Goal: Information Seeking & Learning: Learn about a topic

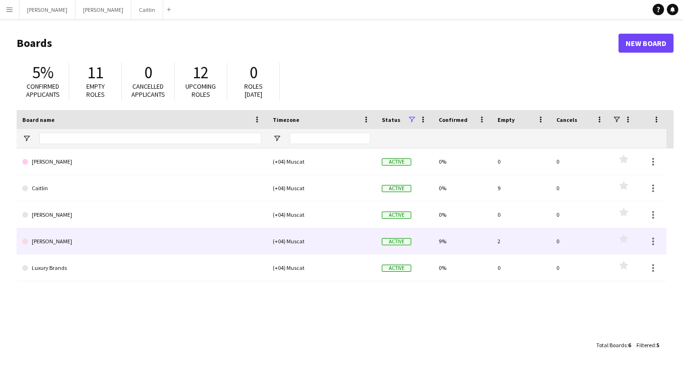
click at [97, 235] on link "[PERSON_NAME]" at bounding box center [141, 241] width 239 height 27
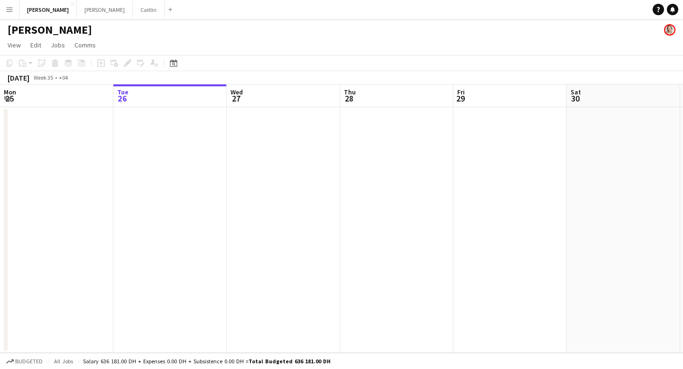
click at [12, 13] on button "Menu" at bounding box center [9, 9] width 19 height 19
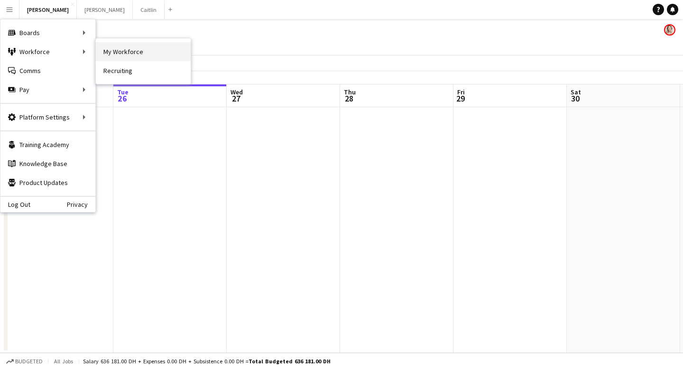
click at [117, 49] on link "My Workforce" at bounding box center [143, 51] width 95 height 19
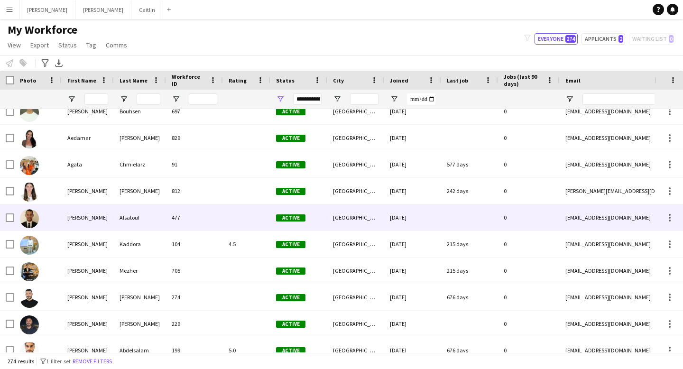
scroll to position [199, 0]
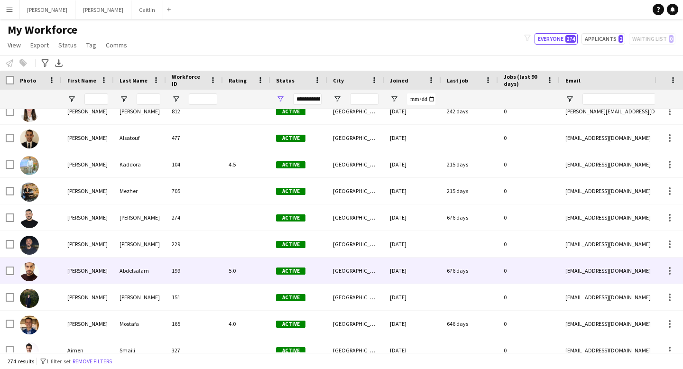
click at [186, 277] on div "199" at bounding box center [194, 271] width 57 height 26
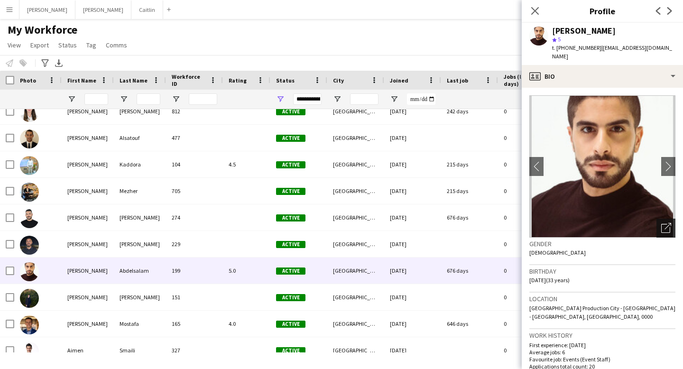
click at [664, 223] on icon "Open photos pop-in" at bounding box center [666, 228] width 10 height 10
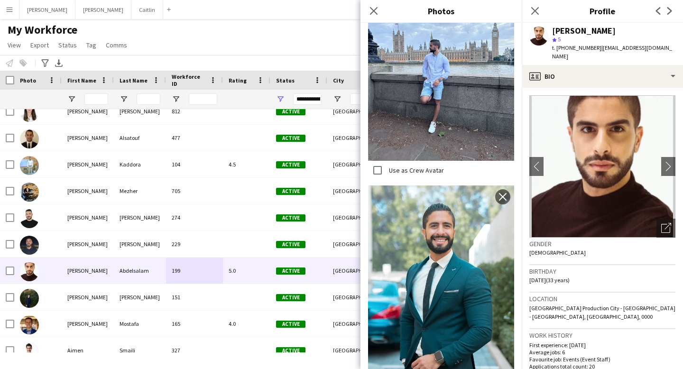
scroll to position [566, 0]
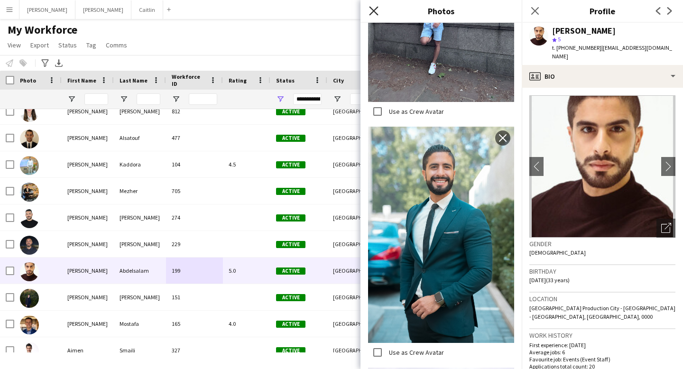
click at [371, 11] on icon "Close pop-in" at bounding box center [373, 10] width 9 height 9
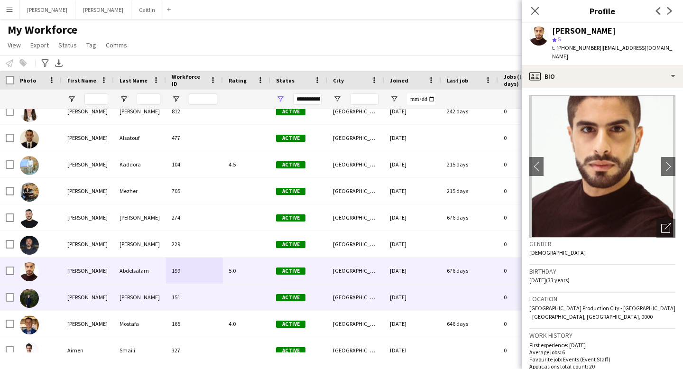
click at [114, 306] on div "[PERSON_NAME]" at bounding box center [140, 297] width 52 height 26
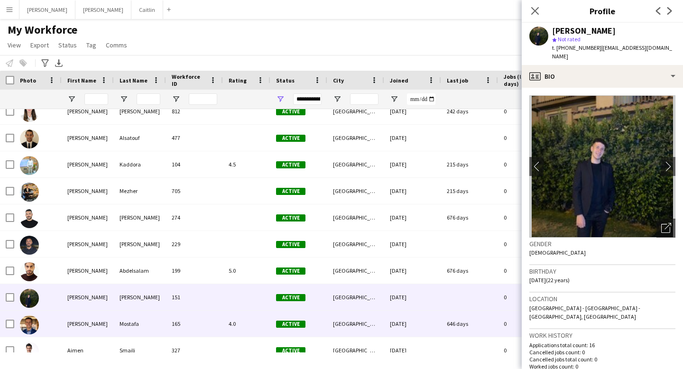
click at [117, 320] on div "Mostafa" at bounding box center [140, 324] width 52 height 26
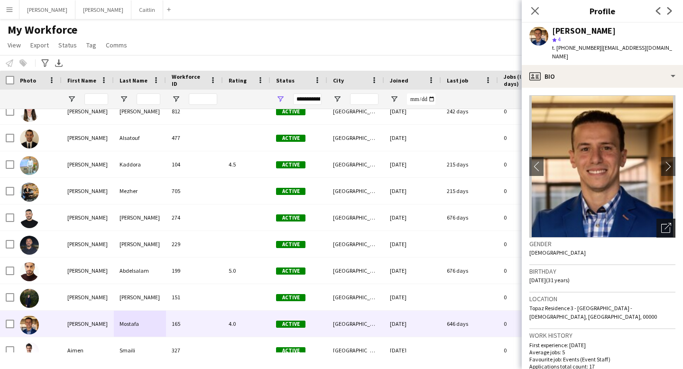
click at [669, 224] on icon at bounding box center [665, 228] width 9 height 9
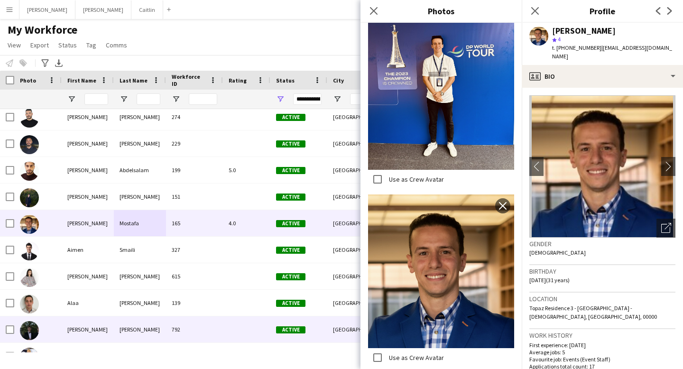
scroll to position [378, 0]
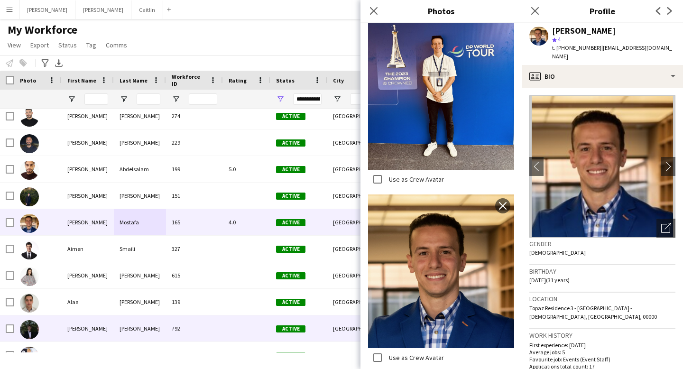
click at [98, 335] on div "[PERSON_NAME]" at bounding box center [88, 328] width 52 height 26
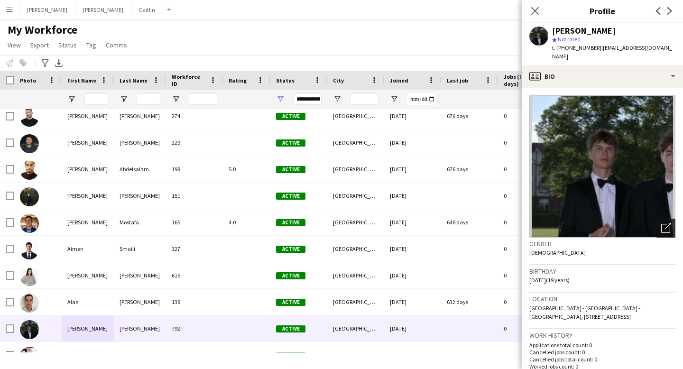
click at [666, 223] on icon "Open photos pop-in" at bounding box center [666, 228] width 10 height 10
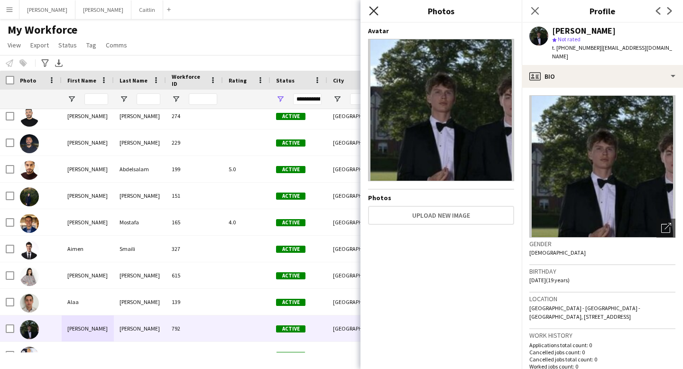
click at [374, 6] on icon "Close pop-in" at bounding box center [373, 10] width 9 height 9
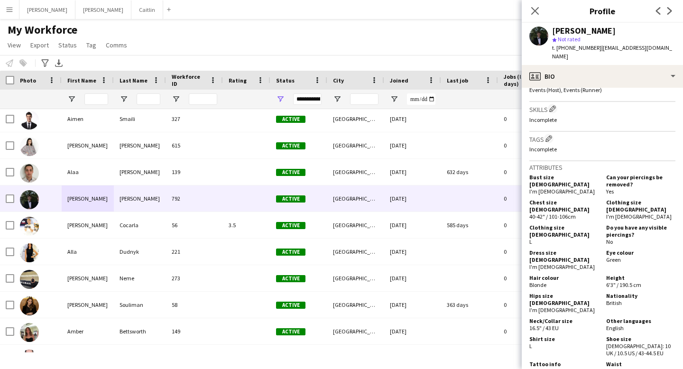
scroll to position [322, 0]
drag, startPoint x: 624, startPoint y: 257, endPoint x: 682, endPoint y: 257, distance: 58.8
click at [682, 257] on app-crew-profile-bio "Open photos pop-in Gender [DEMOGRAPHIC_DATA] Birthday [DEMOGRAPHIC_DATA] (19 ye…" at bounding box center [602, 228] width 161 height 281
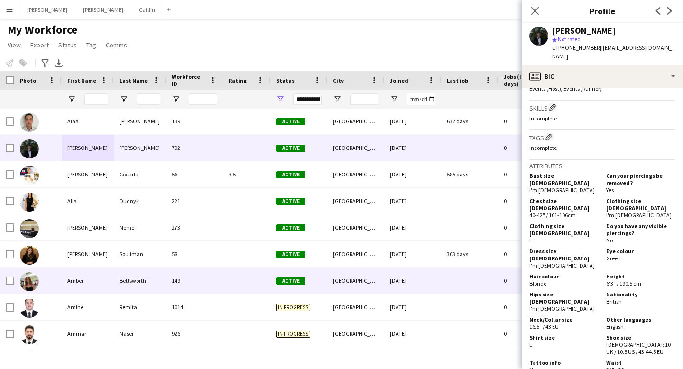
scroll to position [561, 0]
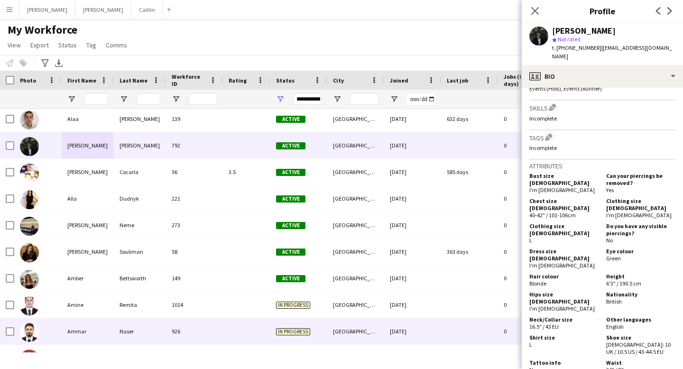
click at [110, 334] on div "Ammar" at bounding box center [88, 331] width 52 height 26
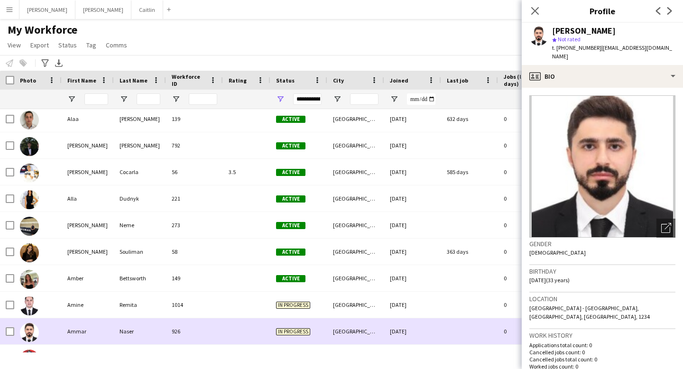
click at [109, 320] on div "Ammar" at bounding box center [88, 331] width 52 height 26
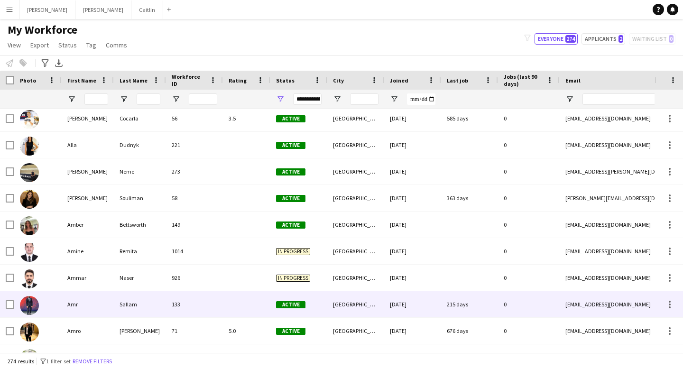
scroll to position [616, 0]
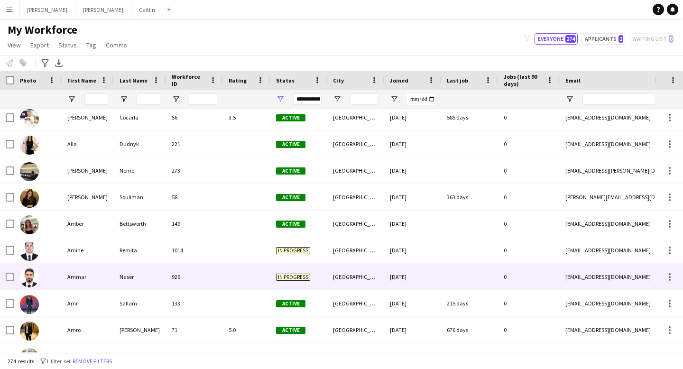
click at [91, 274] on div "Ammar" at bounding box center [88, 277] width 52 height 26
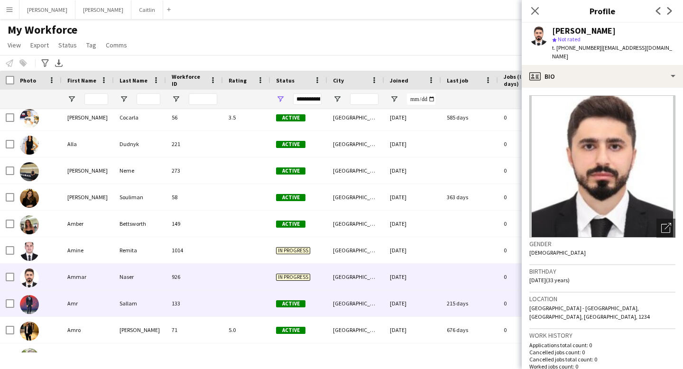
click at [94, 298] on div "Amr" at bounding box center [88, 303] width 52 height 26
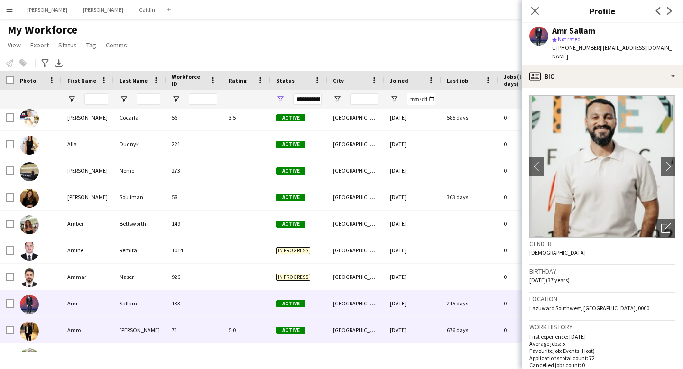
click at [98, 320] on div "Amro" at bounding box center [88, 330] width 52 height 26
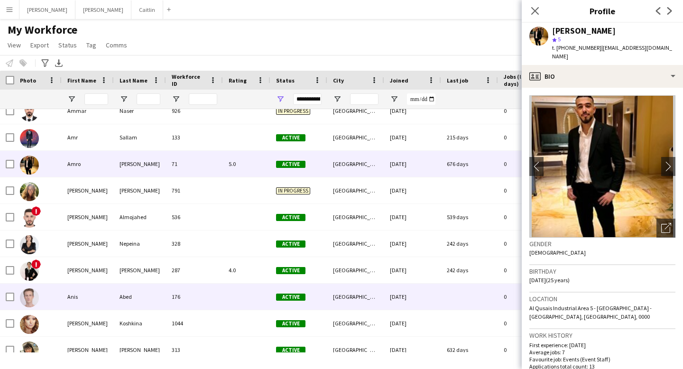
click at [85, 294] on div "Anis" at bounding box center [88, 297] width 52 height 26
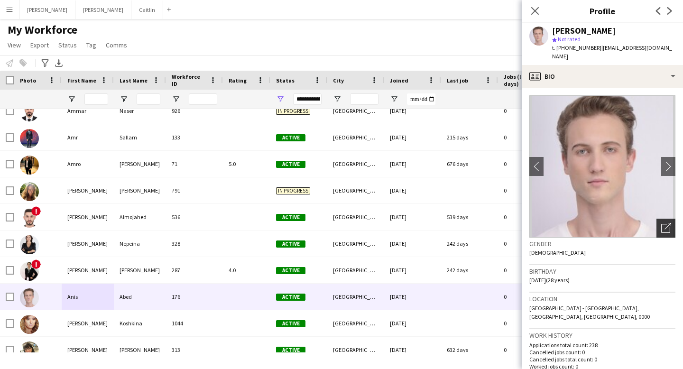
click at [670, 223] on icon "Open photos pop-in" at bounding box center [666, 228] width 10 height 10
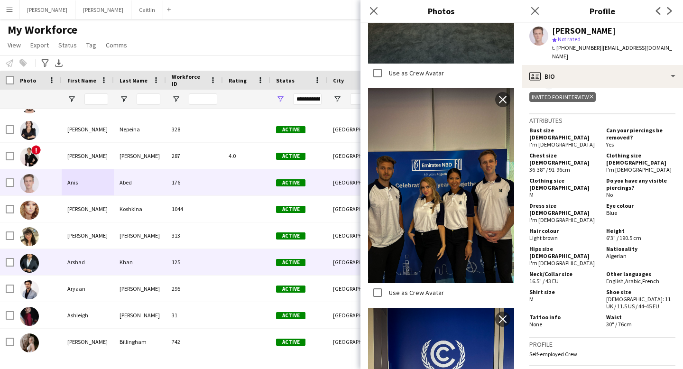
click at [110, 263] on div "Arshad" at bounding box center [88, 262] width 52 height 26
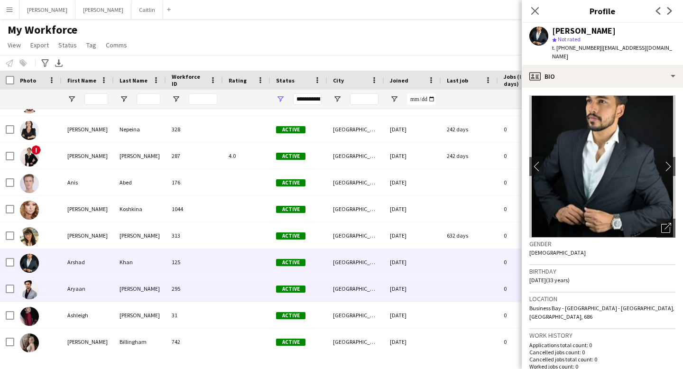
click at [92, 294] on div "Aryaan" at bounding box center [88, 289] width 52 height 26
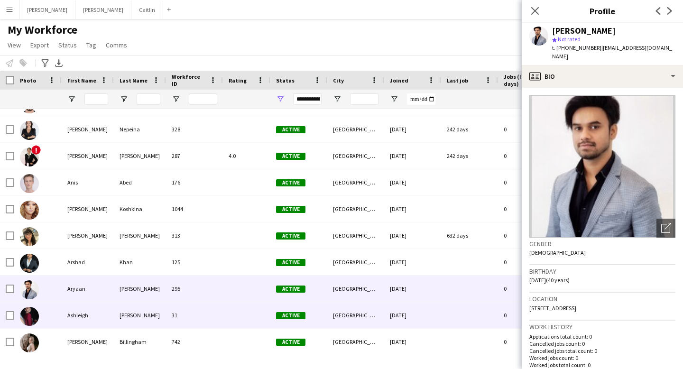
click at [87, 307] on div "Ashleigh" at bounding box center [88, 315] width 52 height 26
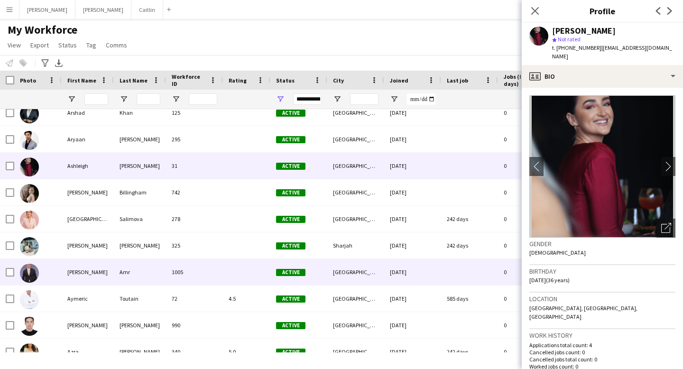
click at [85, 268] on div "[PERSON_NAME]" at bounding box center [88, 272] width 52 height 26
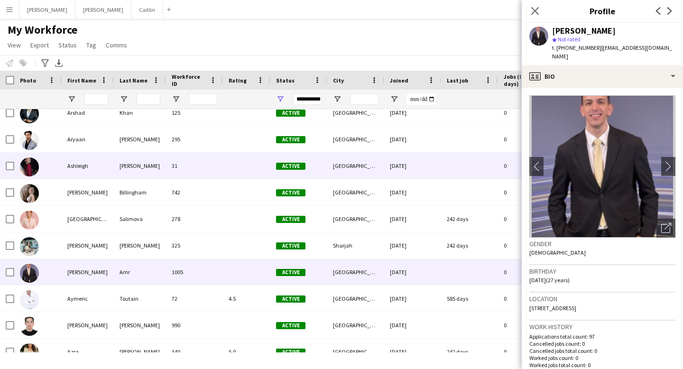
click at [105, 171] on div "Ashleigh" at bounding box center [88, 166] width 52 height 26
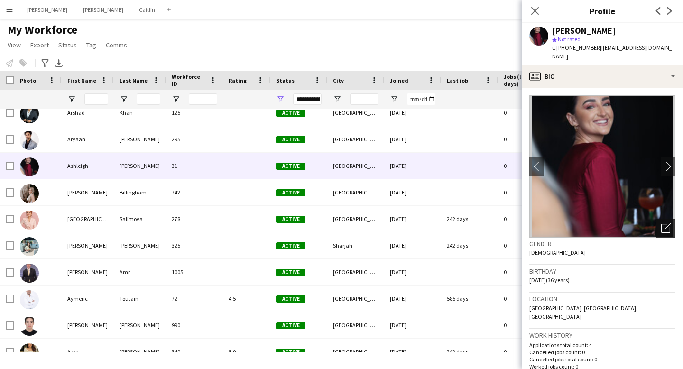
click at [669, 225] on icon "Open photos pop-in" at bounding box center [666, 228] width 10 height 10
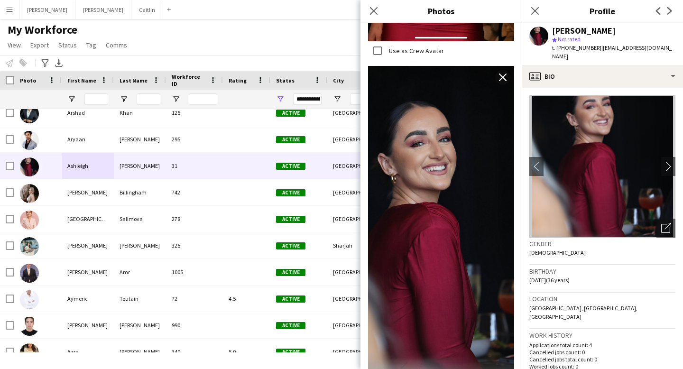
scroll to position [1381, 0]
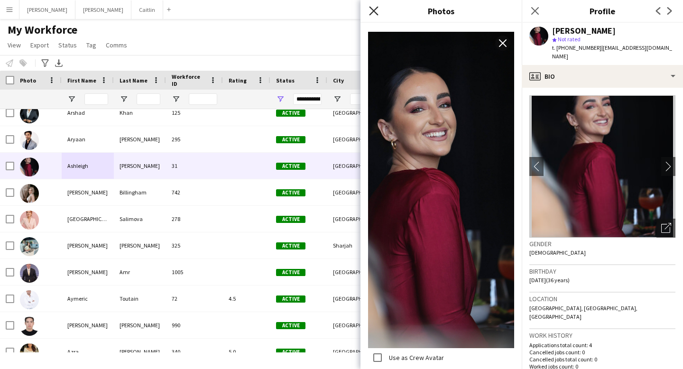
click at [373, 9] on icon "Close pop-in" at bounding box center [373, 10] width 9 height 9
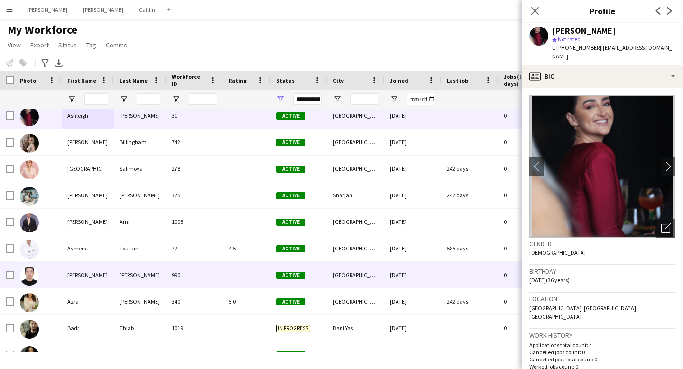
scroll to position [1124, 0]
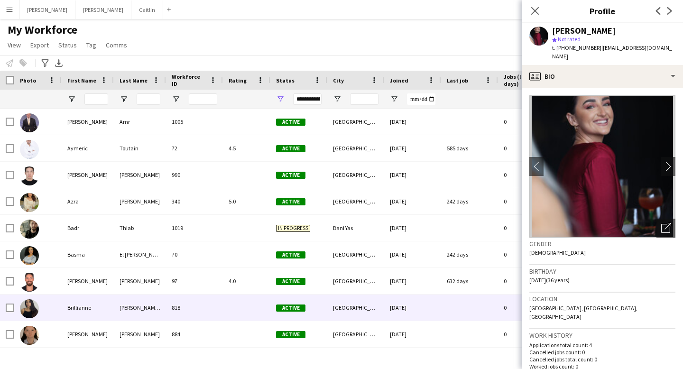
click at [100, 312] on div "Brillianne" at bounding box center [88, 307] width 52 height 26
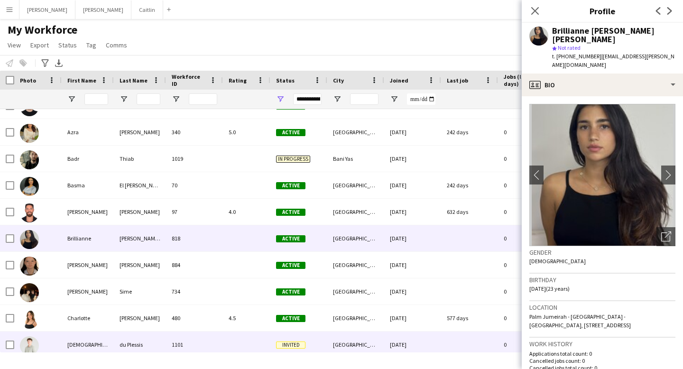
scroll to position [1275, 0]
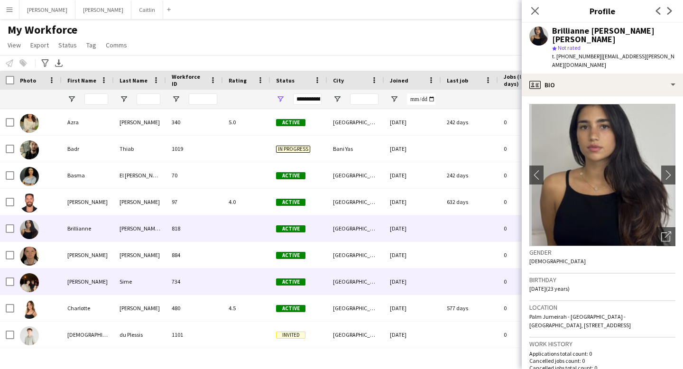
click at [74, 289] on div "[PERSON_NAME]" at bounding box center [88, 281] width 52 height 26
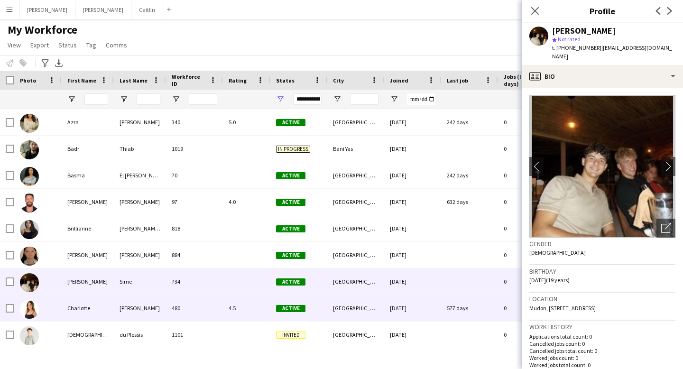
scroll to position [1308, 0]
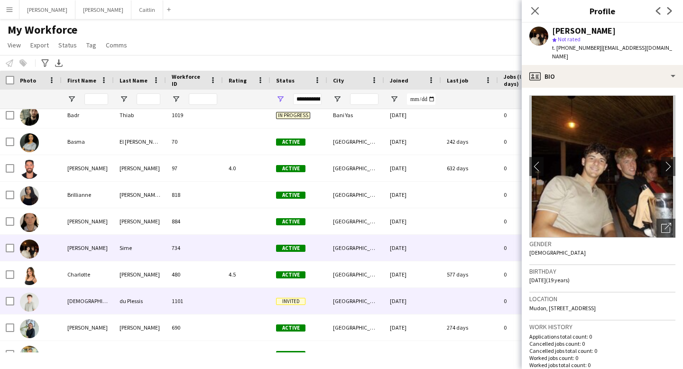
click at [90, 304] on div "[DEMOGRAPHIC_DATA]" at bounding box center [88, 301] width 52 height 26
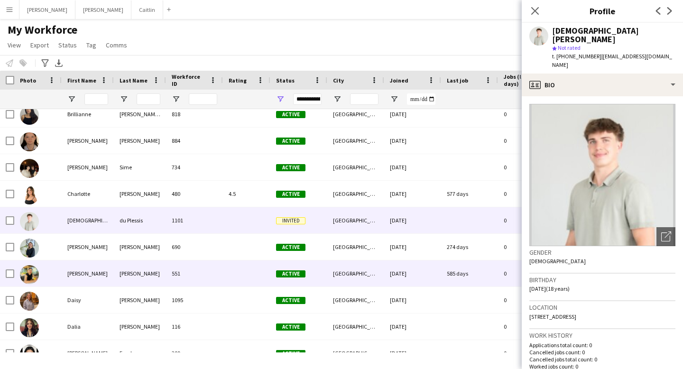
scroll to position [1390, 0]
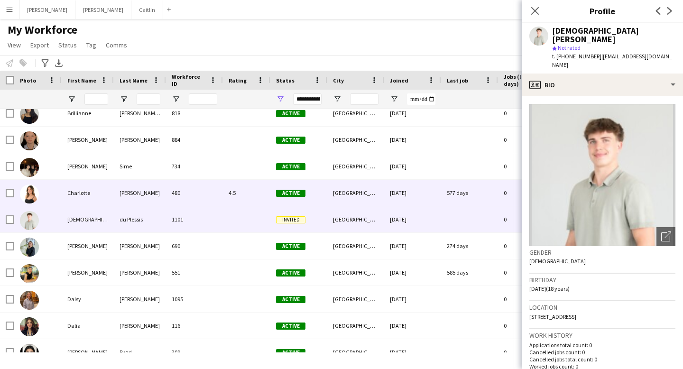
click at [99, 192] on div "Charlotte" at bounding box center [88, 193] width 52 height 26
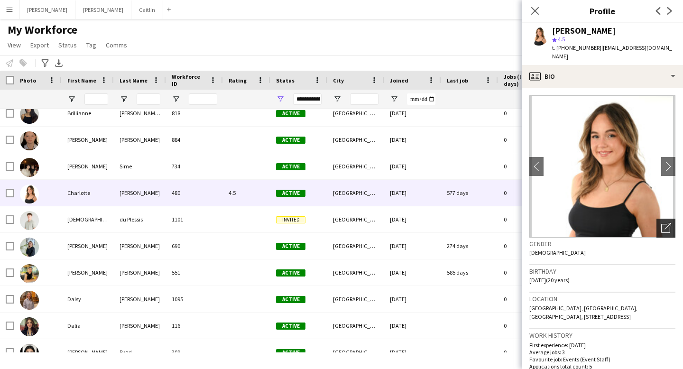
click at [660, 223] on div "Open photos pop-in" at bounding box center [665, 228] width 19 height 19
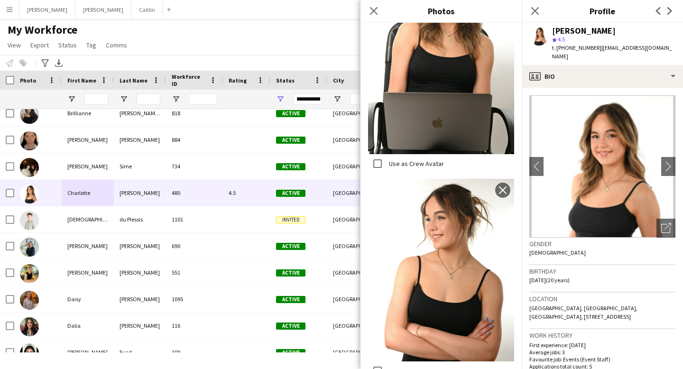
scroll to position [1210, 0]
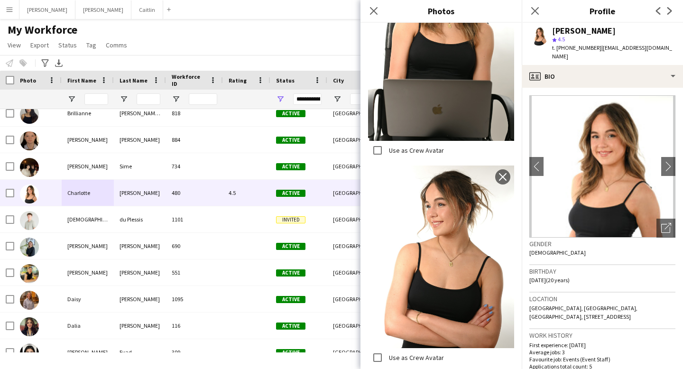
click at [378, 4] on div "Close pop-in" at bounding box center [373, 11] width 27 height 22
click at [371, 11] on icon "Close pop-in" at bounding box center [373, 10] width 9 height 9
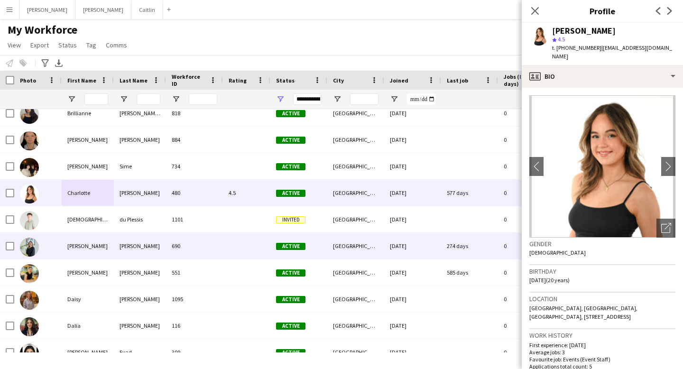
click at [102, 250] on div "[PERSON_NAME]" at bounding box center [88, 246] width 52 height 26
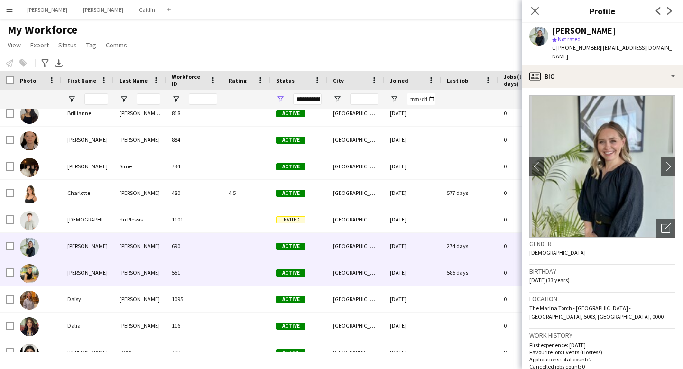
scroll to position [1407, 0]
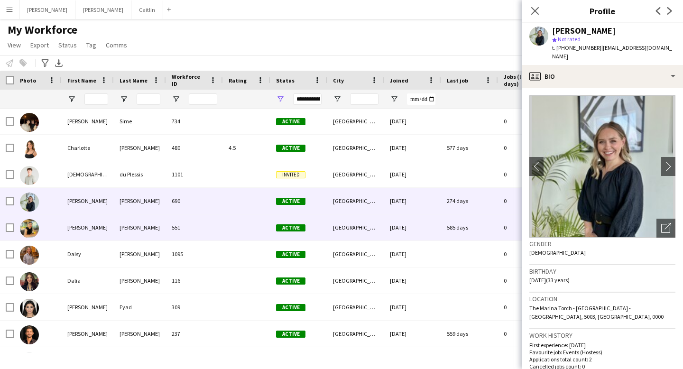
click at [101, 229] on div "[PERSON_NAME]" at bounding box center [88, 227] width 52 height 26
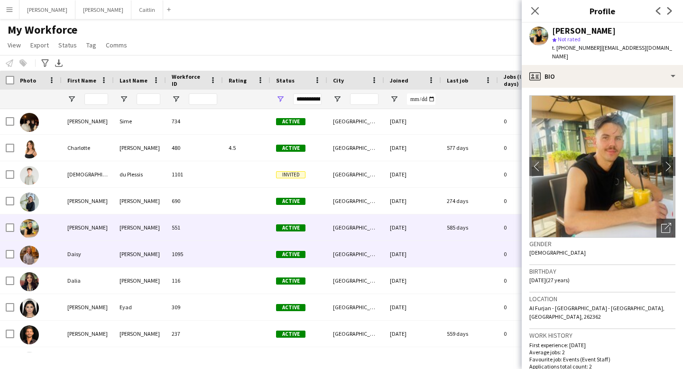
click at [85, 253] on div "Daisy" at bounding box center [88, 254] width 52 height 26
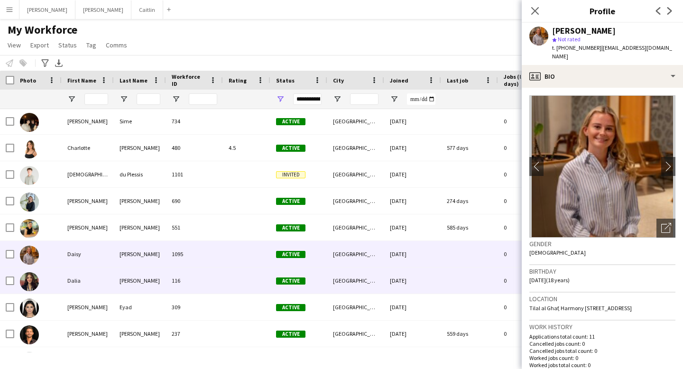
click at [81, 279] on div "Dalia" at bounding box center [88, 280] width 52 height 26
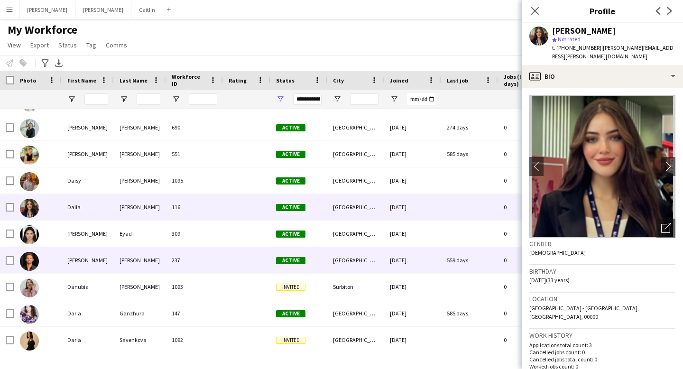
click at [103, 259] on div "[PERSON_NAME]" at bounding box center [88, 260] width 52 height 26
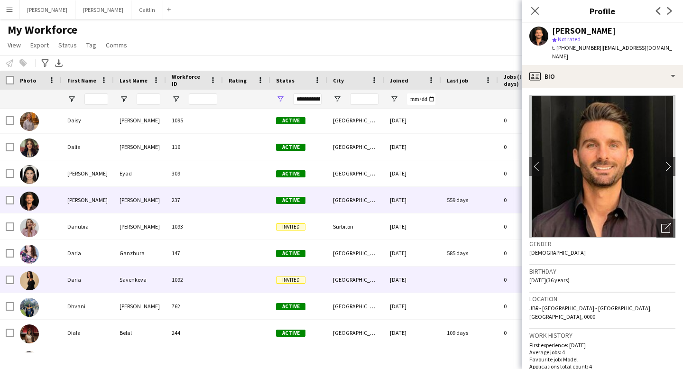
click at [216, 286] on div "1092" at bounding box center [194, 280] width 57 height 26
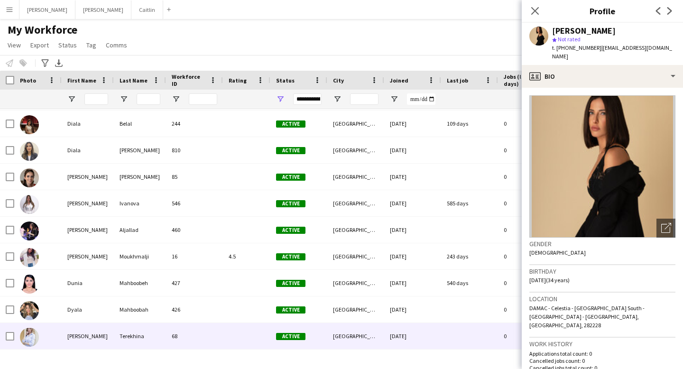
click at [209, 331] on div "68" at bounding box center [194, 336] width 57 height 26
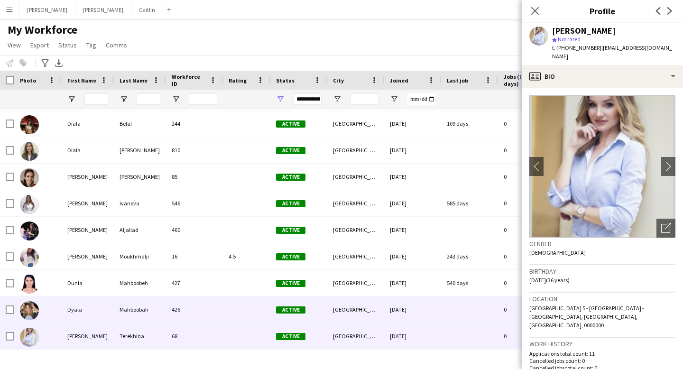
click at [209, 312] on div "426" at bounding box center [194, 309] width 57 height 26
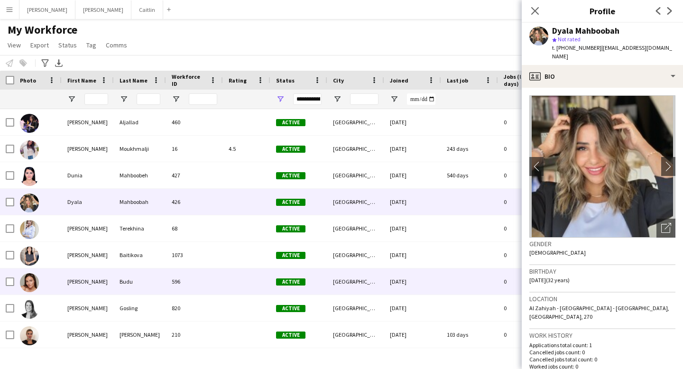
click at [211, 283] on div "596" at bounding box center [194, 281] width 57 height 26
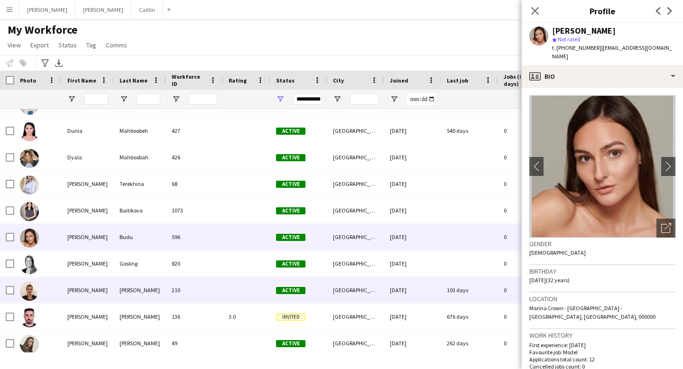
click at [216, 282] on div "210" at bounding box center [194, 290] width 57 height 26
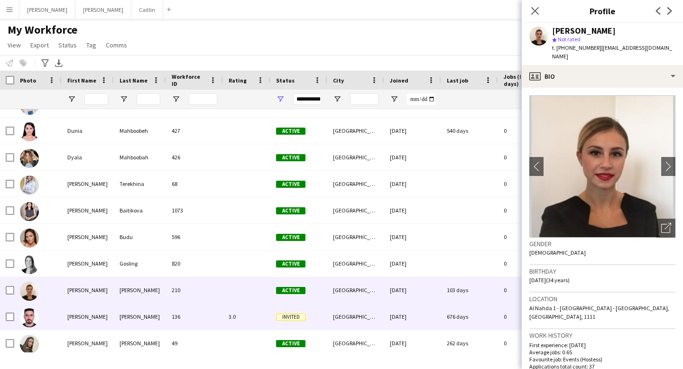
click at [212, 305] on div "136" at bounding box center [194, 317] width 57 height 26
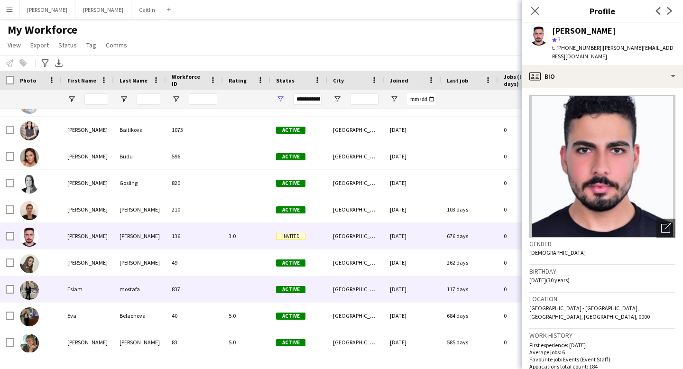
click at [160, 287] on div "mostafa" at bounding box center [140, 289] width 52 height 26
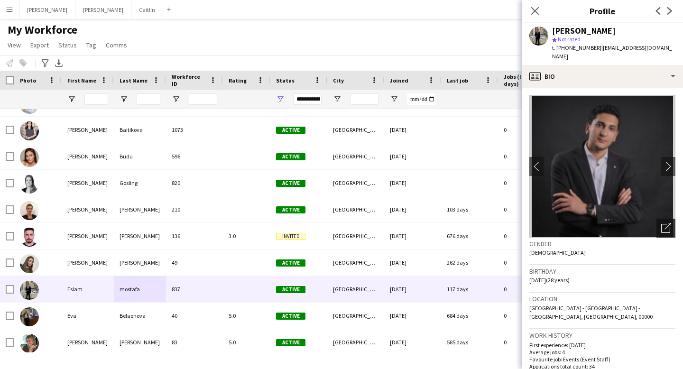
click at [665, 223] on icon "Open photos pop-in" at bounding box center [666, 228] width 10 height 10
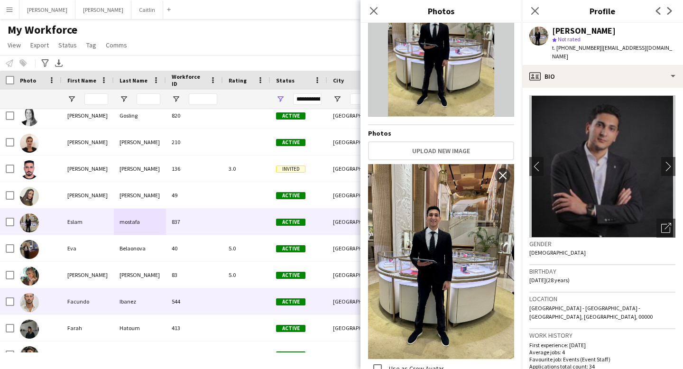
click at [107, 295] on div "Facundo" at bounding box center [88, 301] width 52 height 26
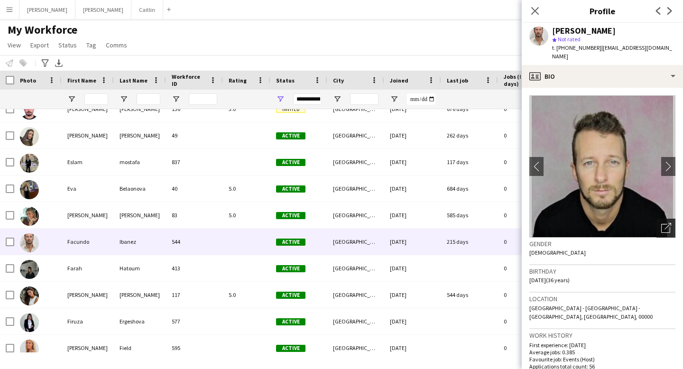
click at [669, 223] on icon "Open photos pop-in" at bounding box center [666, 228] width 10 height 10
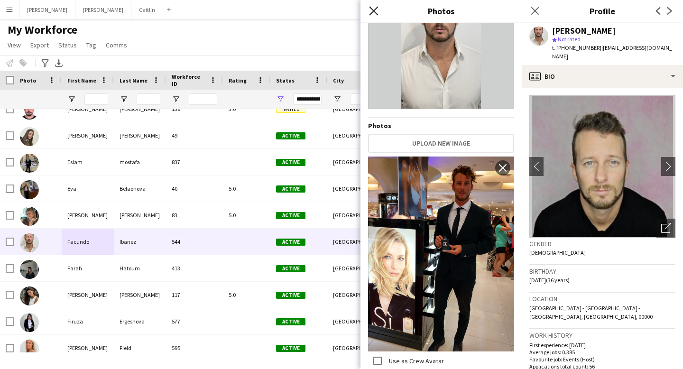
click at [371, 10] on icon "Close pop-in" at bounding box center [373, 10] width 9 height 9
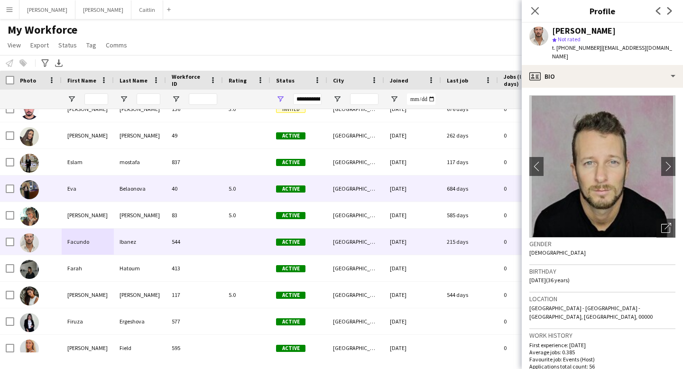
click at [126, 193] on div "Belaonova" at bounding box center [140, 188] width 52 height 26
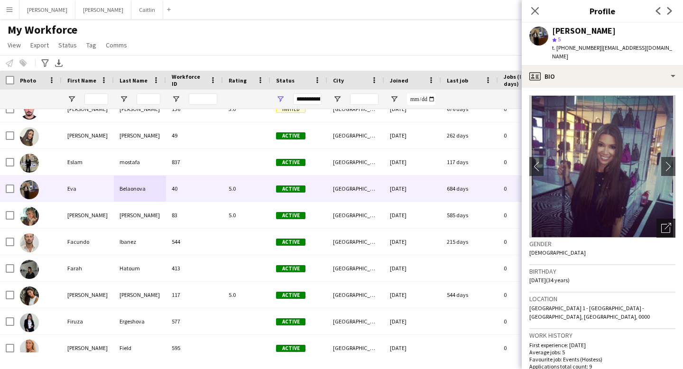
click at [668, 223] on icon at bounding box center [667, 226] width 7 height 7
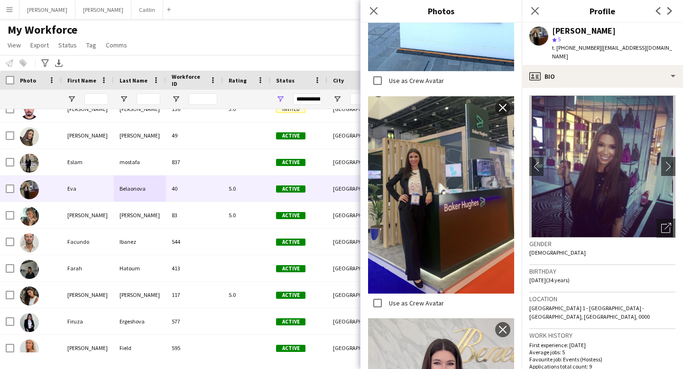
scroll to position [1074, 0]
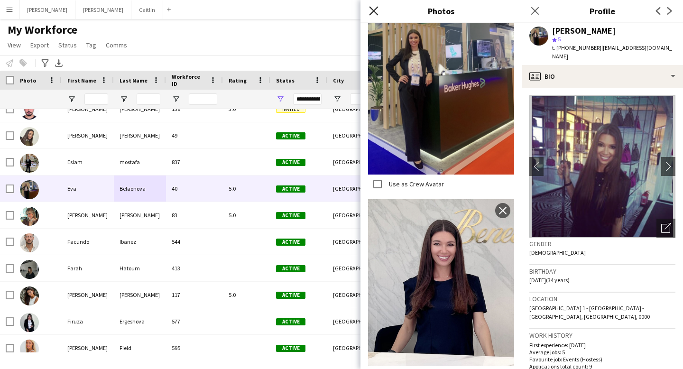
click at [373, 9] on icon "Close pop-in" at bounding box center [373, 10] width 9 height 9
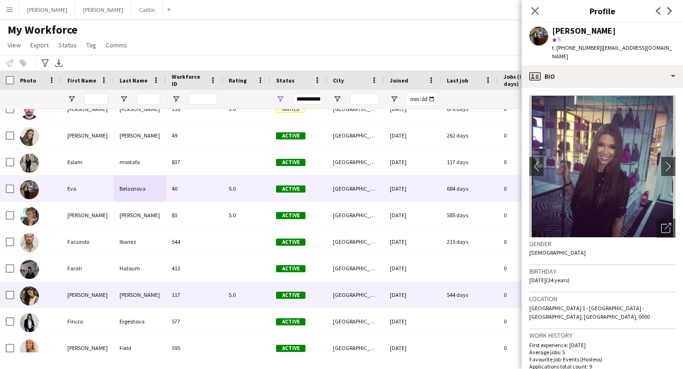
click at [143, 296] on div "[PERSON_NAME]" at bounding box center [140, 295] width 52 height 26
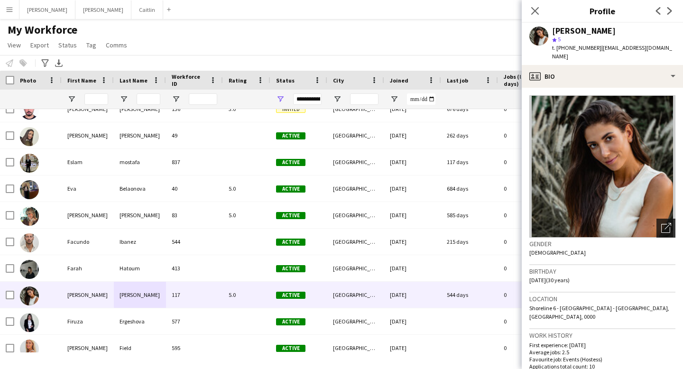
click at [662, 223] on icon "Open photos pop-in" at bounding box center [666, 228] width 10 height 10
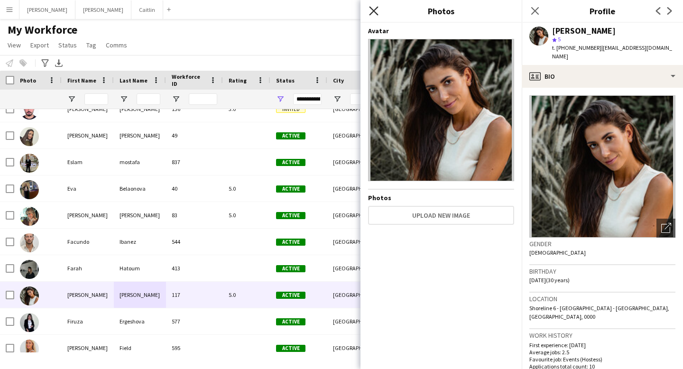
click at [374, 11] on icon at bounding box center [373, 10] width 9 height 9
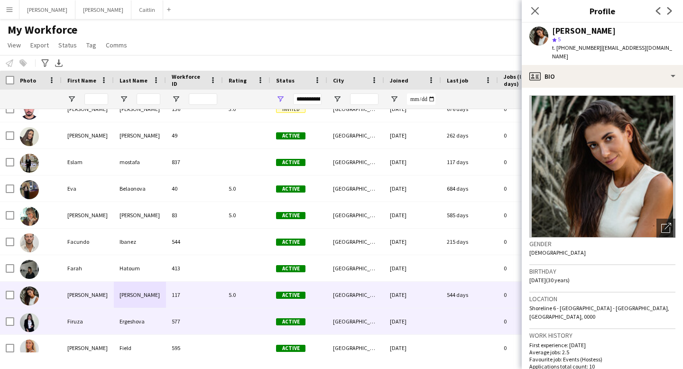
scroll to position [2200, 0]
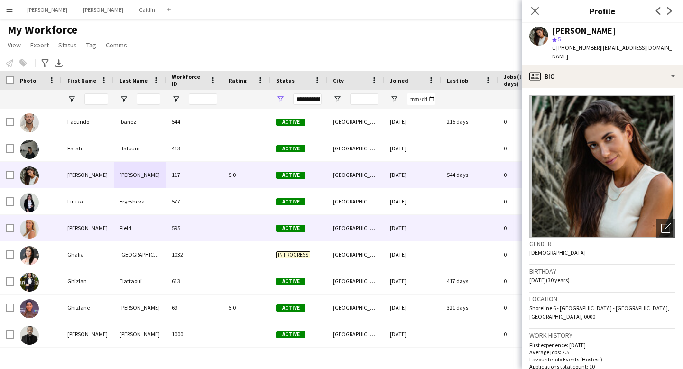
click at [202, 218] on div "595" at bounding box center [194, 228] width 57 height 26
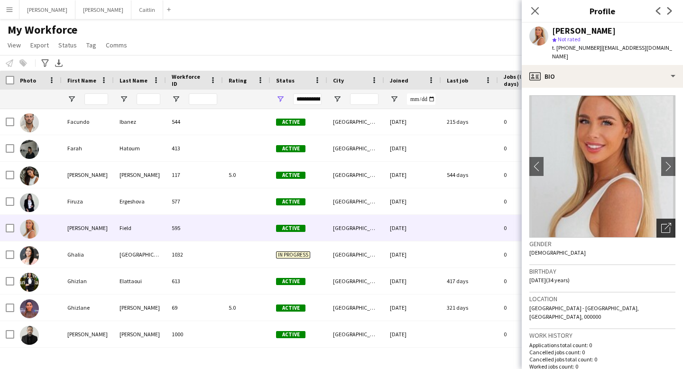
click at [661, 219] on div "Open photos pop-in" at bounding box center [665, 228] width 19 height 19
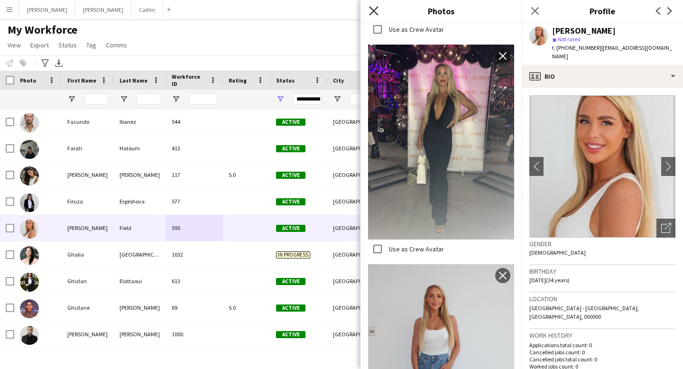
click at [373, 8] on icon "Close pop-in" at bounding box center [373, 10] width 9 height 9
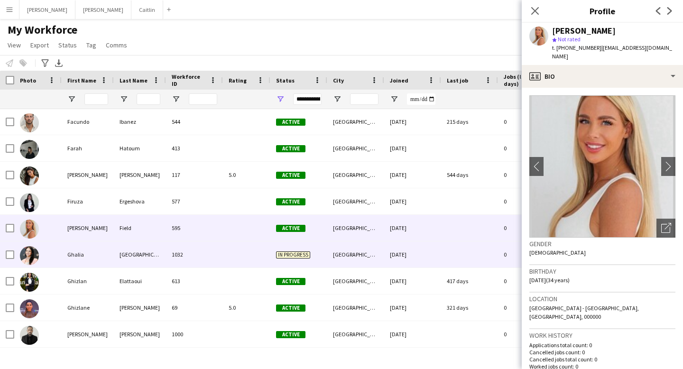
click at [263, 261] on div at bounding box center [246, 254] width 47 height 26
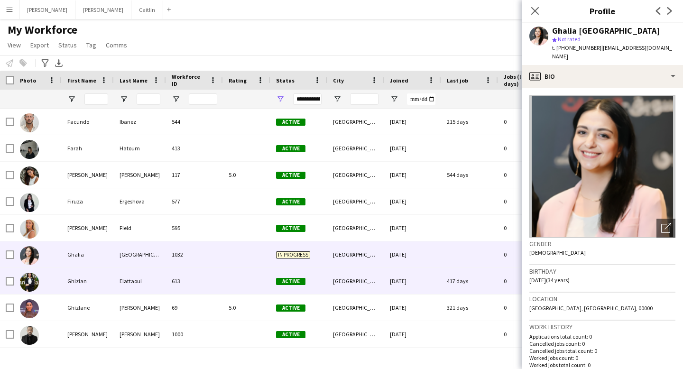
click at [262, 282] on div at bounding box center [246, 281] width 47 height 26
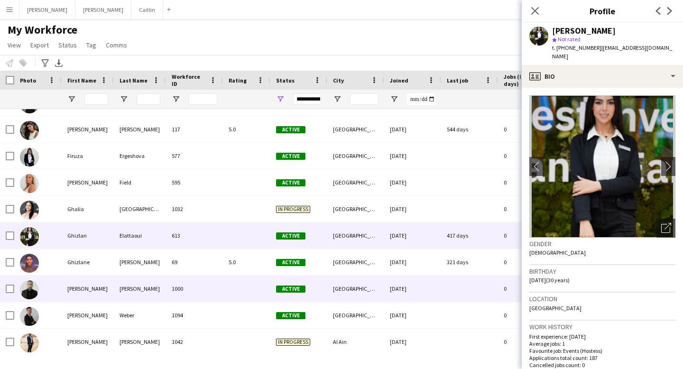
scroll to position [2333, 0]
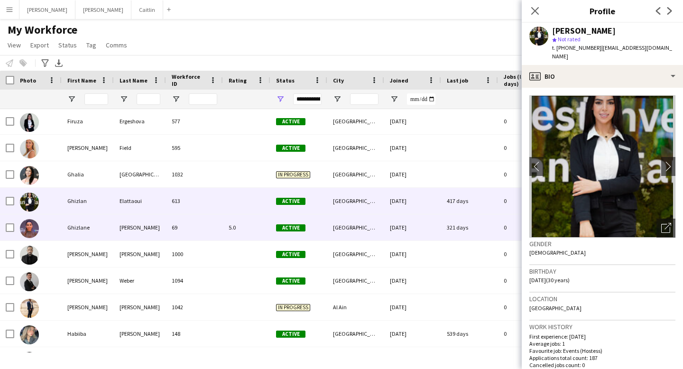
click at [256, 228] on div "5.0" at bounding box center [246, 227] width 47 height 26
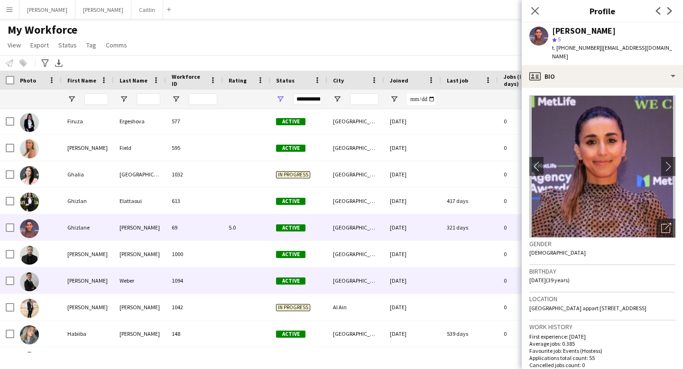
click at [193, 291] on div "1094" at bounding box center [194, 280] width 57 height 26
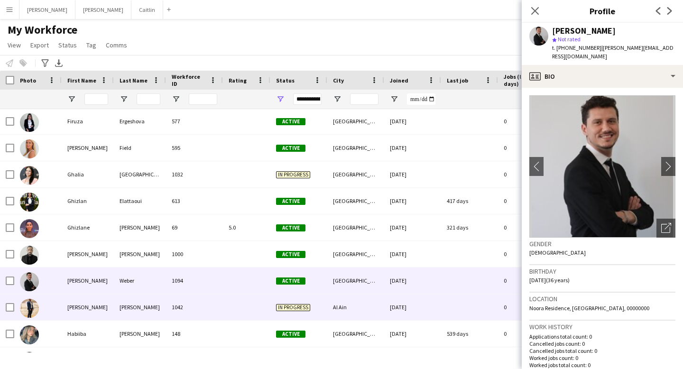
click at [196, 310] on div "1042" at bounding box center [194, 307] width 57 height 26
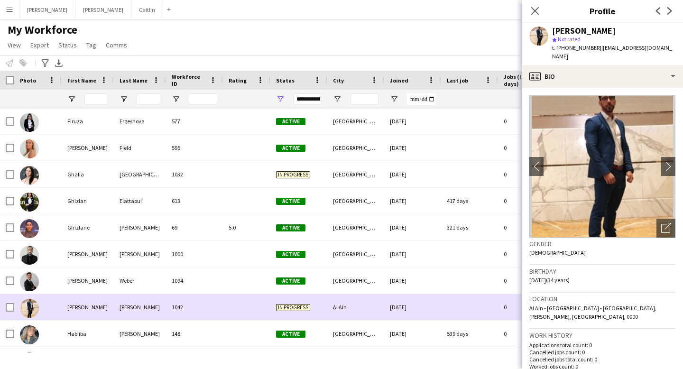
click at [196, 310] on div "1042" at bounding box center [194, 307] width 57 height 26
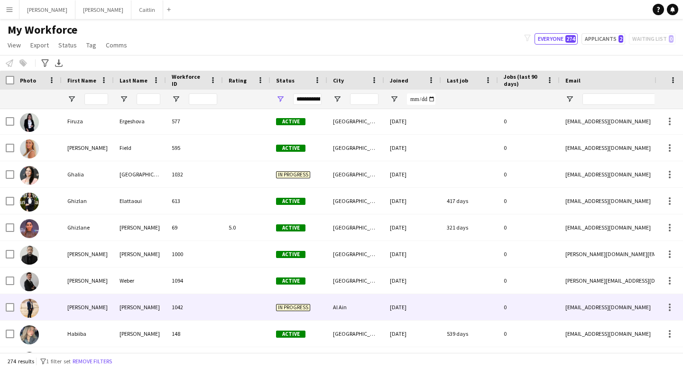
click at [196, 310] on div "1042" at bounding box center [194, 307] width 57 height 26
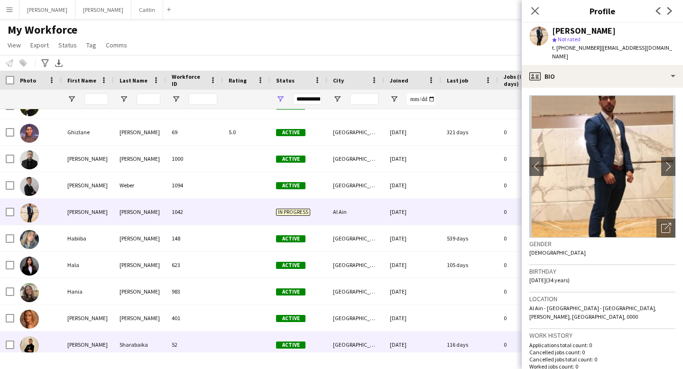
scroll to position [2438, 0]
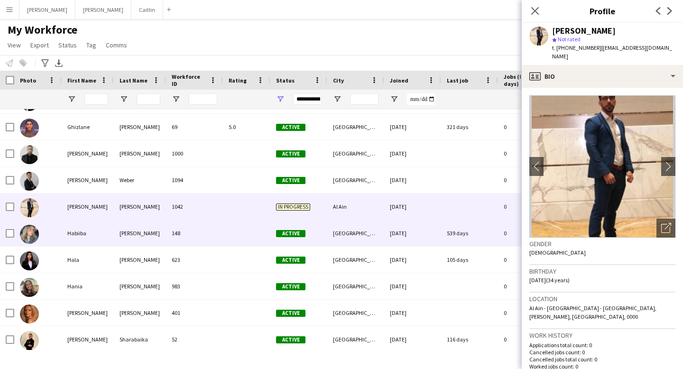
click at [204, 236] on div "148" at bounding box center [194, 233] width 57 height 26
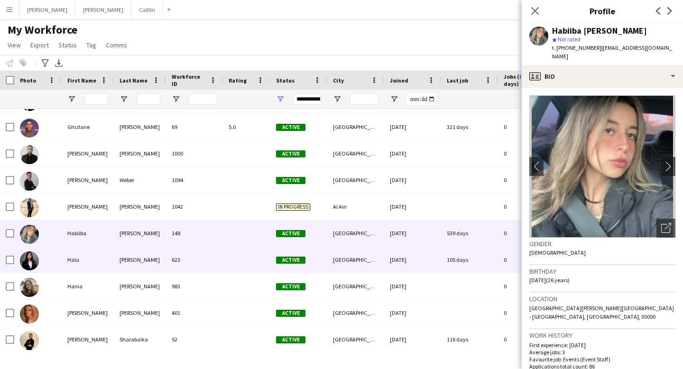
click at [206, 254] on div "623" at bounding box center [194, 260] width 57 height 26
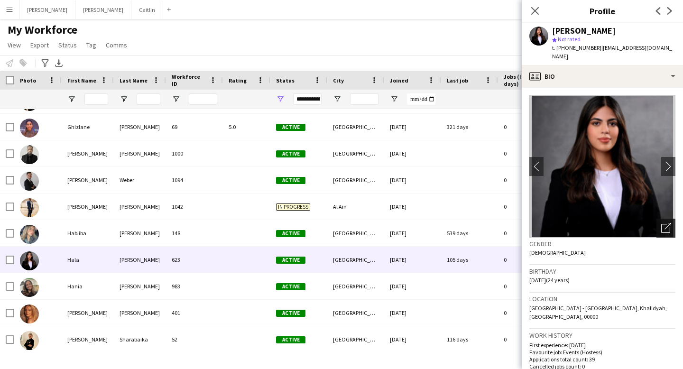
click at [658, 219] on div "Open photos pop-in" at bounding box center [665, 228] width 19 height 19
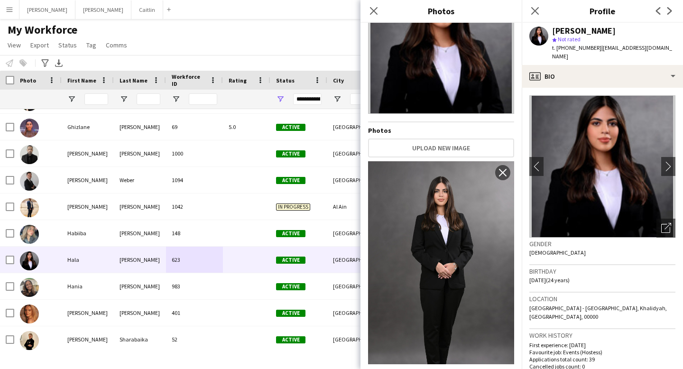
scroll to position [142, 0]
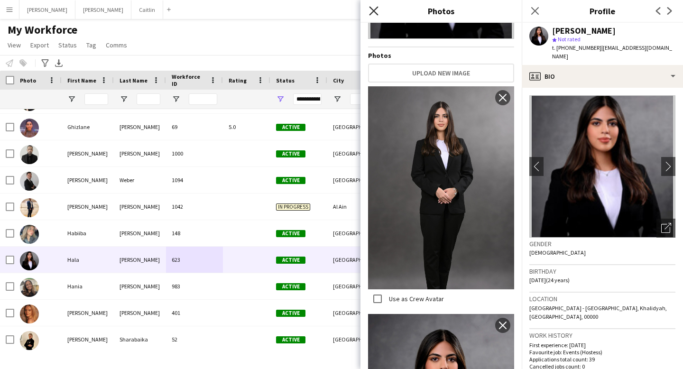
click at [377, 10] on icon "Close pop-in" at bounding box center [373, 10] width 9 height 9
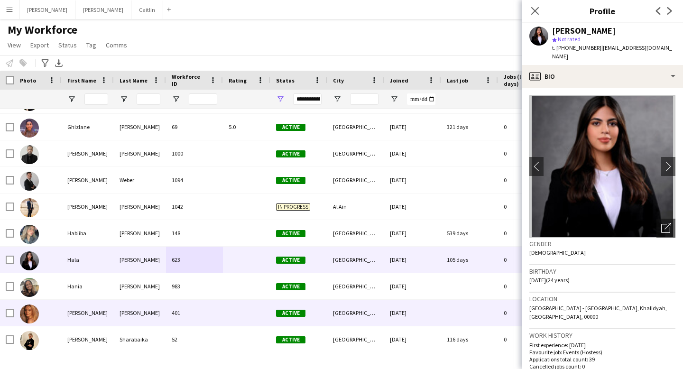
click at [203, 322] on div "401" at bounding box center [194, 313] width 57 height 26
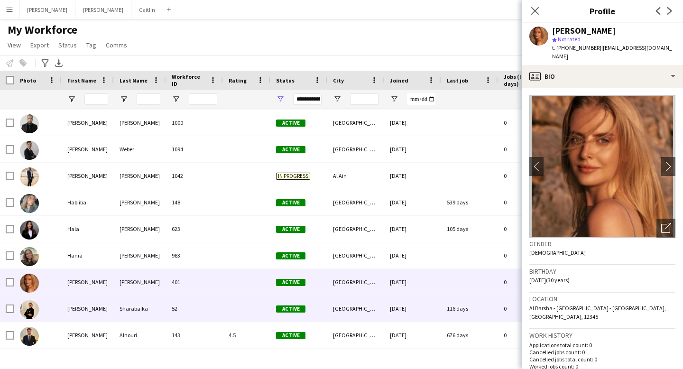
scroll to position [2470, 0]
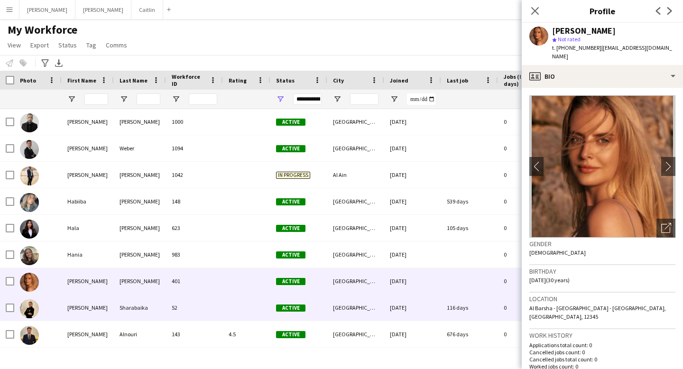
click at [202, 311] on div "52" at bounding box center [194, 307] width 57 height 26
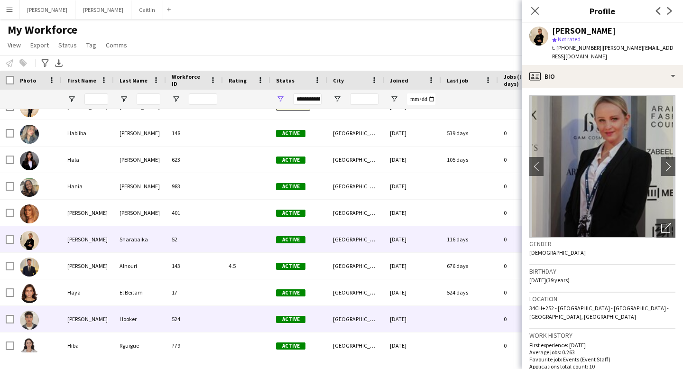
scroll to position [2538, 0]
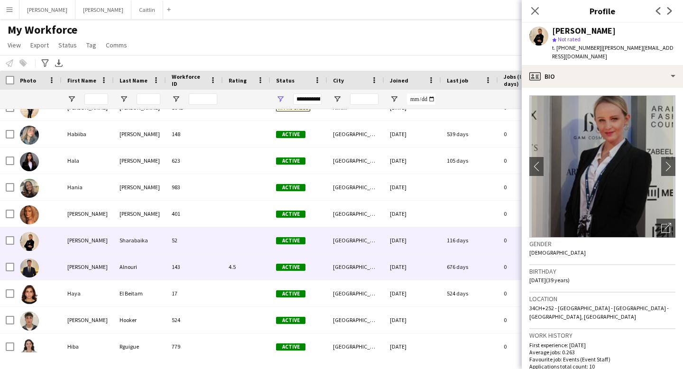
click at [213, 273] on div "143" at bounding box center [194, 267] width 57 height 26
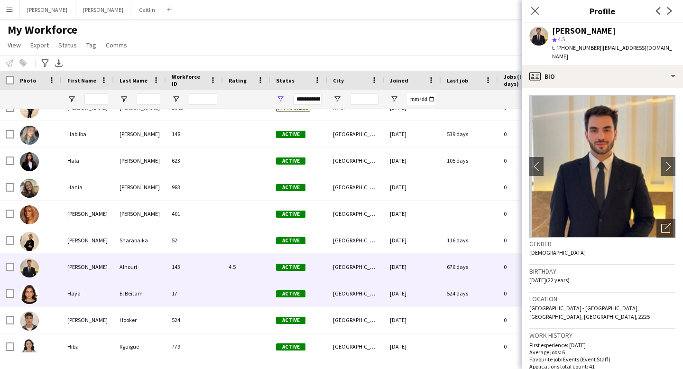
click at [213, 291] on div "17" at bounding box center [194, 293] width 57 height 26
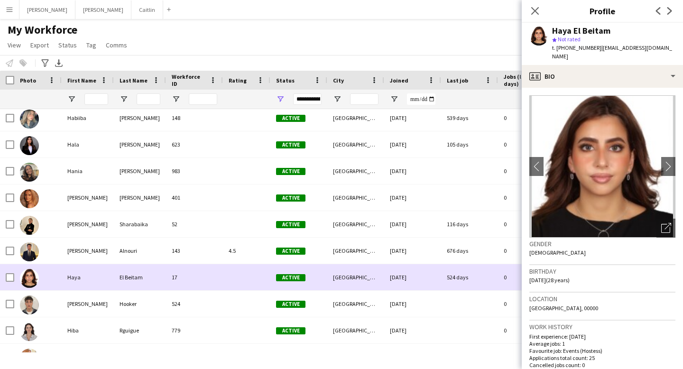
scroll to position [2562, 0]
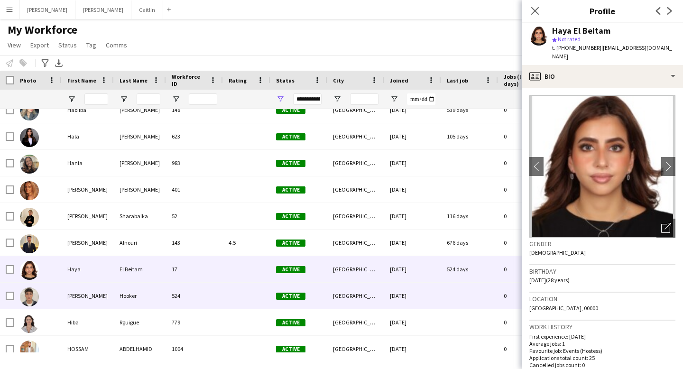
click at [213, 291] on div "524" at bounding box center [194, 296] width 57 height 26
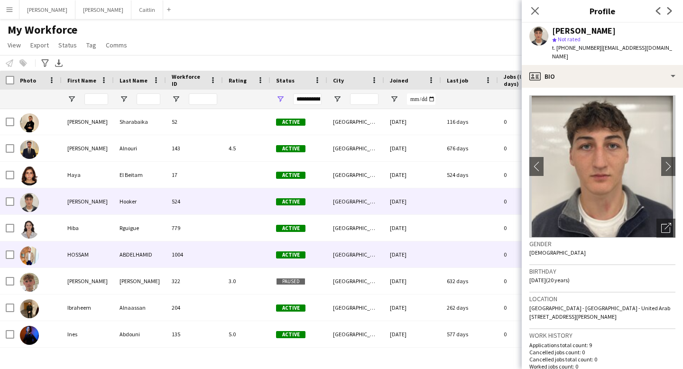
scroll to position [2656, 0]
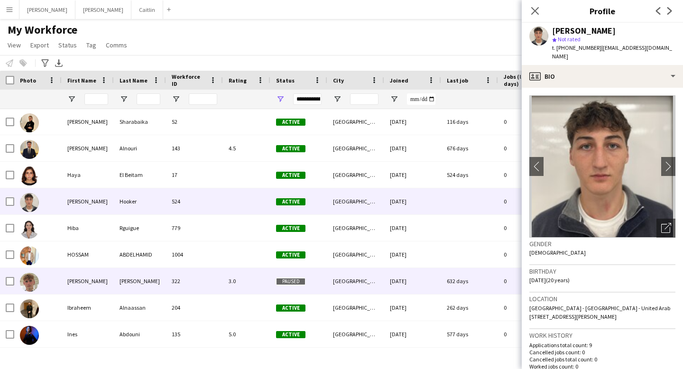
click at [207, 286] on div "322" at bounding box center [194, 281] width 57 height 26
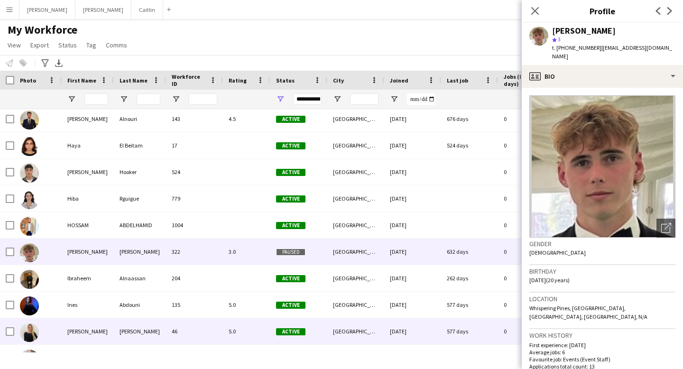
scroll to position [2693, 0]
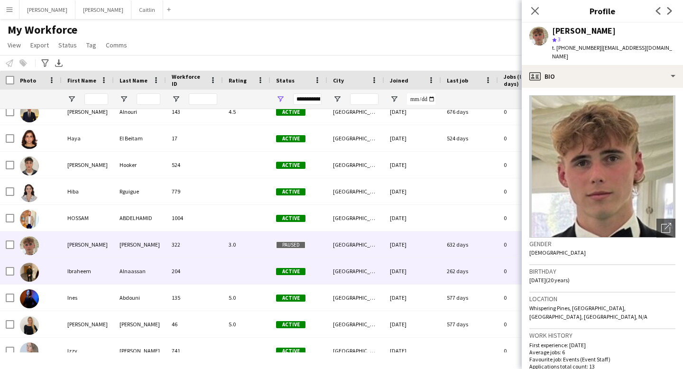
click at [206, 275] on div "204" at bounding box center [194, 271] width 57 height 26
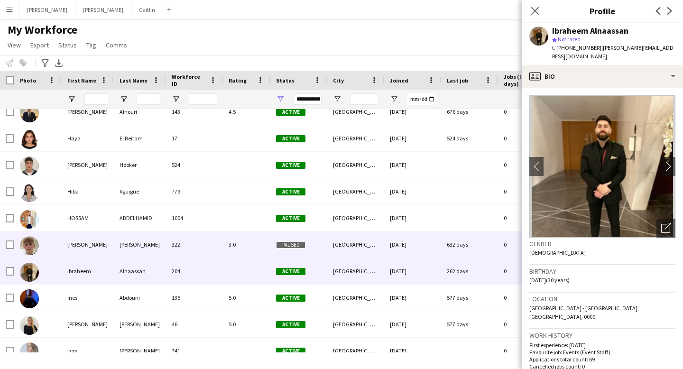
click at [197, 250] on div "322" at bounding box center [194, 244] width 57 height 26
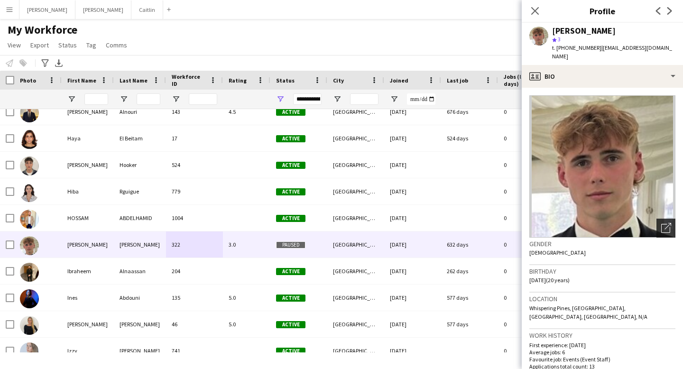
click at [665, 223] on icon "Open photos pop-in" at bounding box center [666, 228] width 10 height 10
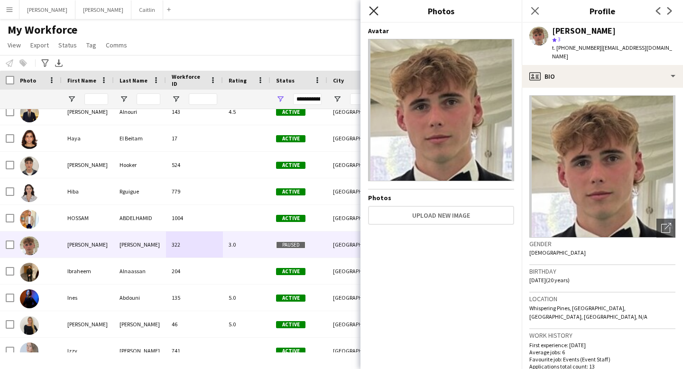
click at [374, 7] on icon "Close pop-in" at bounding box center [373, 10] width 9 height 9
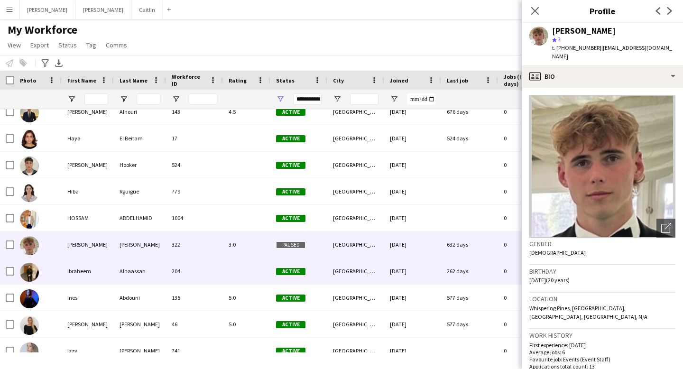
click at [261, 274] on div at bounding box center [246, 271] width 47 height 26
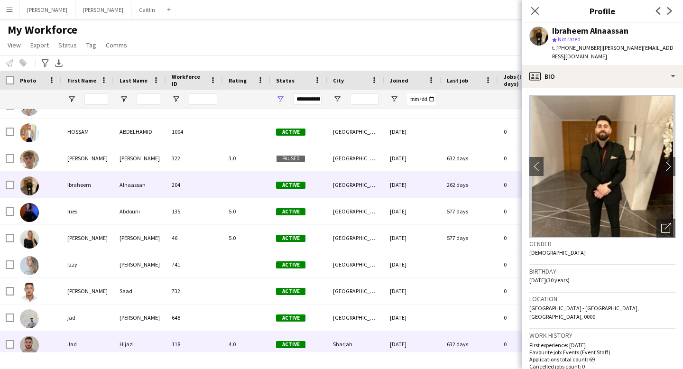
scroll to position [2787, 0]
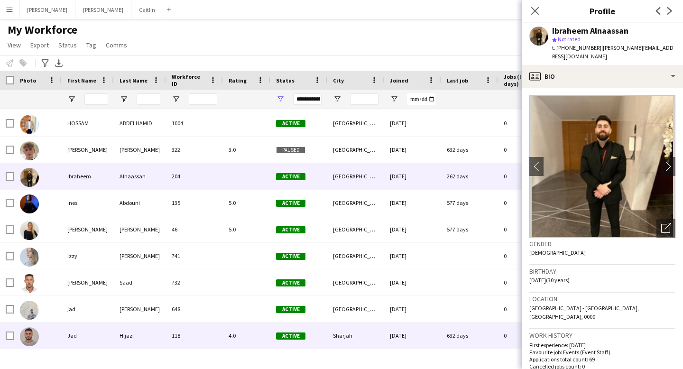
click at [229, 331] on div "4.0" at bounding box center [246, 335] width 47 height 26
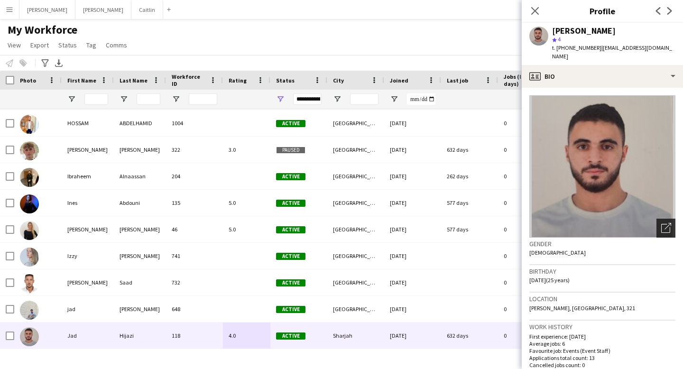
click at [667, 219] on div "Open photos pop-in" at bounding box center [665, 228] width 19 height 19
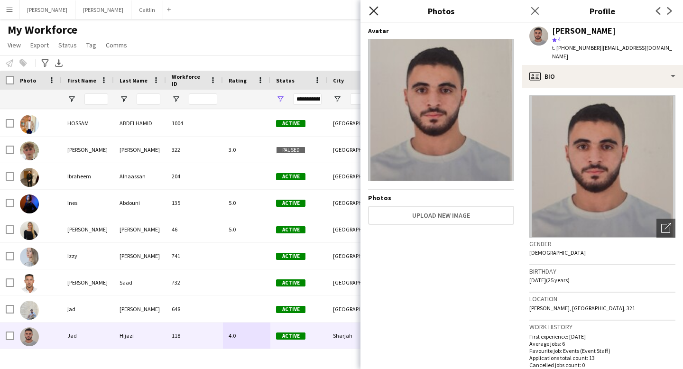
click at [373, 11] on icon at bounding box center [373, 10] width 9 height 9
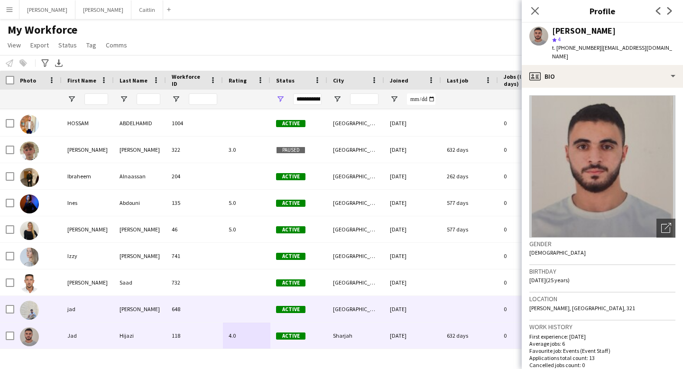
click at [198, 308] on div "648" at bounding box center [194, 309] width 57 height 26
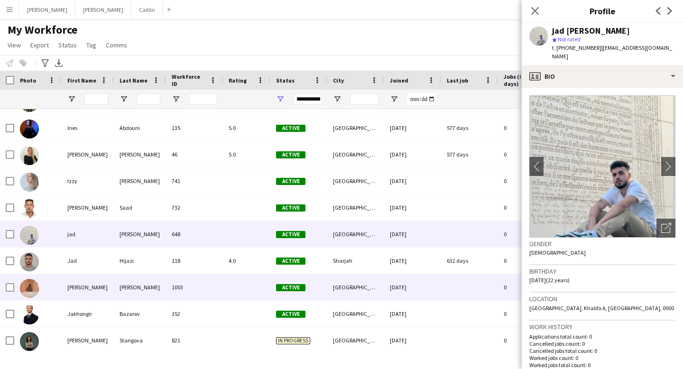
scroll to position [2872, 0]
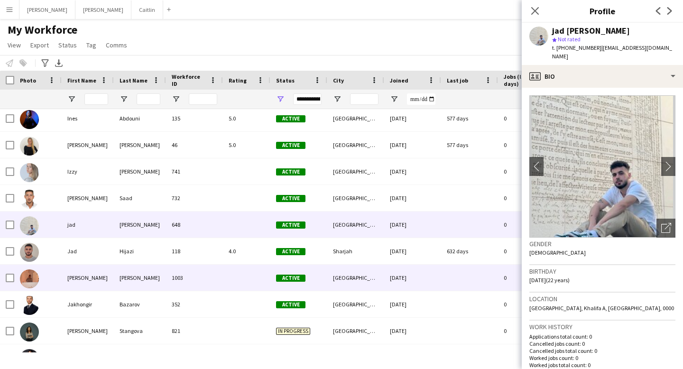
click at [228, 279] on div at bounding box center [246, 278] width 47 height 26
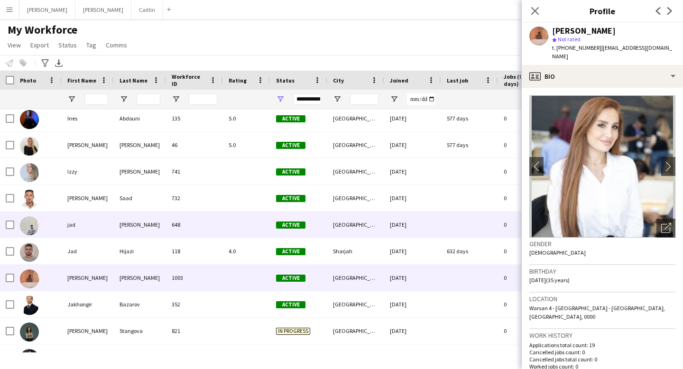
click at [123, 221] on div "[PERSON_NAME]" at bounding box center [140, 225] width 52 height 26
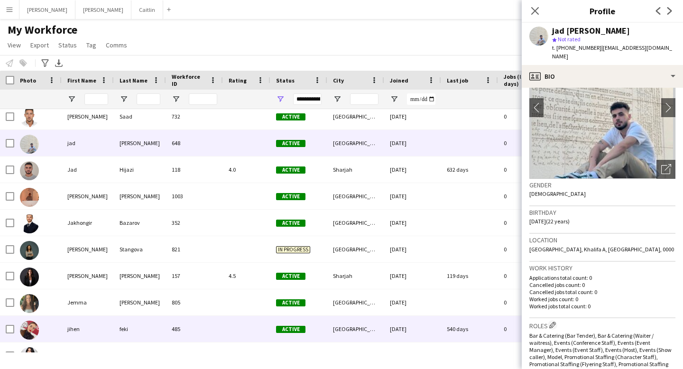
scroll to position [2954, 0]
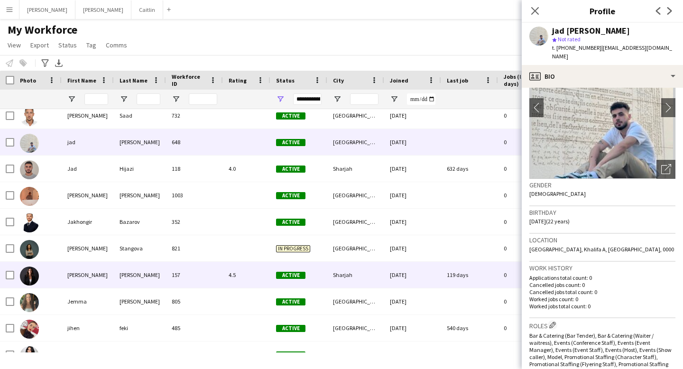
click at [201, 275] on div "157" at bounding box center [194, 275] width 57 height 26
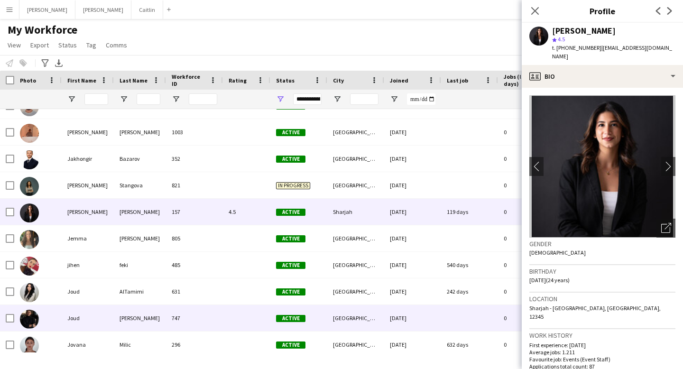
scroll to position [3018, 0]
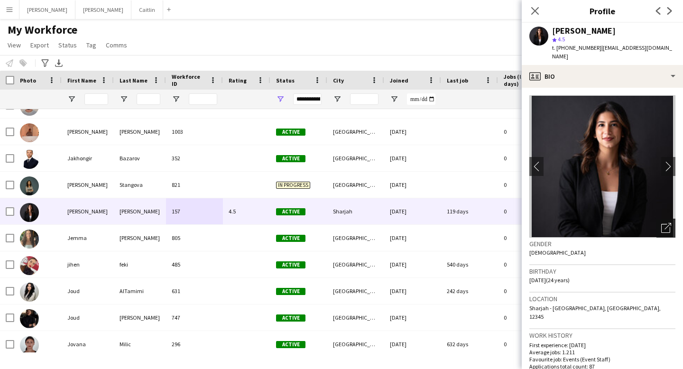
click at [664, 224] on icon at bounding box center [665, 228] width 9 height 9
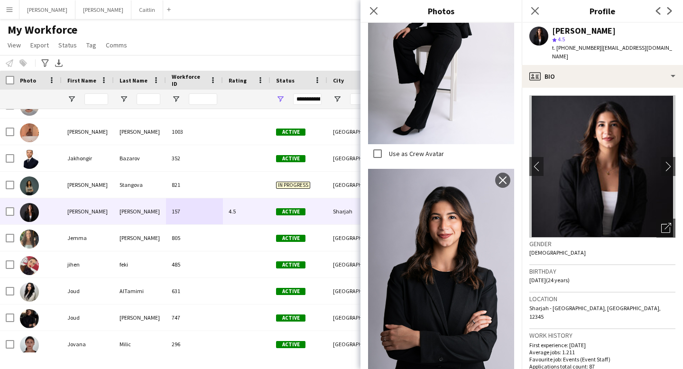
scroll to position [1489, 0]
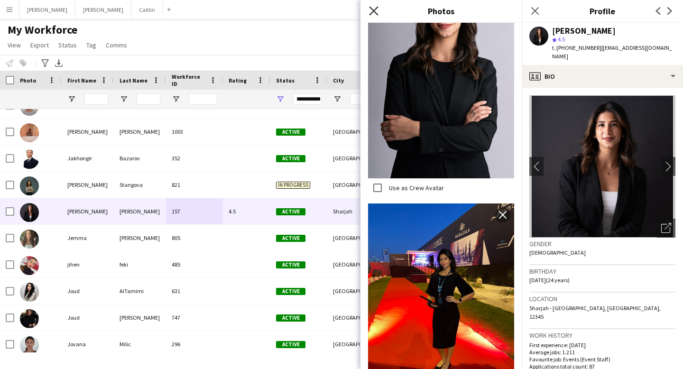
click at [375, 6] on icon "Close pop-in" at bounding box center [373, 10] width 9 height 9
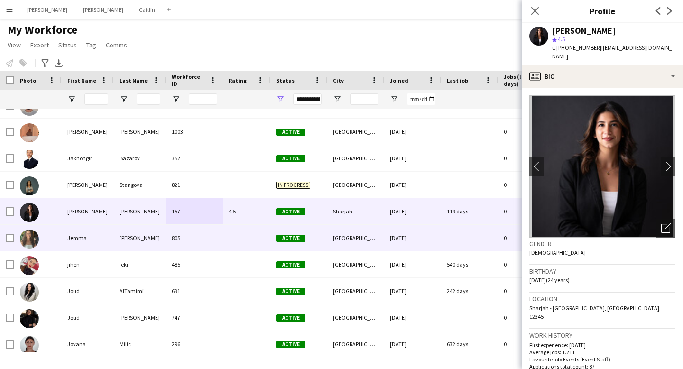
click at [190, 245] on div "805" at bounding box center [194, 238] width 57 height 26
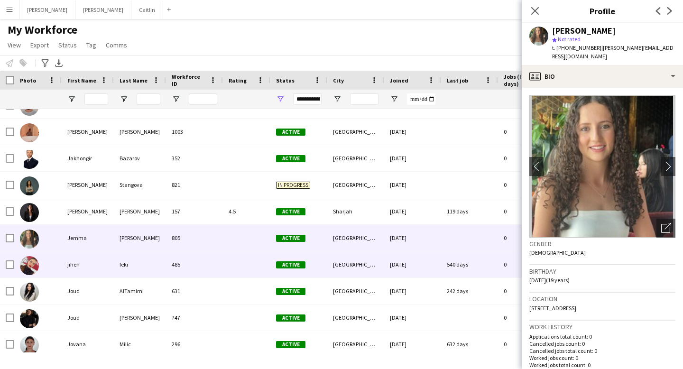
click at [192, 267] on div "485" at bounding box center [194, 264] width 57 height 26
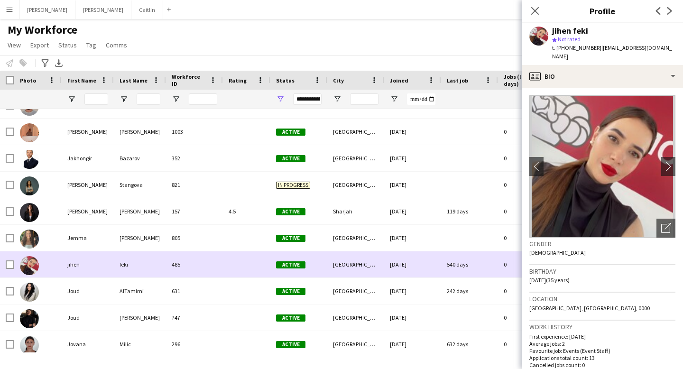
scroll to position [3056, 0]
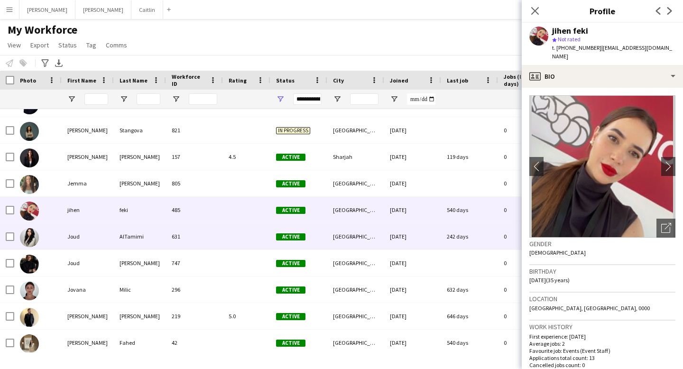
click at [193, 246] on div "631" at bounding box center [194, 236] width 57 height 26
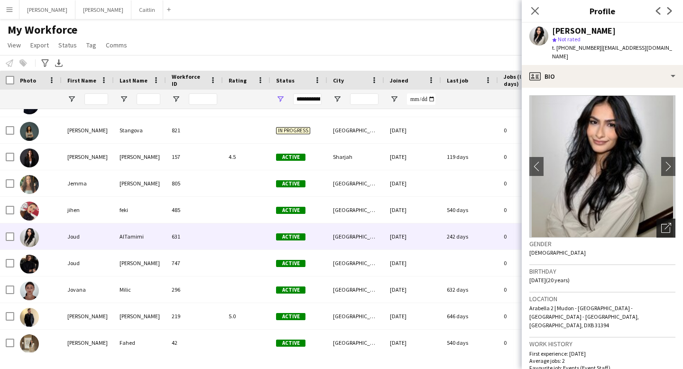
click at [666, 223] on icon "Open photos pop-in" at bounding box center [666, 228] width 10 height 10
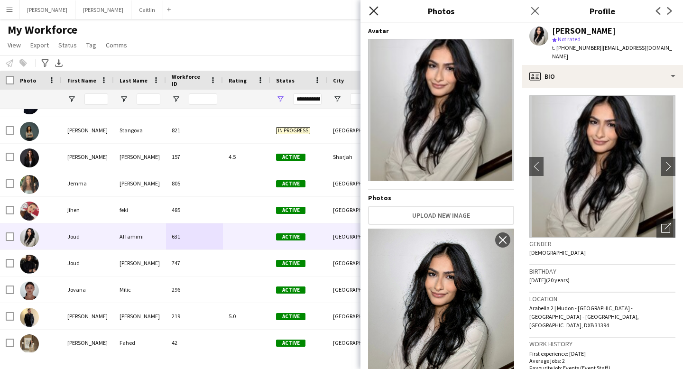
click at [372, 8] on icon "Close pop-in" at bounding box center [373, 10] width 9 height 9
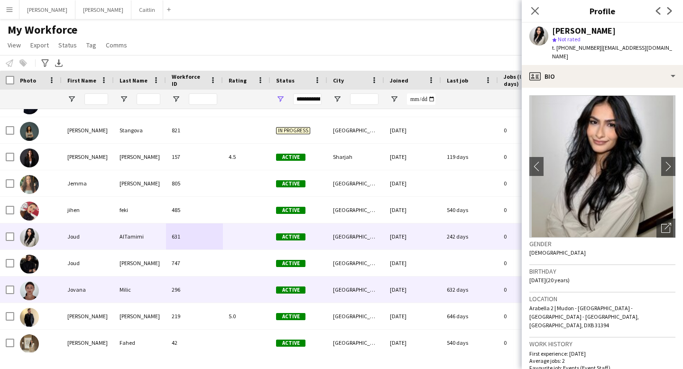
click at [254, 287] on div at bounding box center [246, 289] width 47 height 26
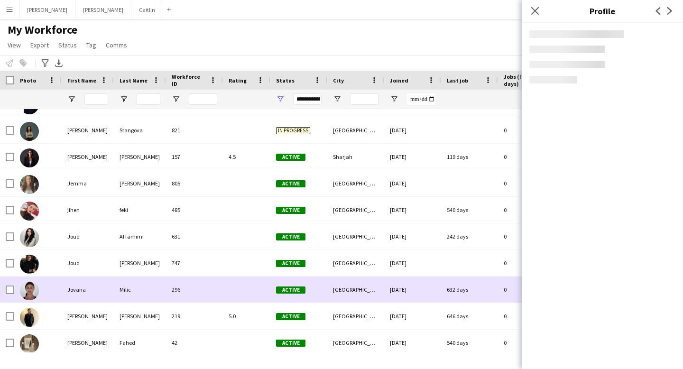
scroll to position [3122, 0]
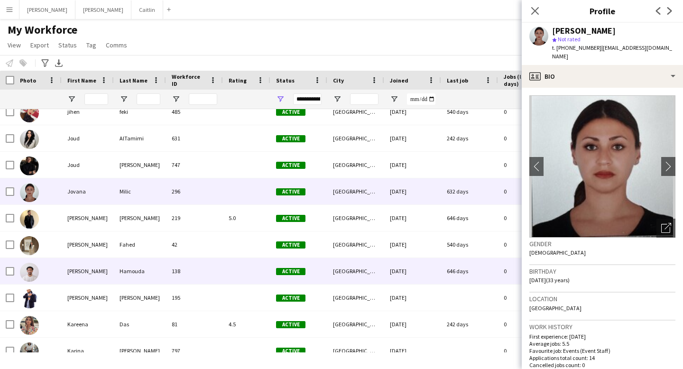
click at [205, 274] on div "138" at bounding box center [194, 271] width 57 height 26
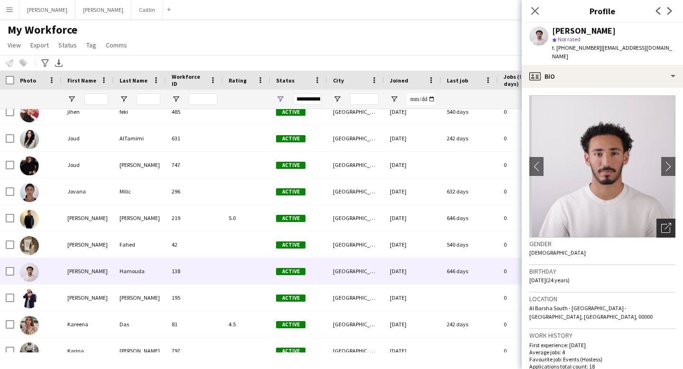
click at [668, 223] on icon "Open photos pop-in" at bounding box center [666, 228] width 10 height 10
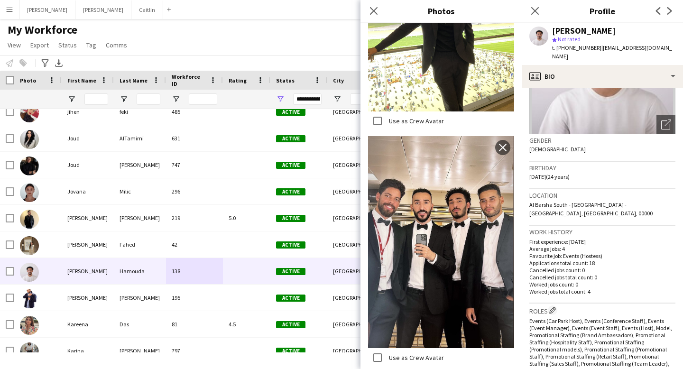
scroll to position [104, 0]
click at [377, 9] on icon "Close pop-in" at bounding box center [373, 10] width 9 height 9
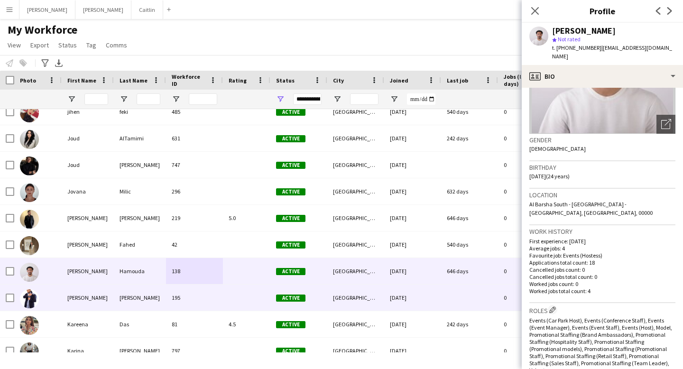
click at [180, 298] on div "195" at bounding box center [194, 298] width 57 height 26
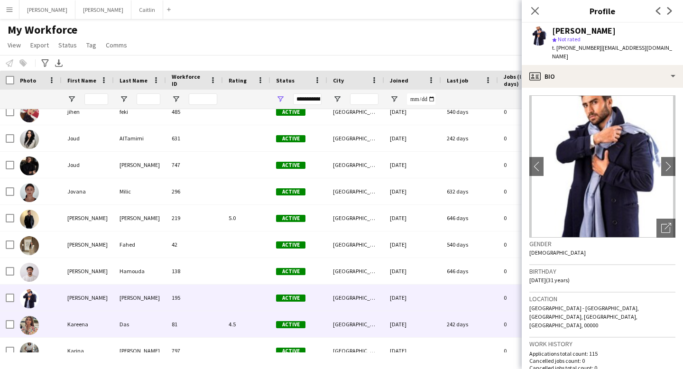
click at [169, 327] on div "81" at bounding box center [194, 324] width 57 height 26
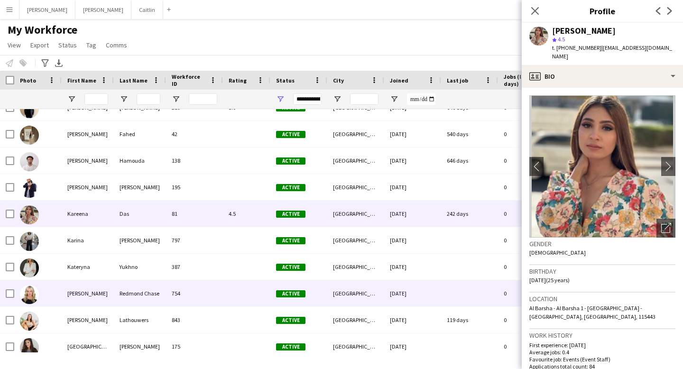
scroll to position [3283, 0]
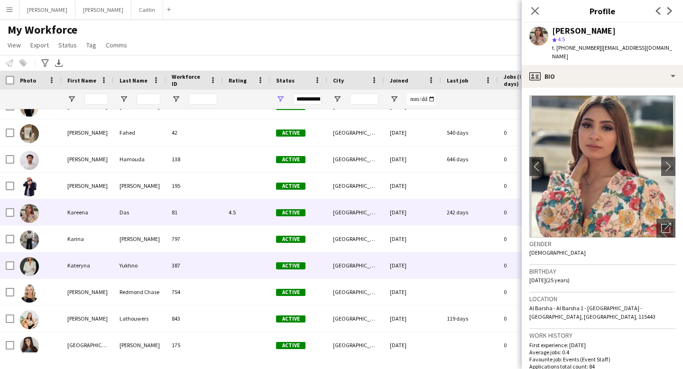
click at [202, 265] on div "387" at bounding box center [194, 265] width 57 height 26
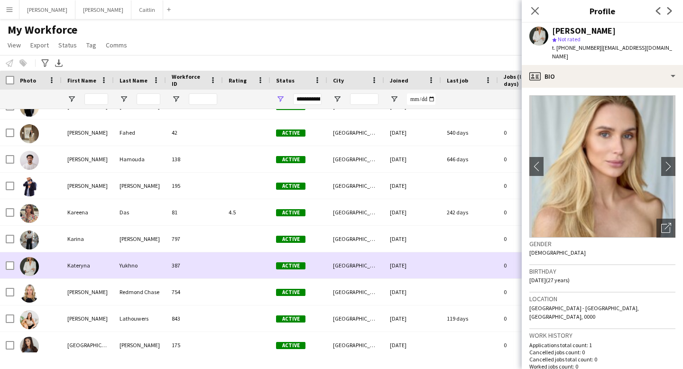
click at [202, 265] on div "387" at bounding box center [194, 265] width 57 height 26
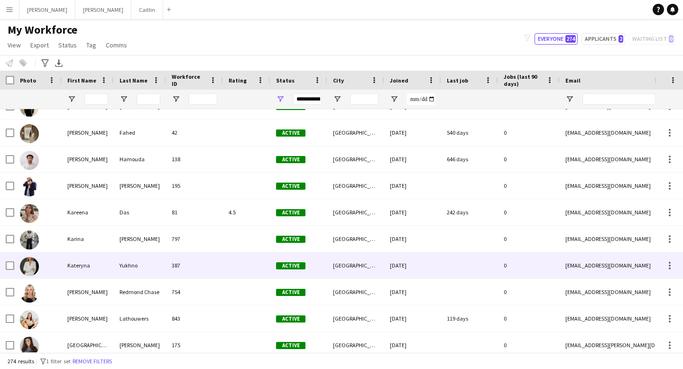
click at [221, 272] on div "387" at bounding box center [194, 265] width 57 height 26
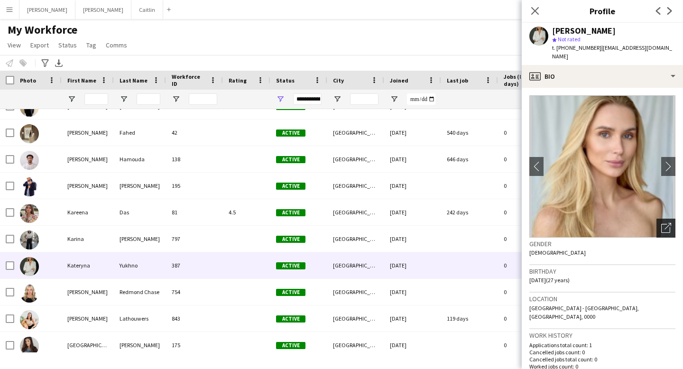
click at [667, 223] on icon "Open photos pop-in" at bounding box center [666, 228] width 10 height 10
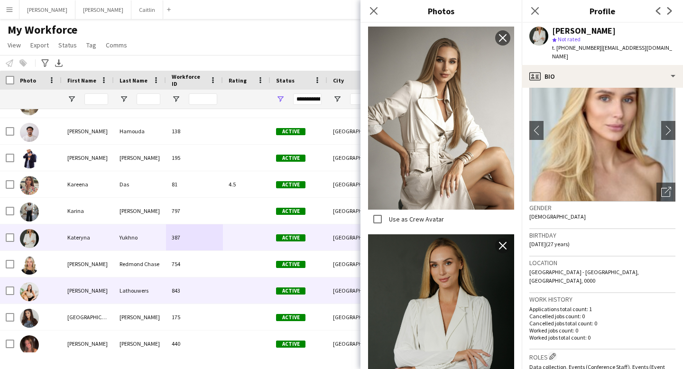
scroll to position [3311, 0]
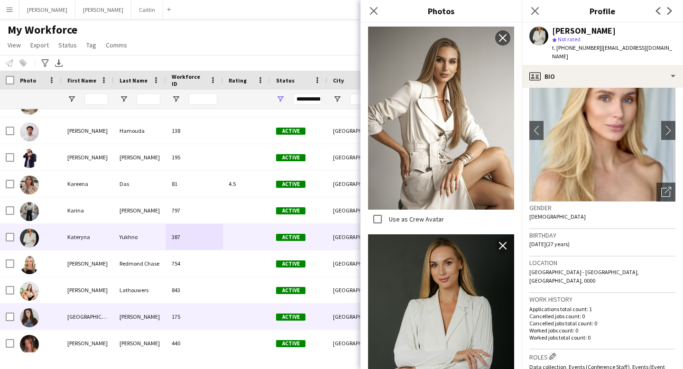
click at [162, 319] on div "[PERSON_NAME]" at bounding box center [140, 317] width 52 height 26
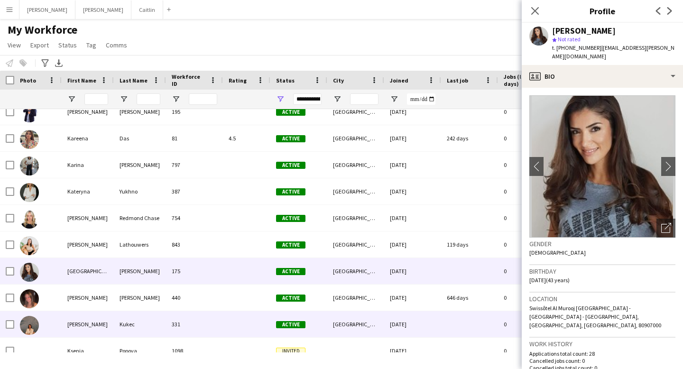
scroll to position [3357, 0]
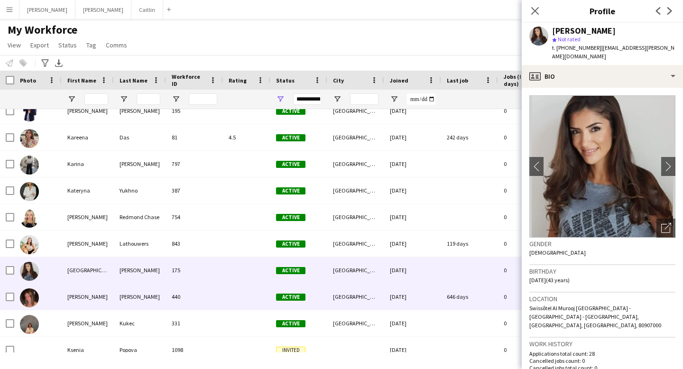
click at [163, 291] on div "[PERSON_NAME]" at bounding box center [140, 297] width 52 height 26
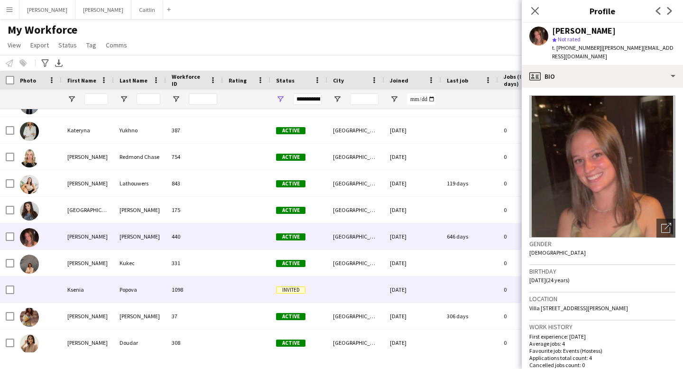
scroll to position [3420, 0]
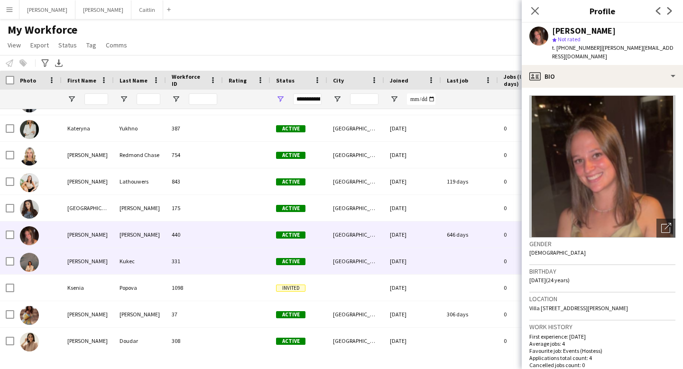
click at [188, 269] on div "331" at bounding box center [194, 261] width 57 height 26
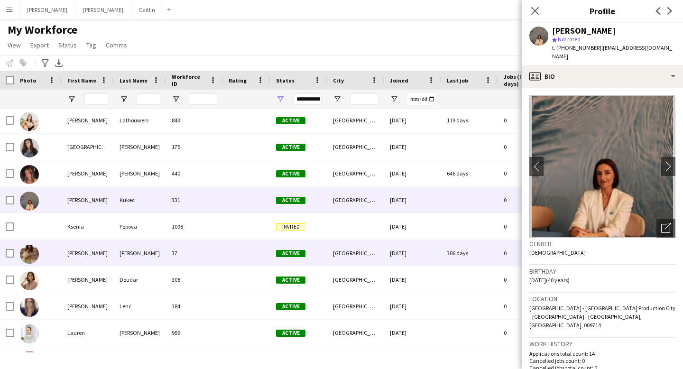
click at [193, 265] on div "37" at bounding box center [194, 253] width 57 height 26
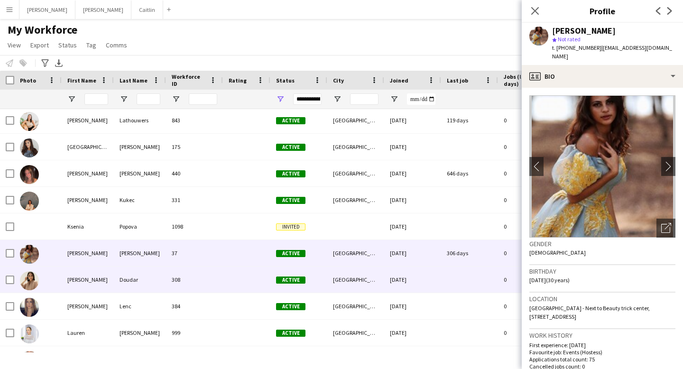
click at [196, 279] on div "308" at bounding box center [194, 280] width 57 height 26
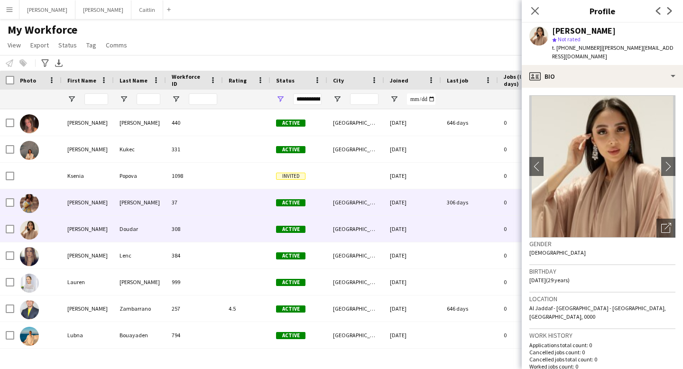
click at [172, 198] on div "37" at bounding box center [194, 202] width 57 height 26
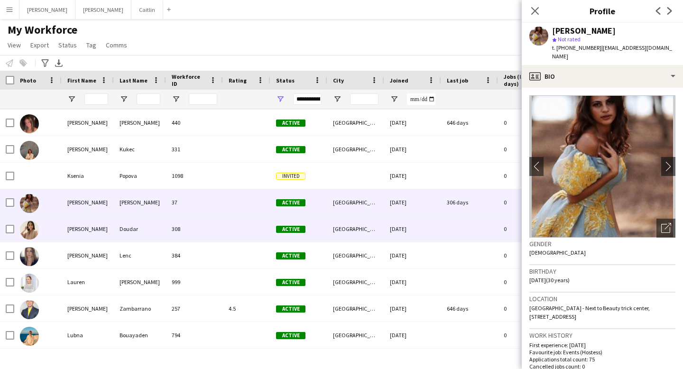
click at [133, 226] on div "Doudar" at bounding box center [140, 229] width 52 height 26
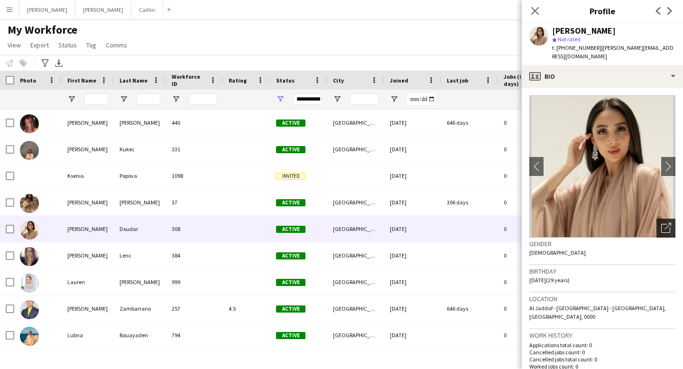
click at [664, 223] on icon "Open photos pop-in" at bounding box center [666, 228] width 10 height 10
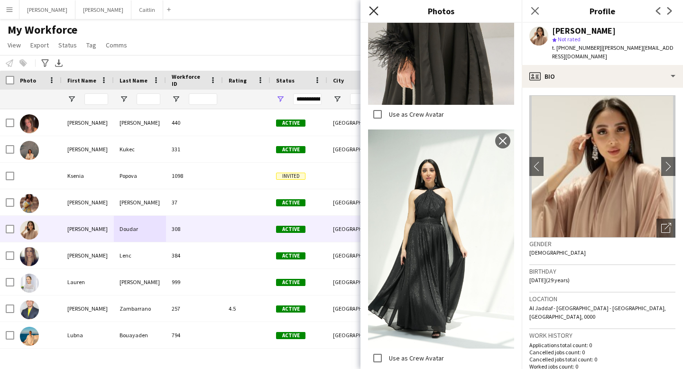
click at [376, 8] on icon "Close pop-in" at bounding box center [373, 10] width 9 height 9
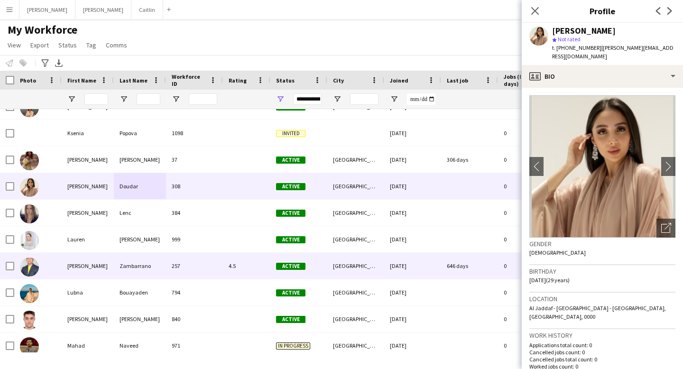
click at [195, 275] on div "257" at bounding box center [194, 266] width 57 height 26
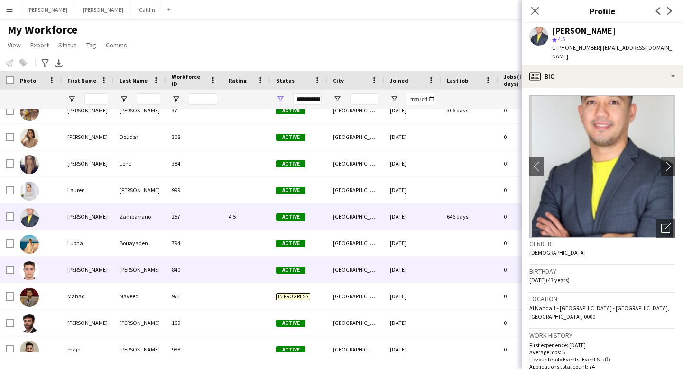
click at [212, 272] on div "840" at bounding box center [194, 270] width 57 height 26
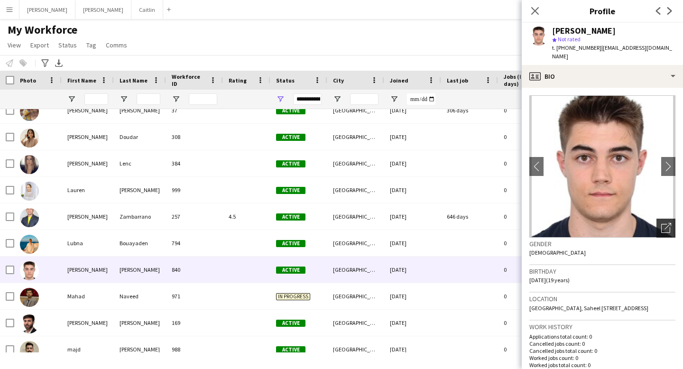
click at [662, 223] on icon "Open photos pop-in" at bounding box center [666, 228] width 10 height 10
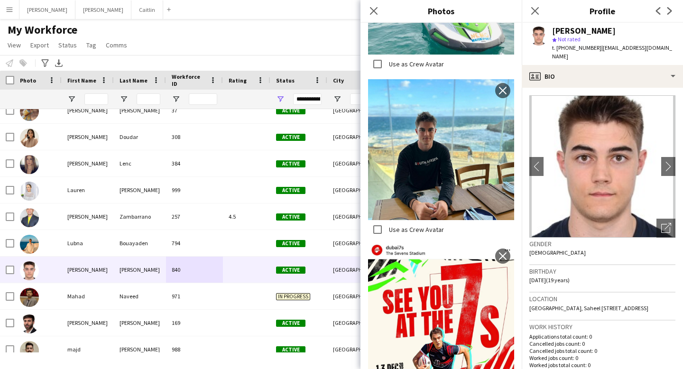
click at [537, 3] on div "Close pop-in" at bounding box center [535, 11] width 27 height 22
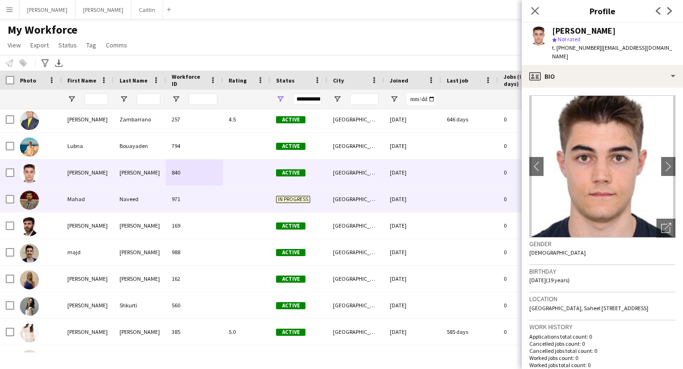
click at [198, 210] on div "971" at bounding box center [194, 199] width 57 height 26
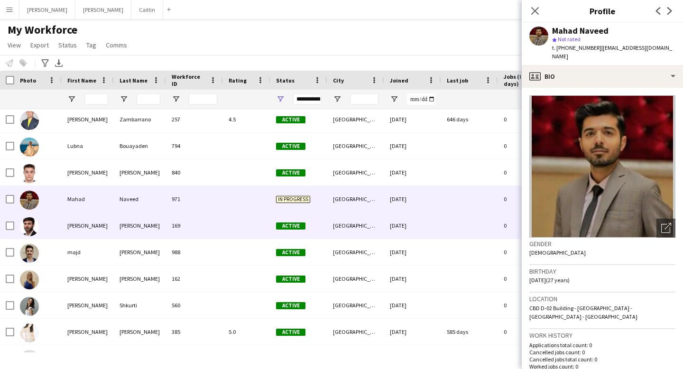
click at [228, 238] on div at bounding box center [246, 225] width 47 height 26
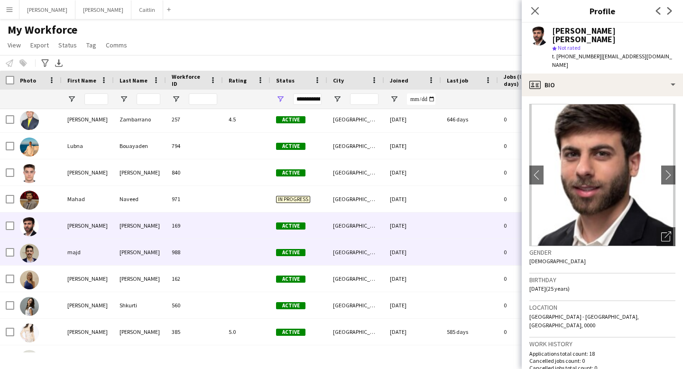
click at [230, 250] on div at bounding box center [246, 252] width 47 height 26
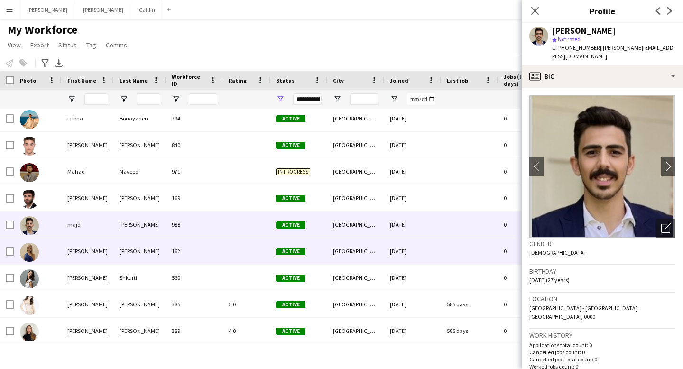
click at [247, 261] on div at bounding box center [246, 251] width 47 height 26
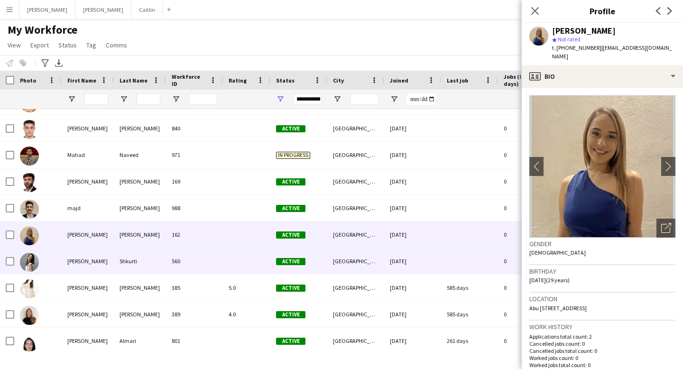
click at [247, 261] on div at bounding box center [246, 261] width 47 height 26
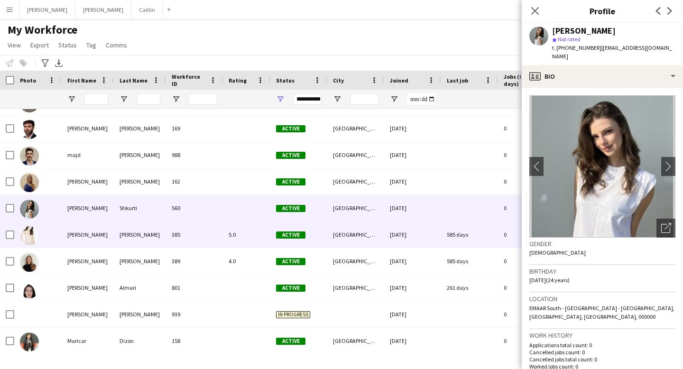
click at [227, 241] on div "5.0" at bounding box center [246, 234] width 47 height 26
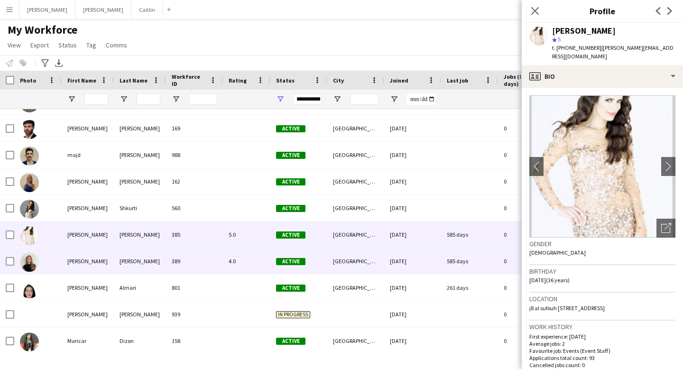
click at [221, 268] on div "389" at bounding box center [194, 261] width 57 height 26
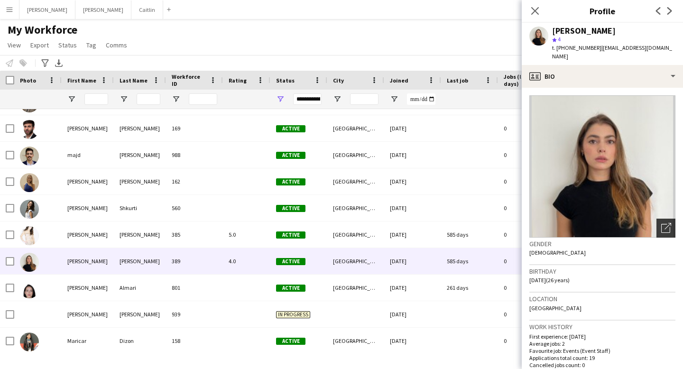
click at [661, 224] on icon at bounding box center [665, 228] width 9 height 9
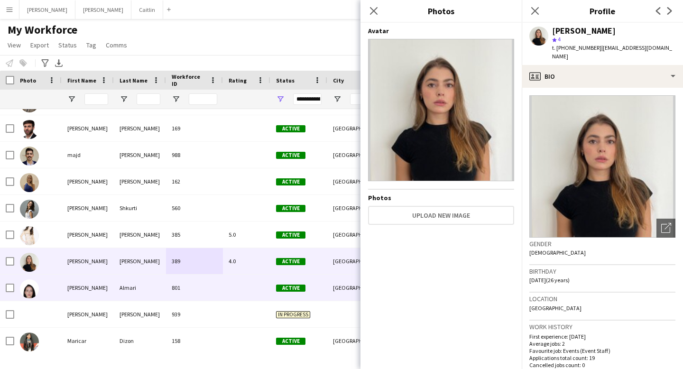
scroll to position [3881, 0]
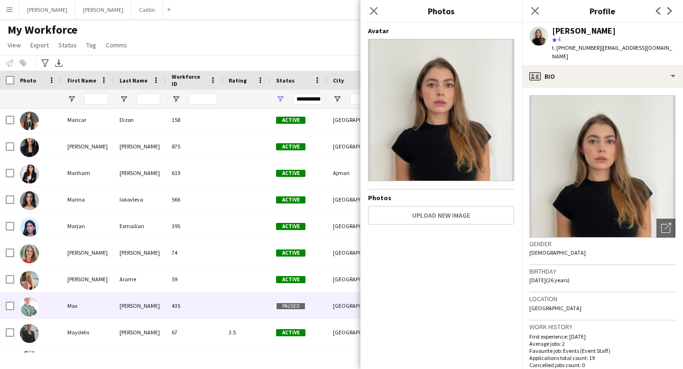
click at [199, 308] on div "435" at bounding box center [194, 306] width 57 height 26
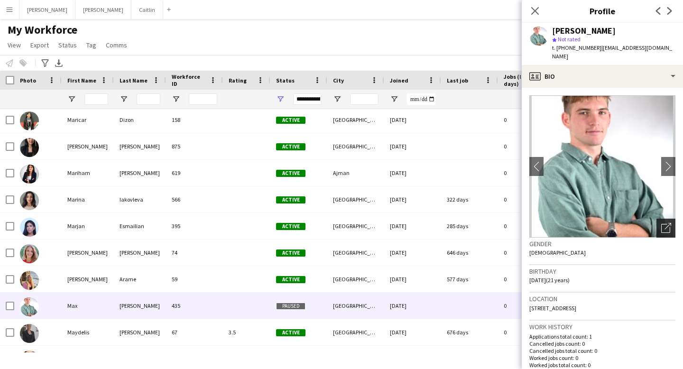
click at [659, 220] on div "Open photos pop-in" at bounding box center [665, 228] width 19 height 19
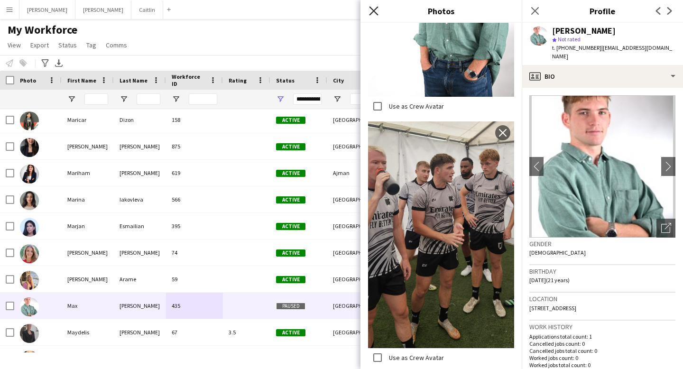
click at [373, 7] on icon "Close pop-in" at bounding box center [373, 10] width 9 height 9
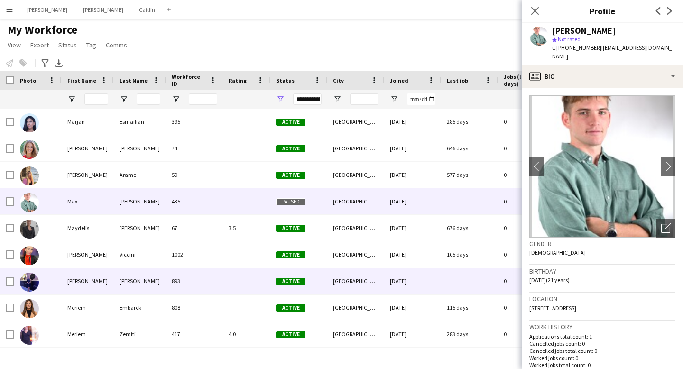
click at [161, 278] on div "[PERSON_NAME]" at bounding box center [140, 281] width 52 height 26
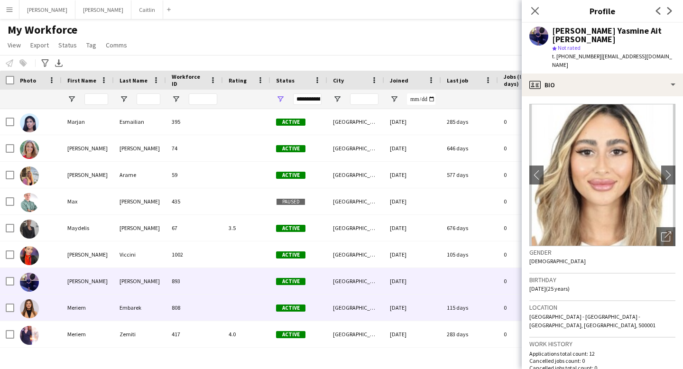
click at [163, 306] on div "Embarek" at bounding box center [140, 307] width 52 height 26
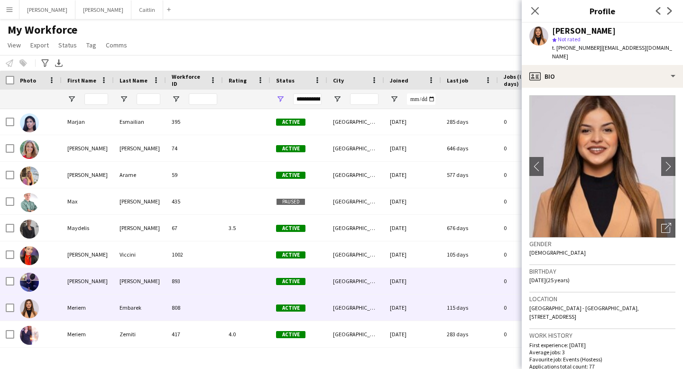
click at [153, 279] on div "[PERSON_NAME]" at bounding box center [140, 281] width 52 height 26
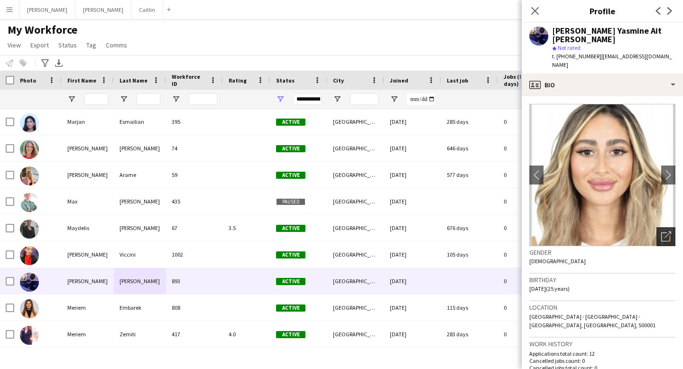
click at [657, 227] on div "Open photos pop-in" at bounding box center [665, 236] width 19 height 19
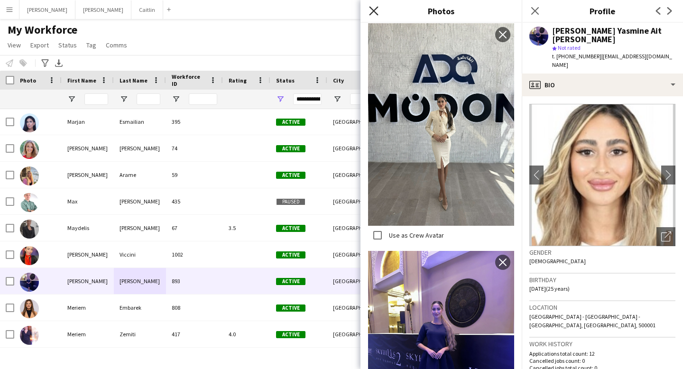
click at [374, 13] on icon "Close pop-in" at bounding box center [373, 10] width 9 height 9
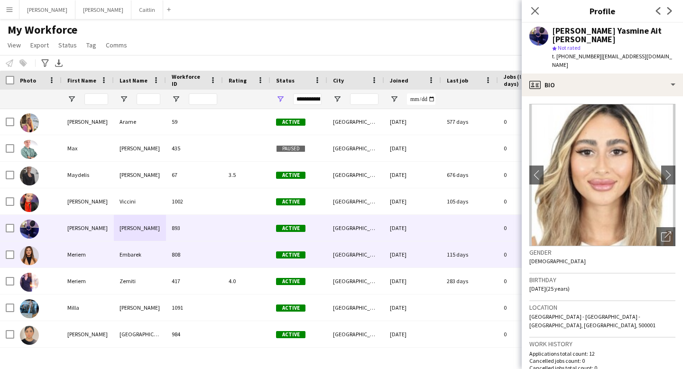
click at [217, 250] on div "808" at bounding box center [194, 254] width 57 height 26
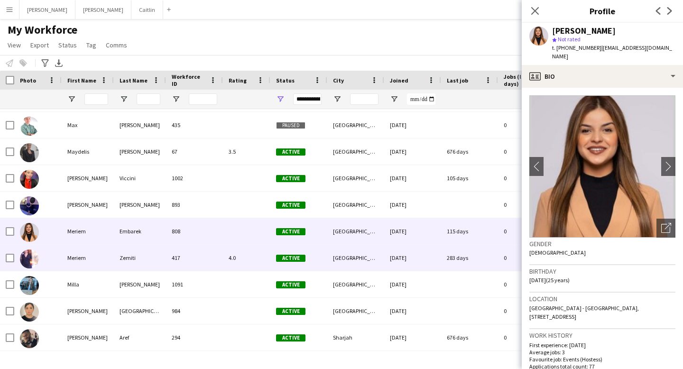
click at [217, 261] on div "417" at bounding box center [194, 258] width 57 height 26
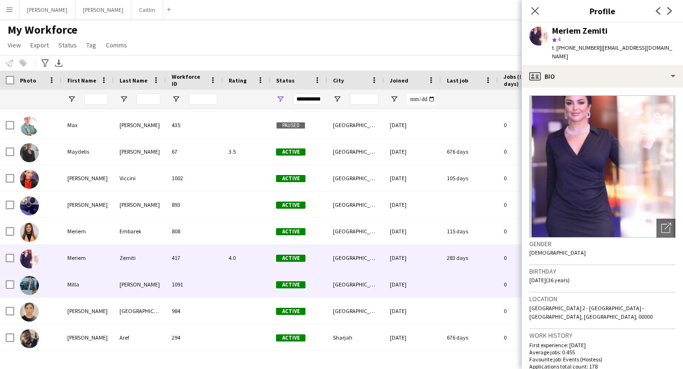
click at [215, 277] on div "1091" at bounding box center [194, 284] width 57 height 26
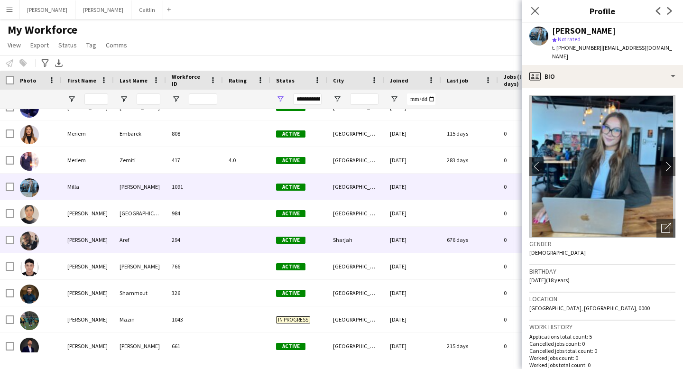
click at [214, 247] on div "294" at bounding box center [194, 240] width 57 height 26
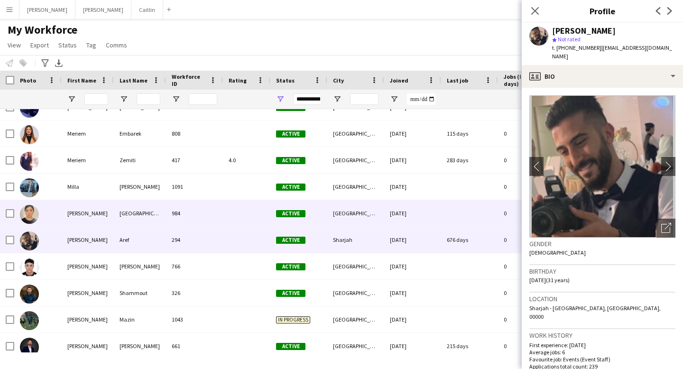
click at [143, 220] on div "[GEOGRAPHIC_DATA]" at bounding box center [140, 213] width 52 height 26
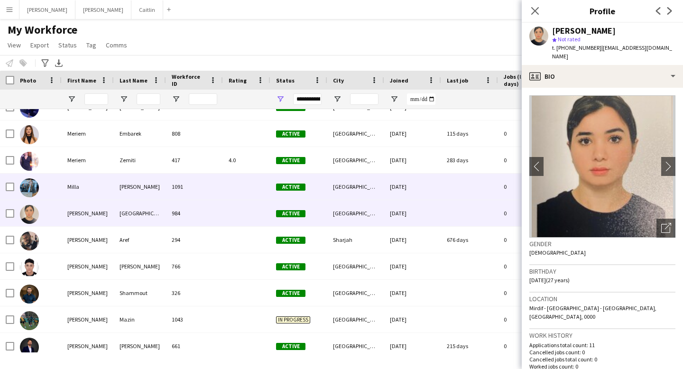
click at [154, 187] on div "[PERSON_NAME]" at bounding box center [140, 187] width 52 height 26
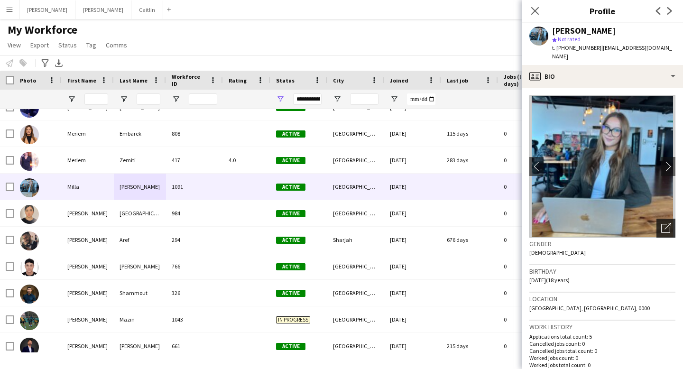
click at [662, 219] on div "Open photos pop-in" at bounding box center [665, 228] width 19 height 19
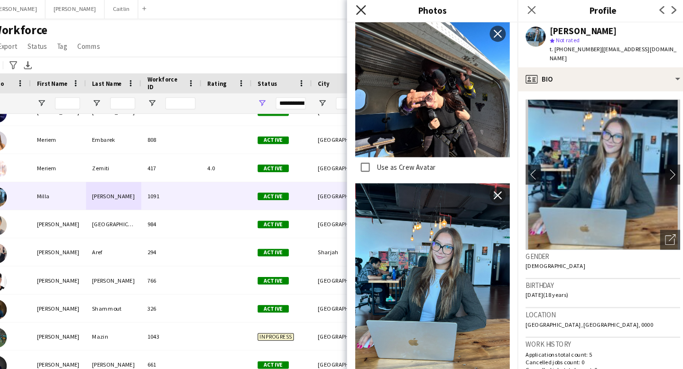
click at [374, 12] on icon "Close pop-in" at bounding box center [373, 10] width 9 height 9
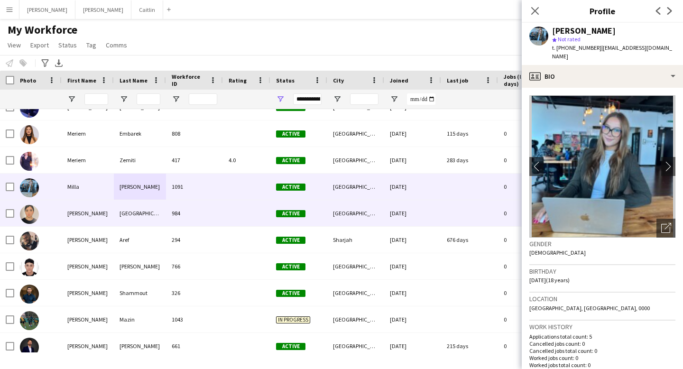
click at [432, 213] on div "[DATE]" at bounding box center [412, 213] width 57 height 26
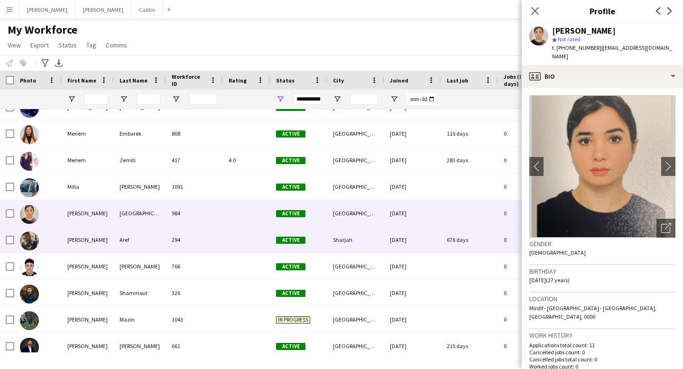
click at [429, 239] on div "[DATE]" at bounding box center [412, 240] width 57 height 26
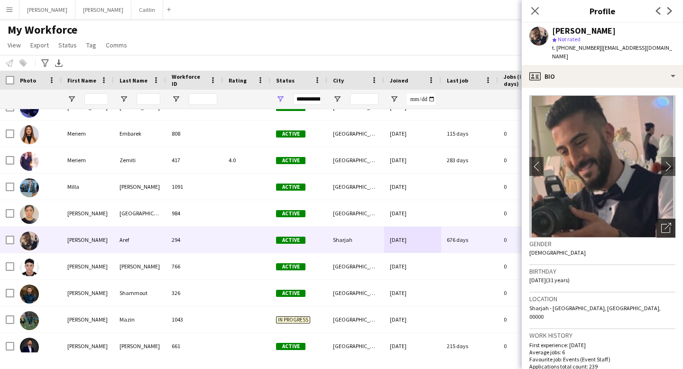
click at [669, 223] on icon "Open photos pop-in" at bounding box center [666, 228] width 10 height 10
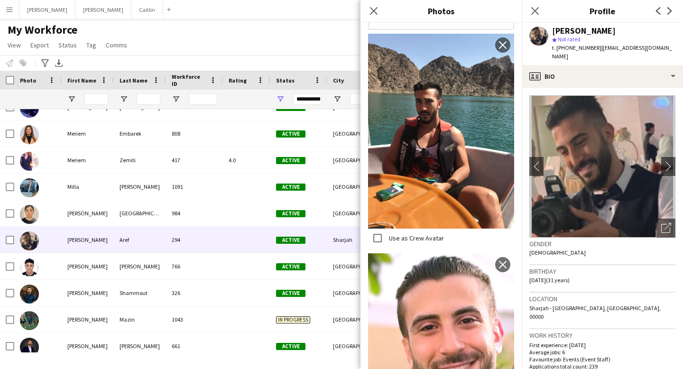
scroll to position [66, 0]
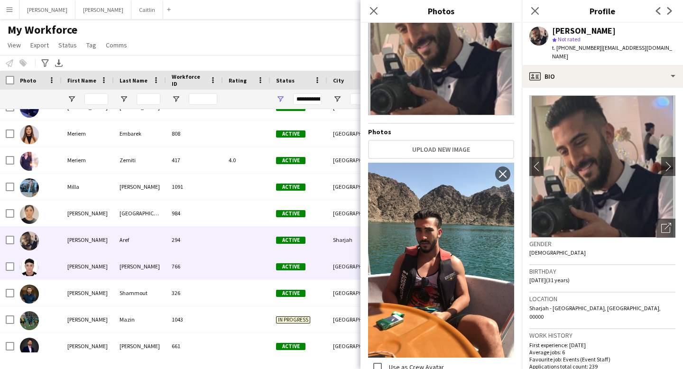
click at [142, 272] on div "[PERSON_NAME]" at bounding box center [140, 266] width 52 height 26
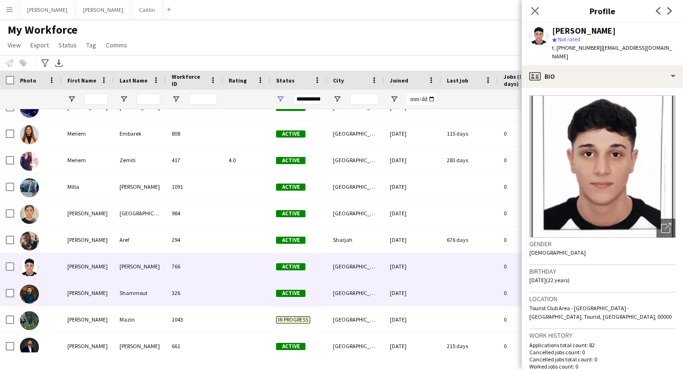
click at [190, 300] on div "326" at bounding box center [194, 293] width 57 height 26
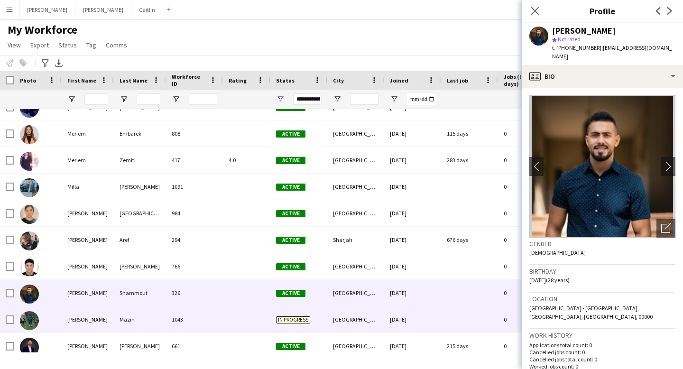
click at [188, 313] on div "1043" at bounding box center [194, 319] width 57 height 26
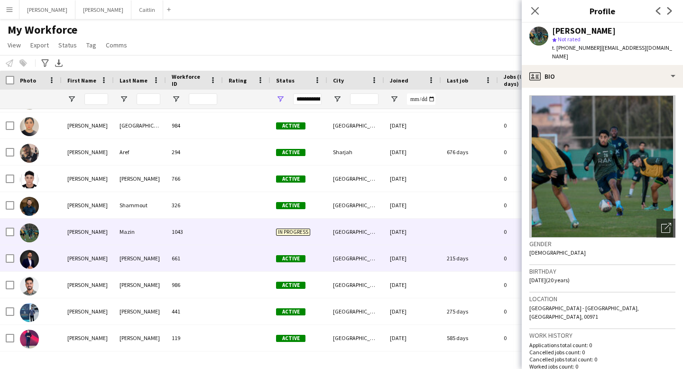
scroll to position [4405, 0]
click at [184, 269] on div "661" at bounding box center [194, 259] width 57 height 26
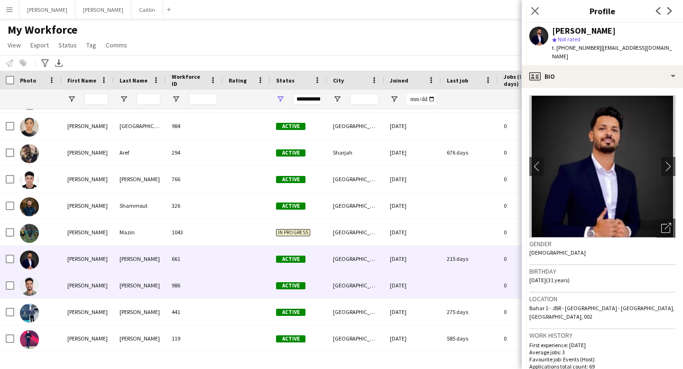
click at [213, 289] on div "986" at bounding box center [194, 285] width 57 height 26
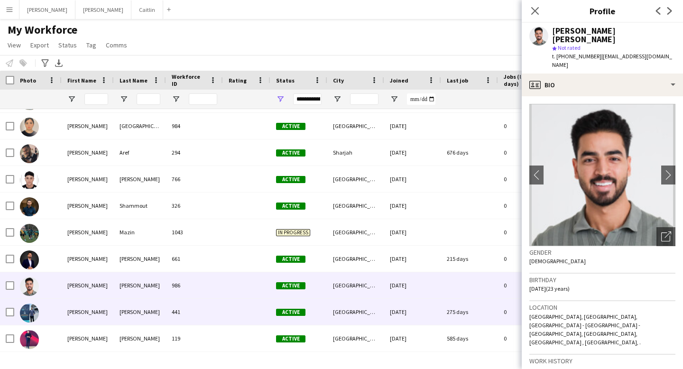
click at [209, 309] on div "441" at bounding box center [194, 312] width 57 height 26
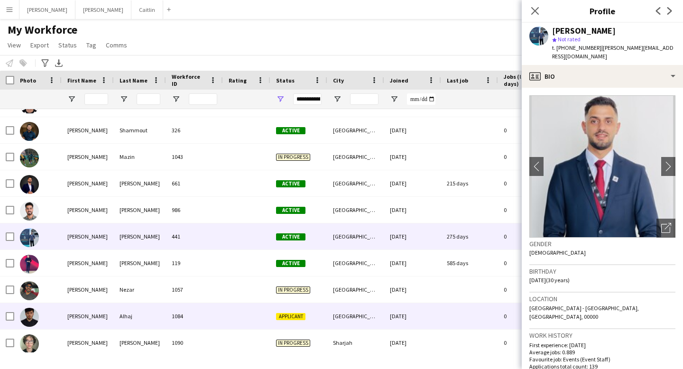
scroll to position [4481, 0]
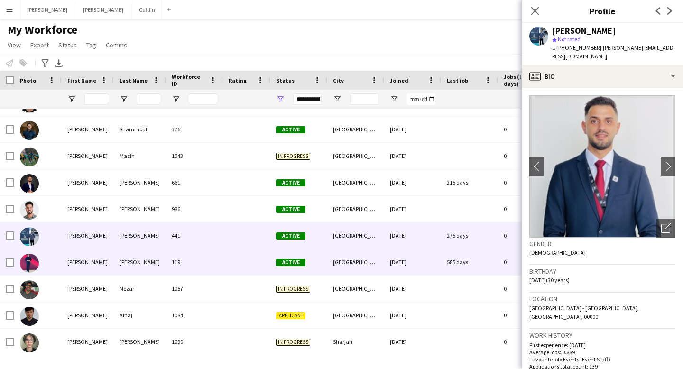
click at [211, 258] on div "119" at bounding box center [194, 262] width 57 height 26
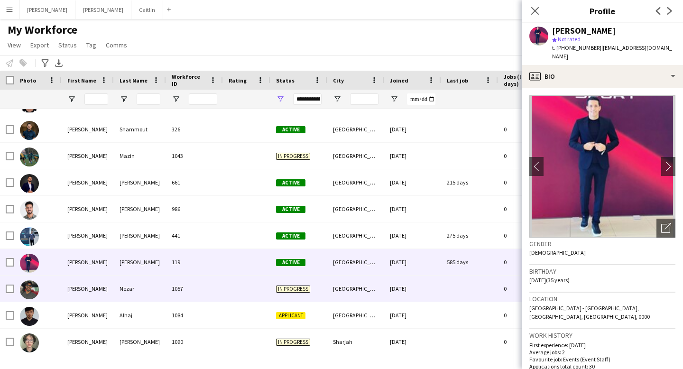
click at [222, 291] on div "1057" at bounding box center [194, 289] width 57 height 26
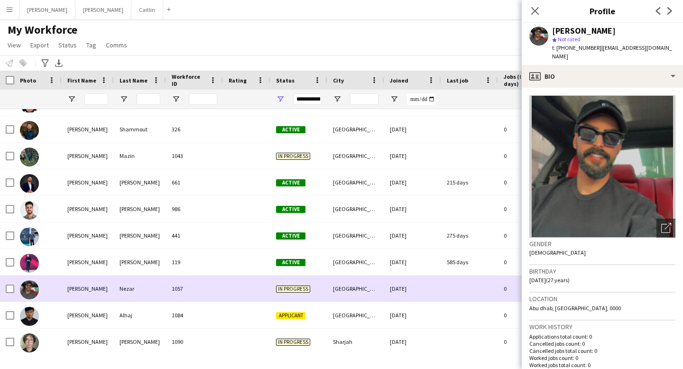
scroll to position [4494, 0]
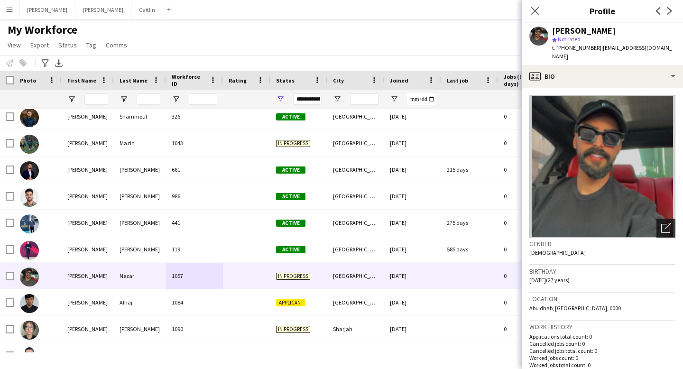
click at [663, 223] on icon "Open photos pop-in" at bounding box center [666, 228] width 10 height 10
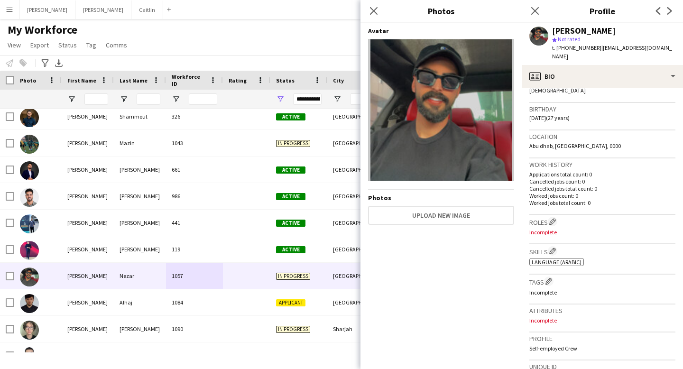
scroll to position [343, 0]
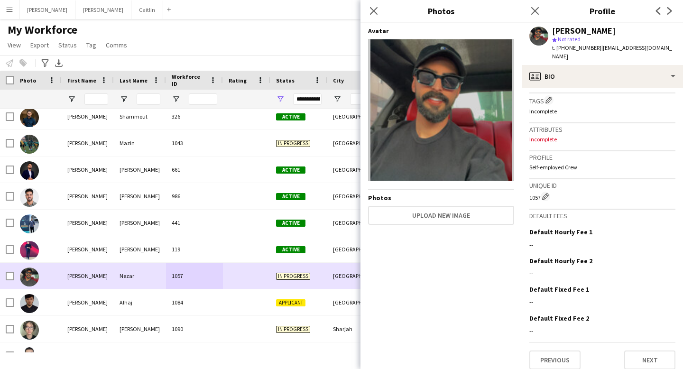
click at [341, 270] on div "[GEOGRAPHIC_DATA]" at bounding box center [355, 276] width 57 height 26
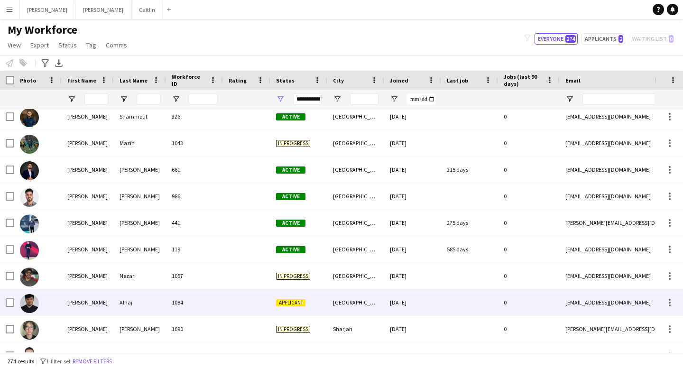
click at [408, 299] on div "[DATE]" at bounding box center [412, 302] width 57 height 26
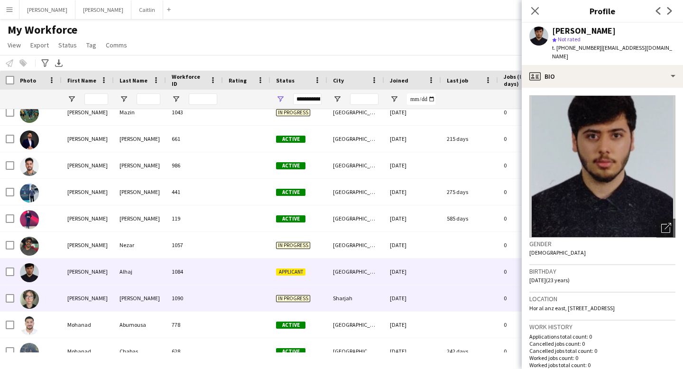
scroll to position [4533, 0]
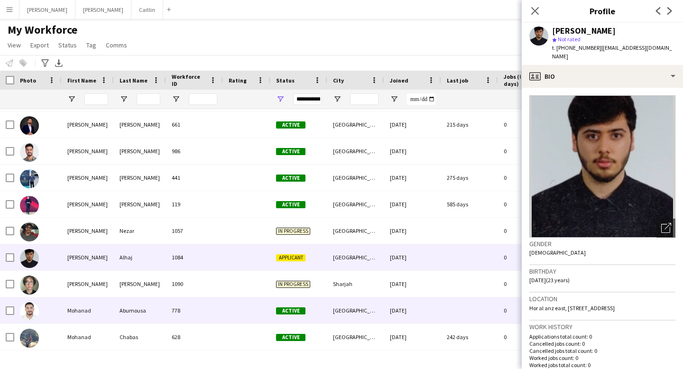
click at [408, 299] on div "[DATE]" at bounding box center [412, 310] width 57 height 26
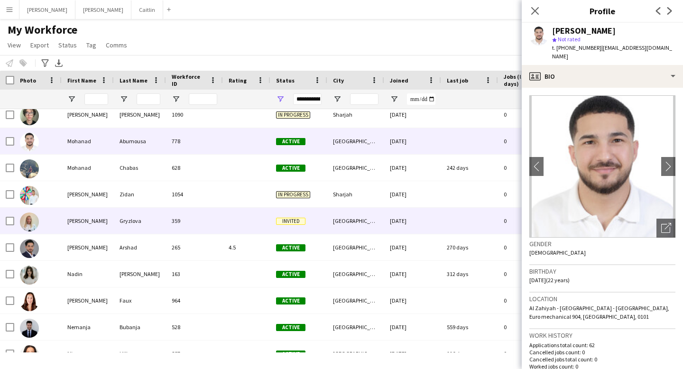
click at [147, 219] on div "Gryzlova" at bounding box center [140, 221] width 52 height 26
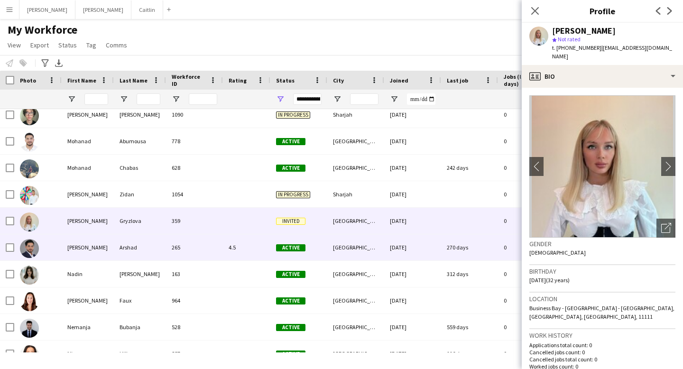
click at [142, 243] on div "Arshad" at bounding box center [140, 247] width 52 height 26
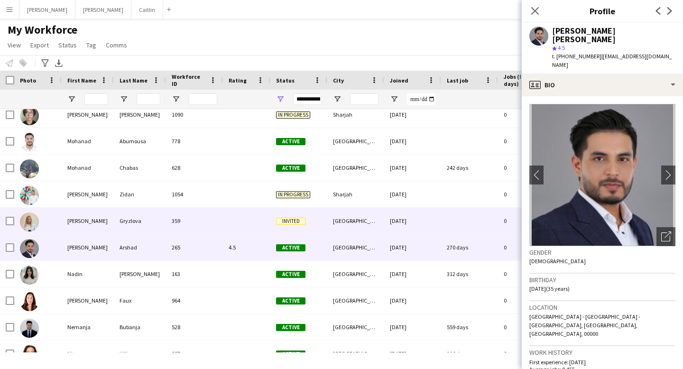
click at [156, 223] on div "Gryzlova" at bounding box center [140, 221] width 52 height 26
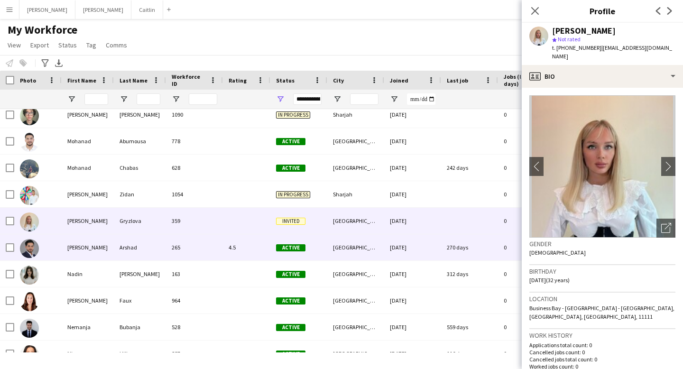
click at [343, 256] on div "[GEOGRAPHIC_DATA]" at bounding box center [355, 247] width 57 height 26
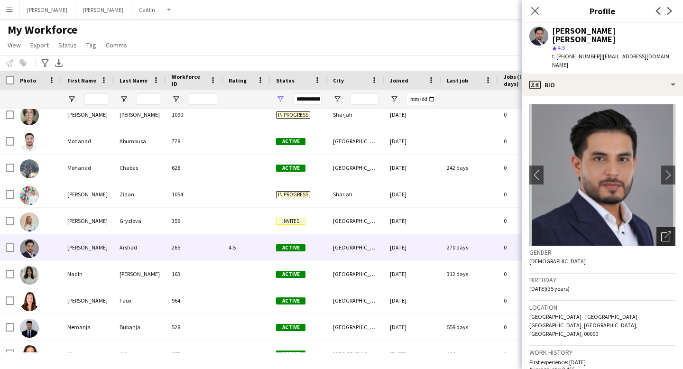
click at [659, 227] on div "Open photos pop-in" at bounding box center [665, 236] width 19 height 19
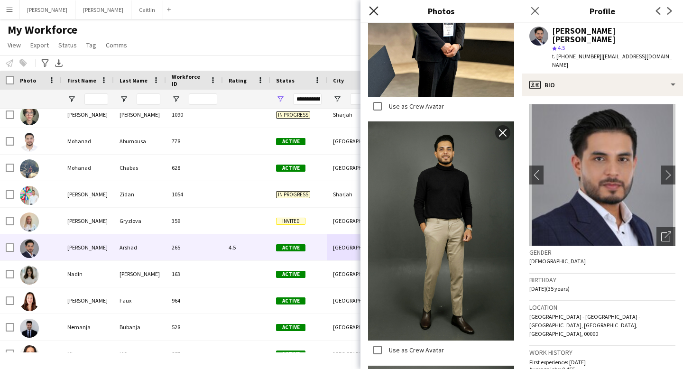
click at [374, 10] on icon at bounding box center [373, 10] width 9 height 9
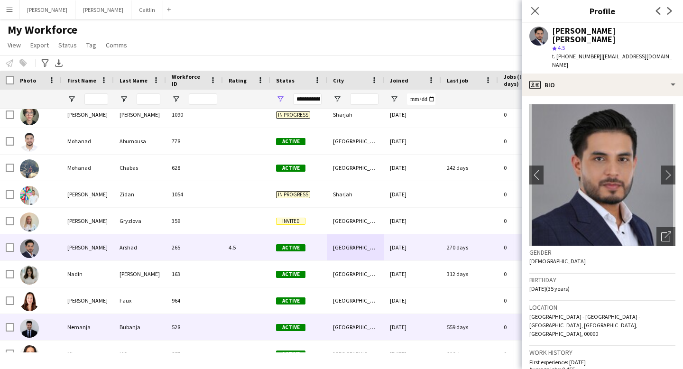
click at [197, 328] on div "528" at bounding box center [194, 327] width 57 height 26
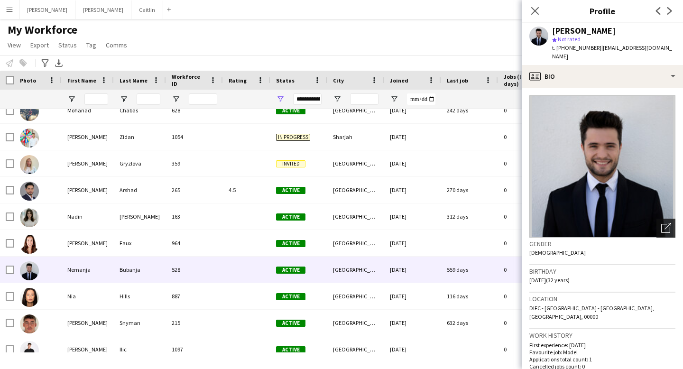
click at [667, 219] on div "Open photos pop-in" at bounding box center [665, 228] width 19 height 19
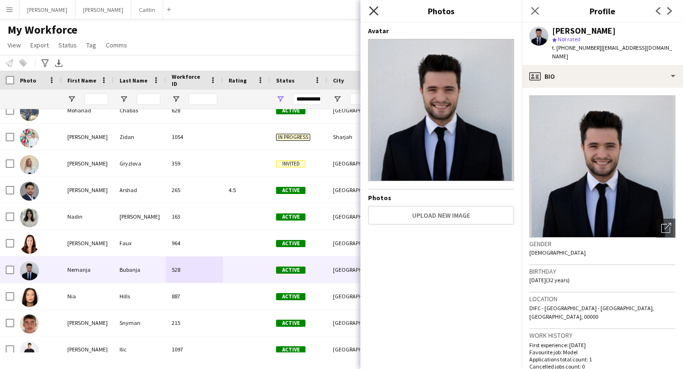
click at [377, 8] on icon at bounding box center [373, 10] width 9 height 9
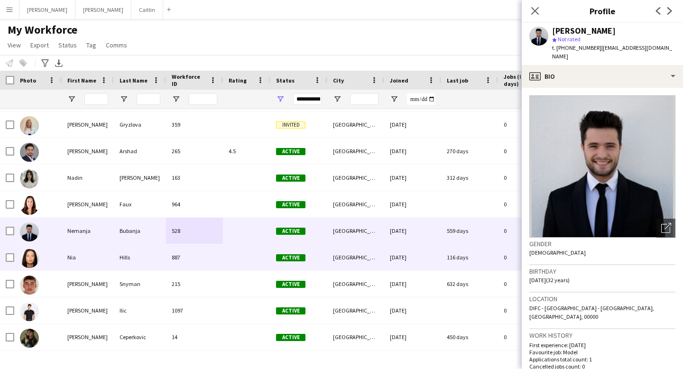
click at [295, 269] on div "Active" at bounding box center [298, 257] width 57 height 26
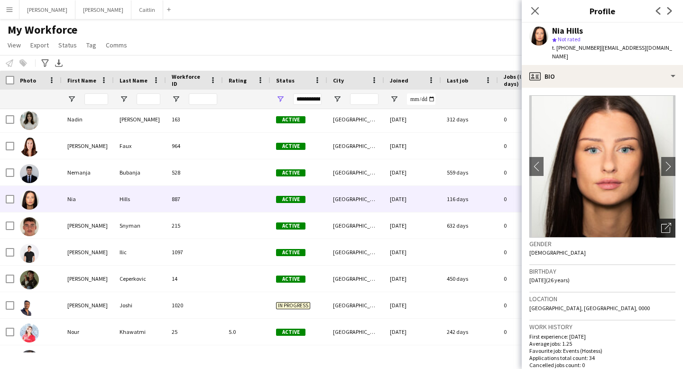
click at [664, 223] on icon "Open photos pop-in" at bounding box center [666, 228] width 10 height 10
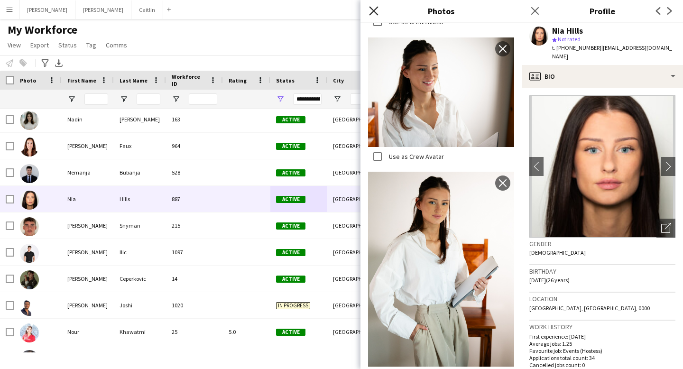
click at [370, 7] on icon "Close pop-in" at bounding box center [373, 10] width 9 height 9
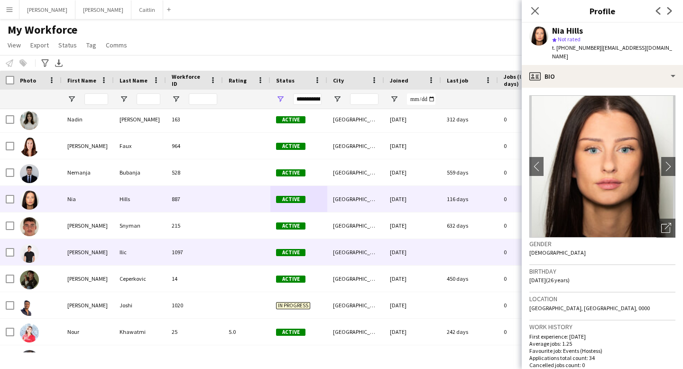
click at [107, 249] on div "[PERSON_NAME]" at bounding box center [88, 252] width 52 height 26
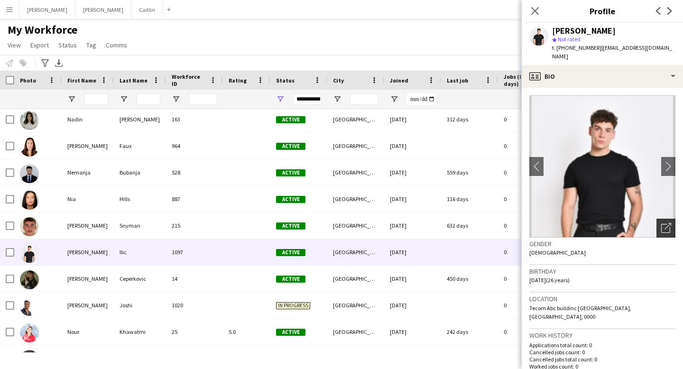
click at [664, 219] on div "Open photos pop-in" at bounding box center [665, 228] width 19 height 19
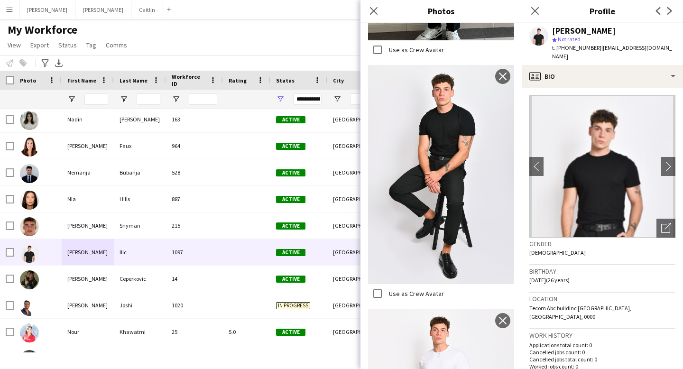
scroll to position [866, 0]
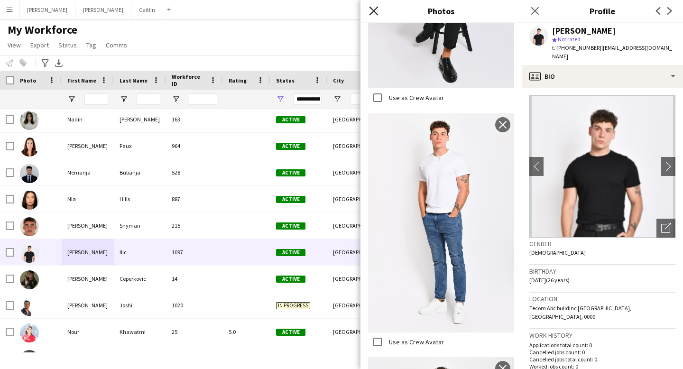
click at [375, 7] on icon "Close pop-in" at bounding box center [373, 10] width 9 height 9
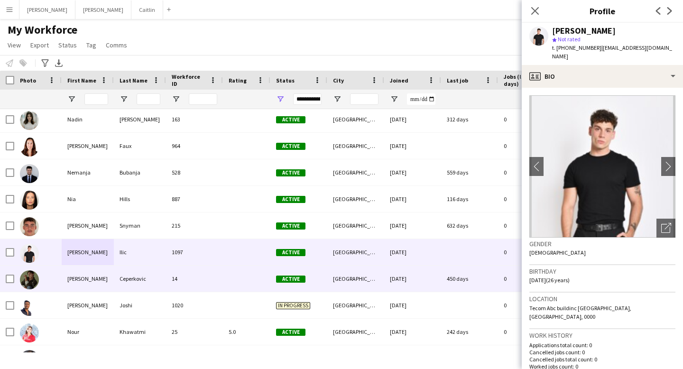
click at [225, 277] on div at bounding box center [246, 279] width 47 height 26
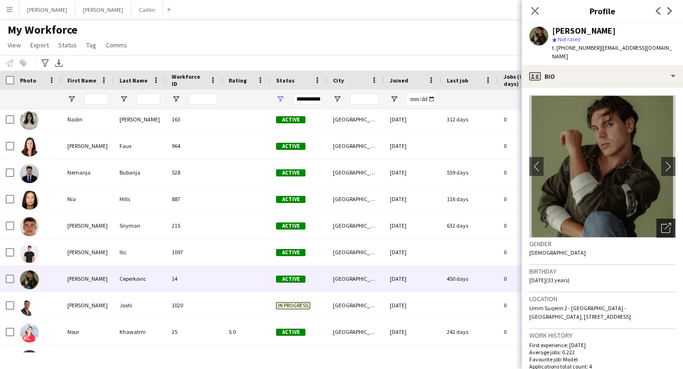
click at [662, 224] on icon at bounding box center [665, 228] width 9 height 9
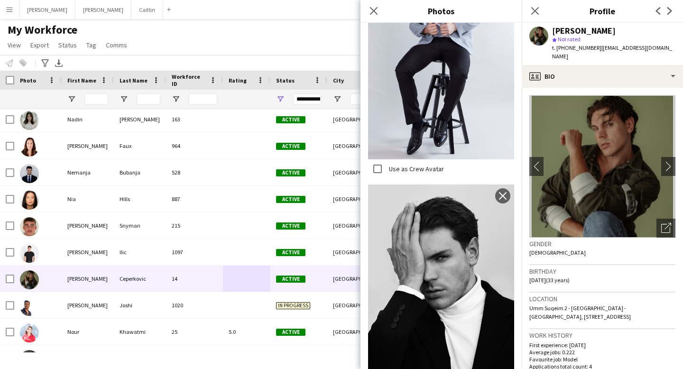
scroll to position [2417, 0]
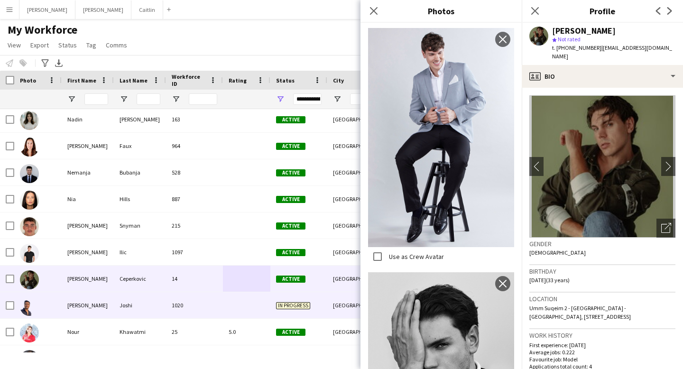
click at [230, 305] on div at bounding box center [246, 305] width 47 height 26
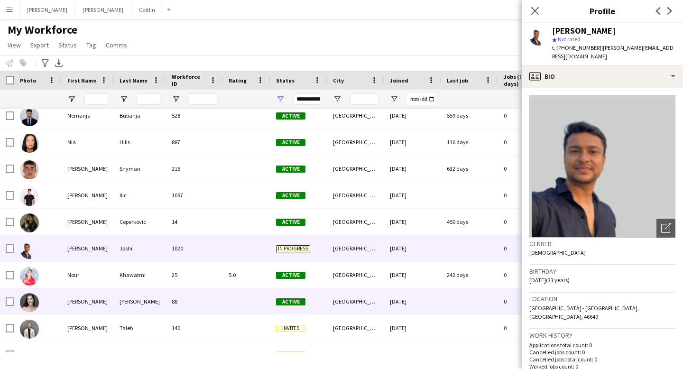
scroll to position [4923, 0]
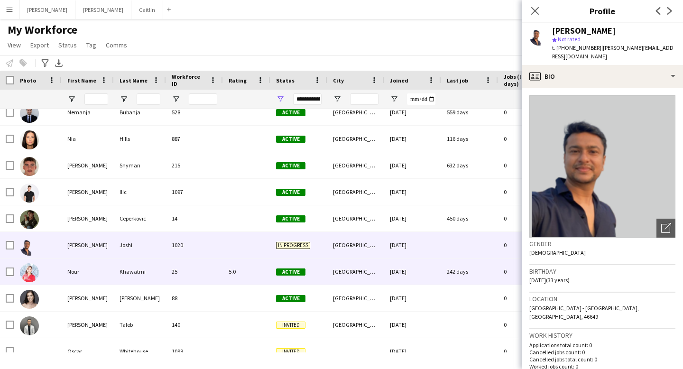
click at [367, 269] on div "[GEOGRAPHIC_DATA]" at bounding box center [355, 271] width 57 height 26
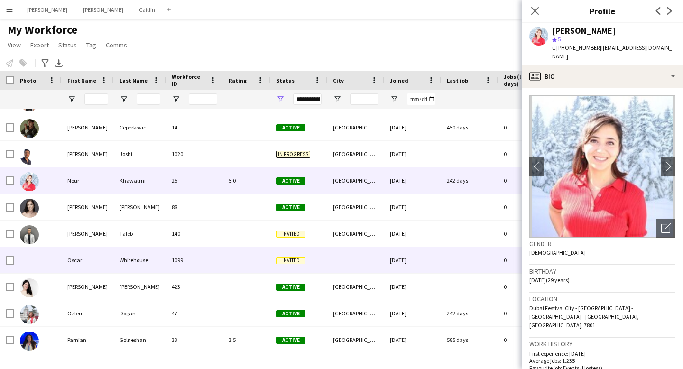
scroll to position [5017, 0]
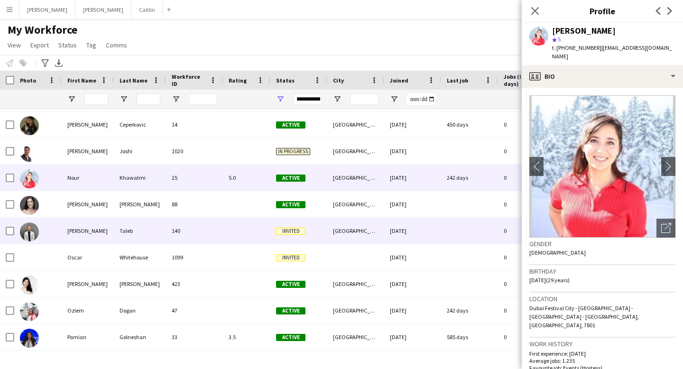
click at [132, 228] on div "Taleb" at bounding box center [140, 231] width 52 height 26
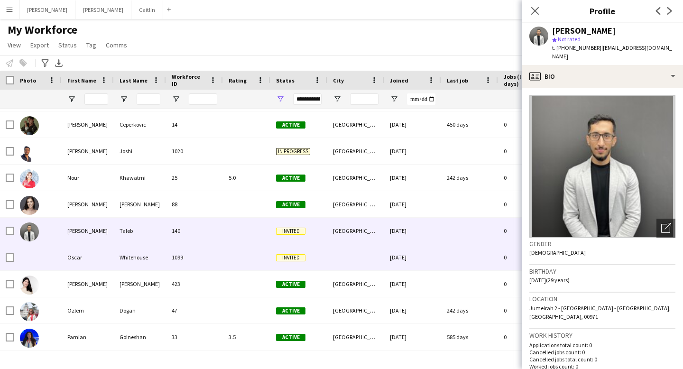
click at [211, 257] on div "1099" at bounding box center [194, 257] width 57 height 26
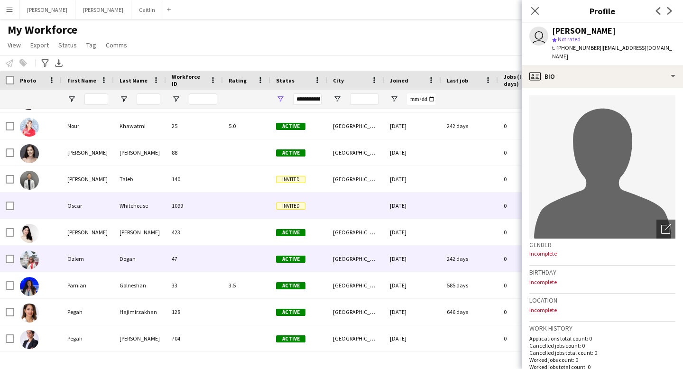
scroll to position [5068, 0]
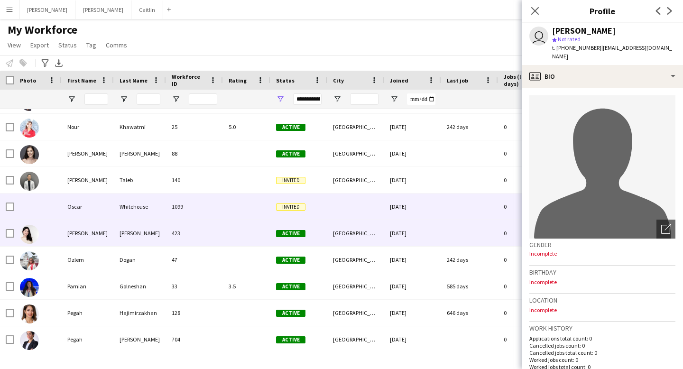
click at [120, 240] on div "[PERSON_NAME]" at bounding box center [140, 233] width 52 height 26
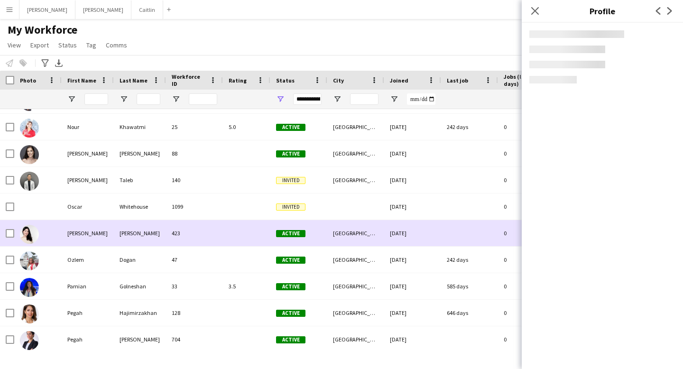
click at [120, 240] on div "[PERSON_NAME]" at bounding box center [140, 233] width 52 height 26
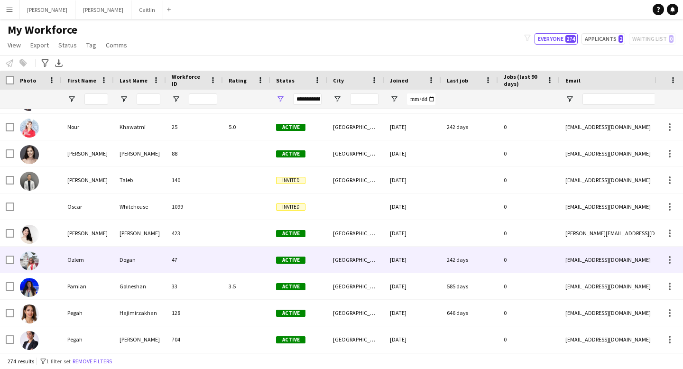
click at [204, 268] on div "47" at bounding box center [194, 260] width 57 height 26
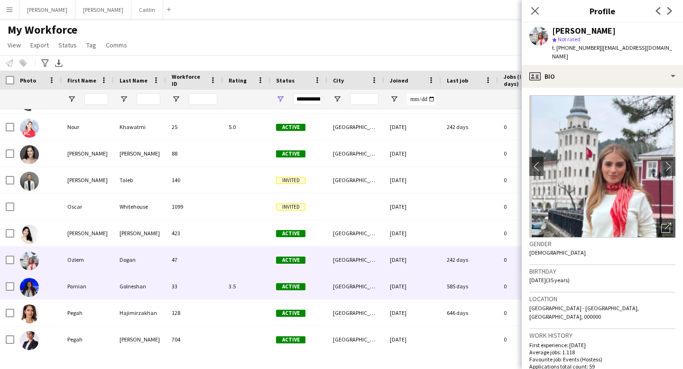
scroll to position [5105, 0]
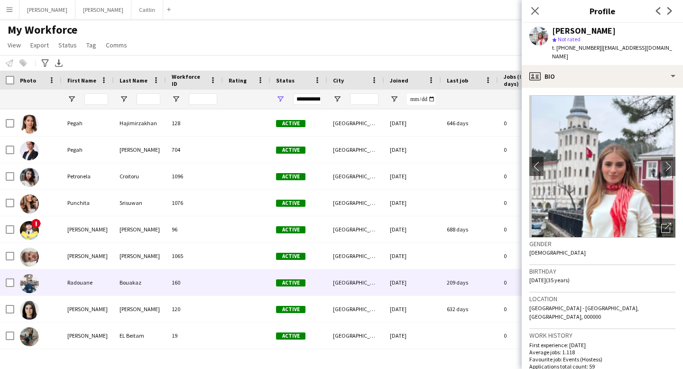
click at [215, 292] on div "160" at bounding box center [194, 282] width 57 height 26
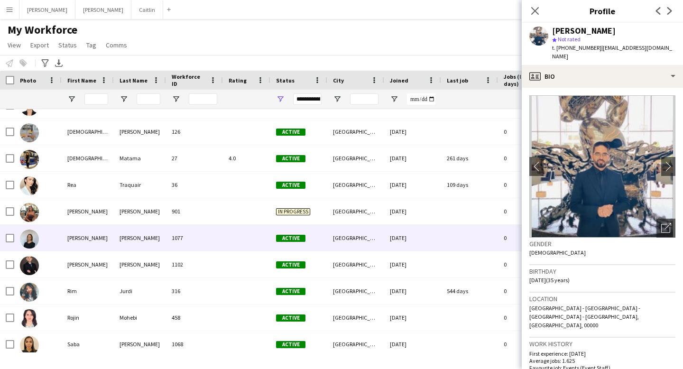
click at [220, 237] on div "1077" at bounding box center [194, 238] width 57 height 26
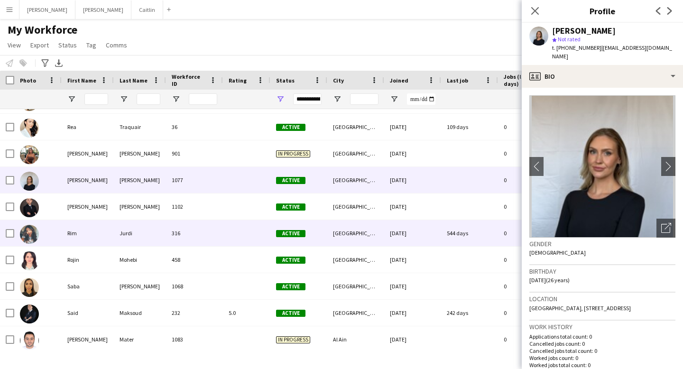
scroll to position [5599, 0]
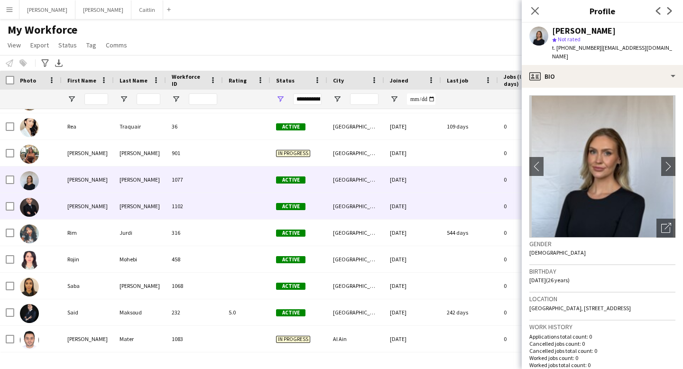
click at [201, 210] on div "1102" at bounding box center [194, 206] width 57 height 26
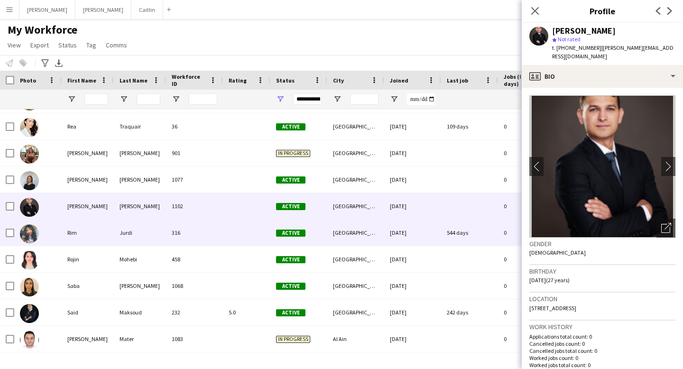
click at [207, 224] on div "316" at bounding box center [194, 233] width 57 height 26
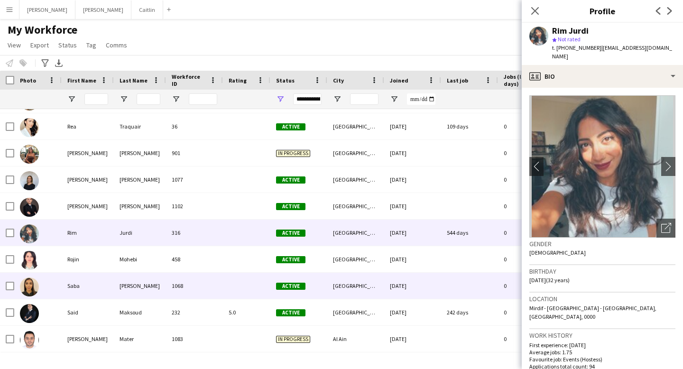
click at [196, 280] on div "1068" at bounding box center [194, 286] width 57 height 26
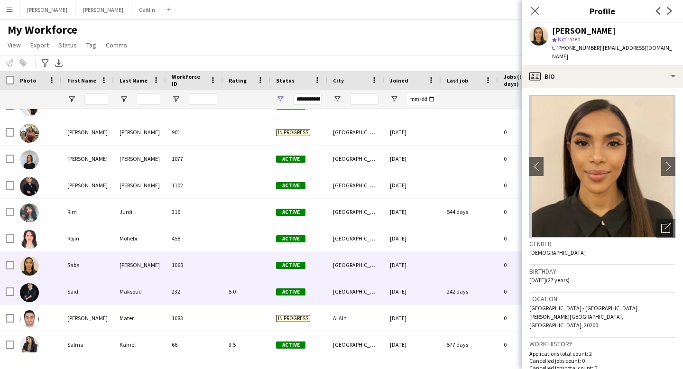
scroll to position [5621, 0]
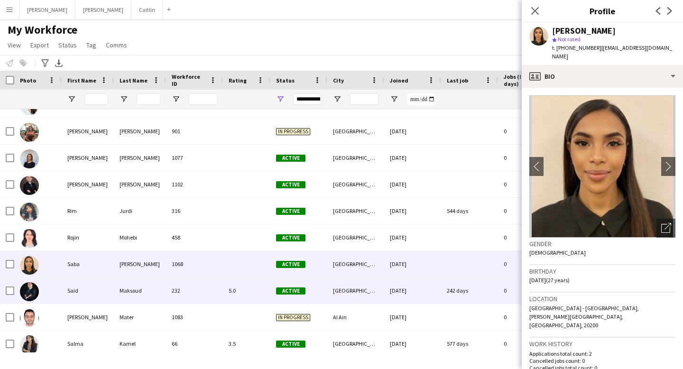
click at [196, 280] on div "232" at bounding box center [194, 290] width 57 height 26
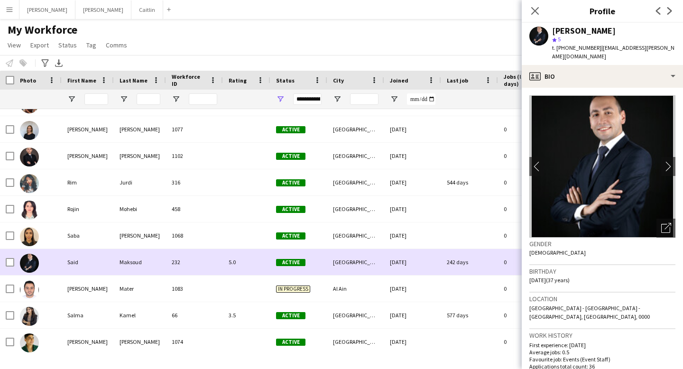
scroll to position [5655, 0]
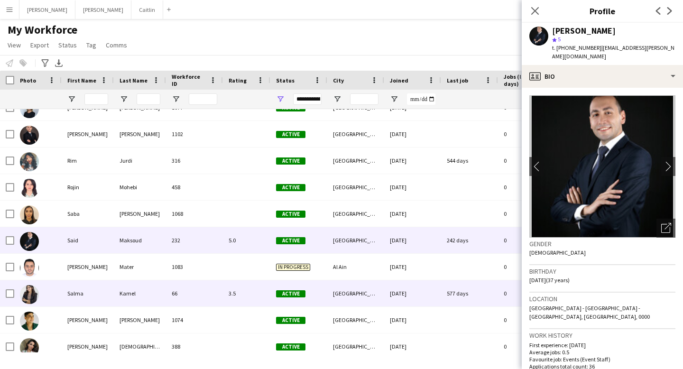
click at [195, 293] on div "66" at bounding box center [194, 293] width 57 height 26
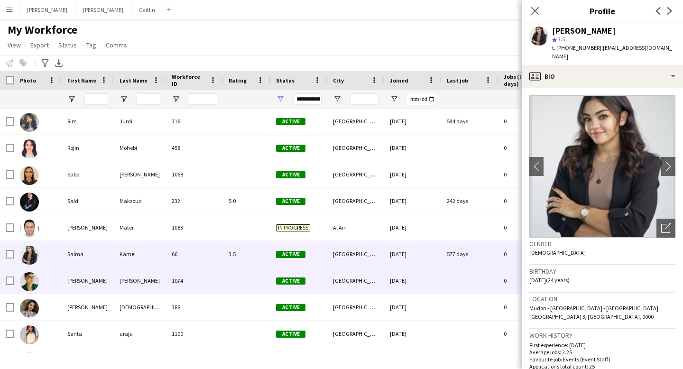
click at [208, 284] on div "1074" at bounding box center [194, 280] width 57 height 26
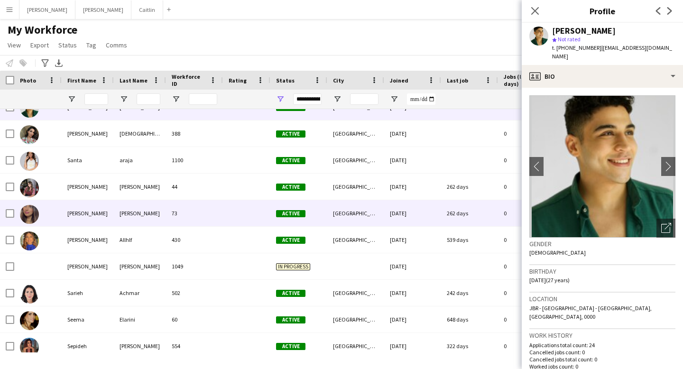
click at [217, 223] on div "73" at bounding box center [194, 213] width 57 height 26
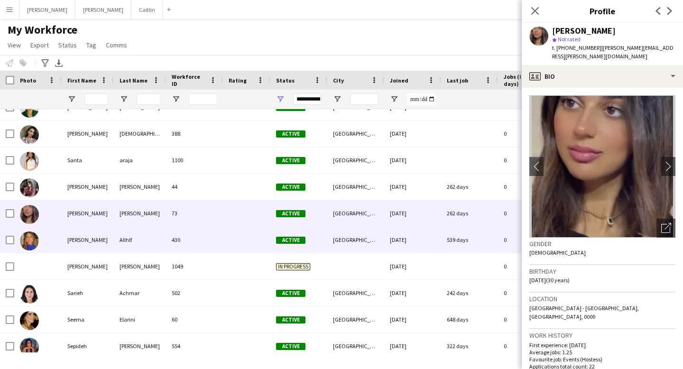
click at [217, 232] on div "430" at bounding box center [194, 240] width 57 height 26
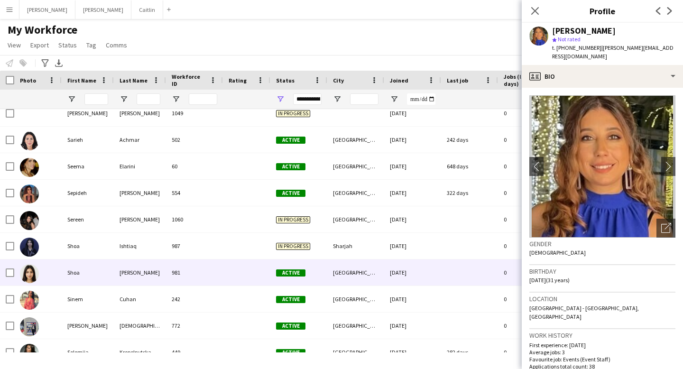
click at [197, 276] on div "981" at bounding box center [194, 272] width 57 height 26
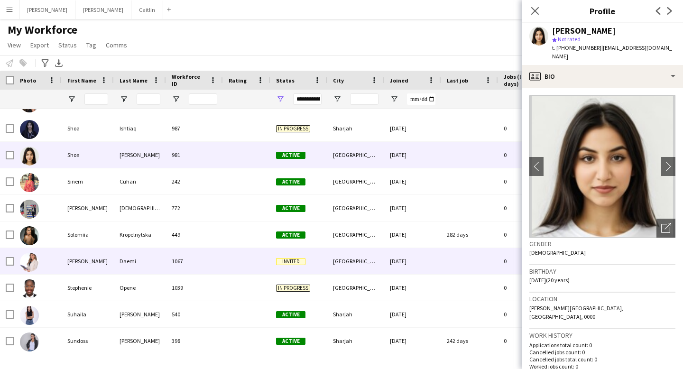
click at [194, 257] on div "1067" at bounding box center [194, 261] width 57 height 26
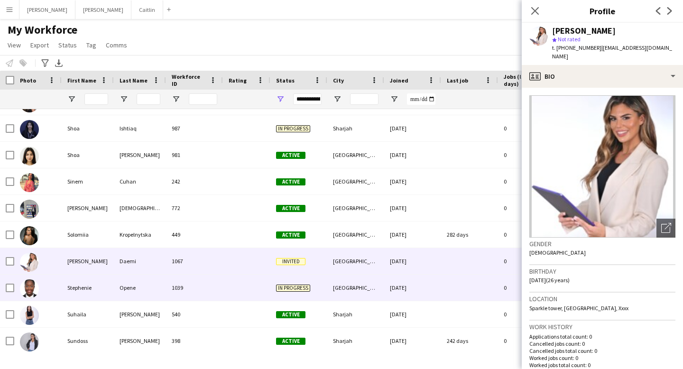
click at [205, 286] on div "1039" at bounding box center [194, 288] width 57 height 26
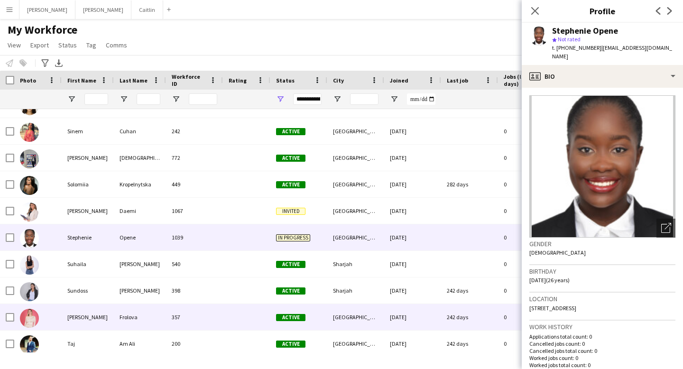
click at [206, 319] on div "357" at bounding box center [194, 317] width 57 height 26
